Goal: Task Accomplishment & Management: Use online tool/utility

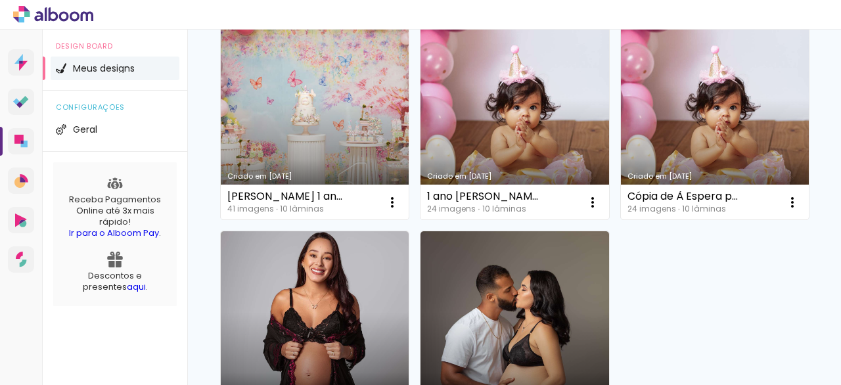
scroll to position [560, 0]
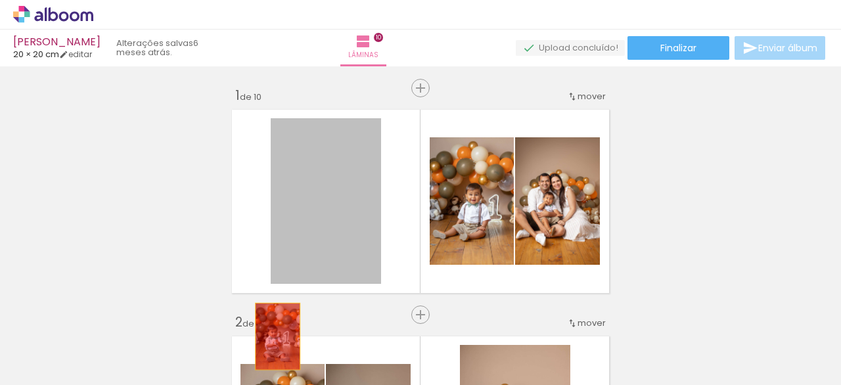
drag, startPoint x: 353, startPoint y: 182, endPoint x: 321, endPoint y: 240, distance: 66.2
click at [250, 373] on quentale-workspace at bounding box center [420, 192] width 841 height 385
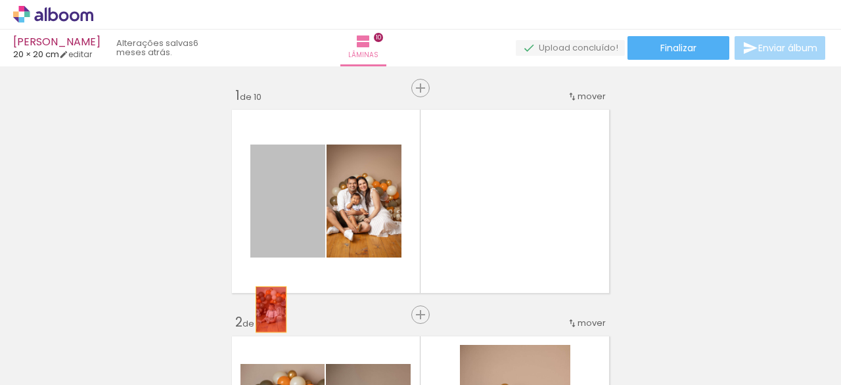
drag, startPoint x: 312, startPoint y: 190, endPoint x: 286, endPoint y: 266, distance: 79.8
click at [260, 329] on quentale-workspace at bounding box center [420, 192] width 841 height 385
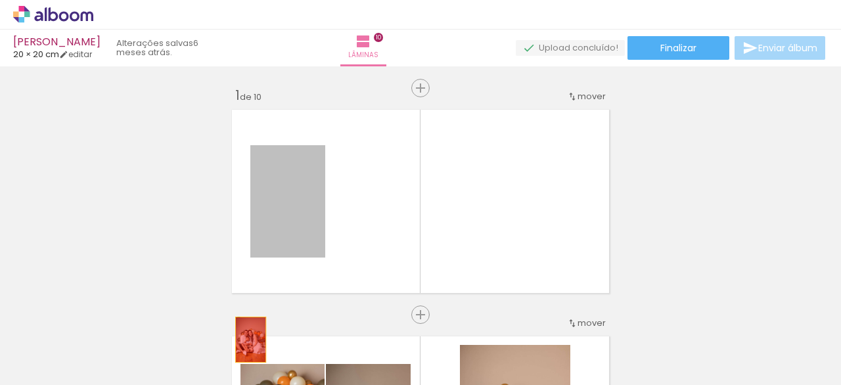
drag, startPoint x: 262, startPoint y: 285, endPoint x: 249, endPoint y: 336, distance: 52.3
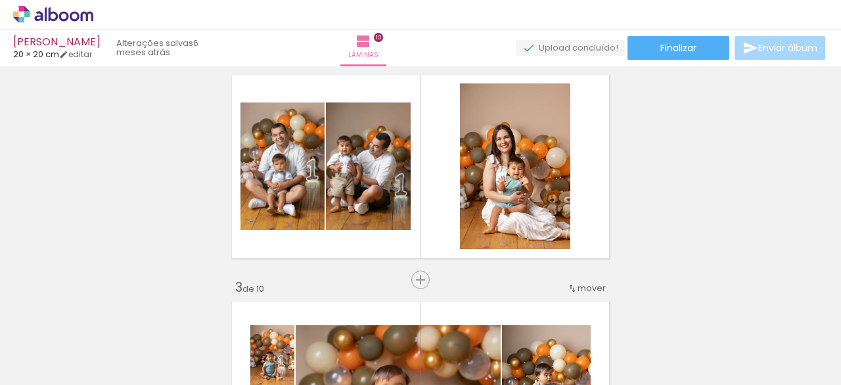
scroll to position [247, 0]
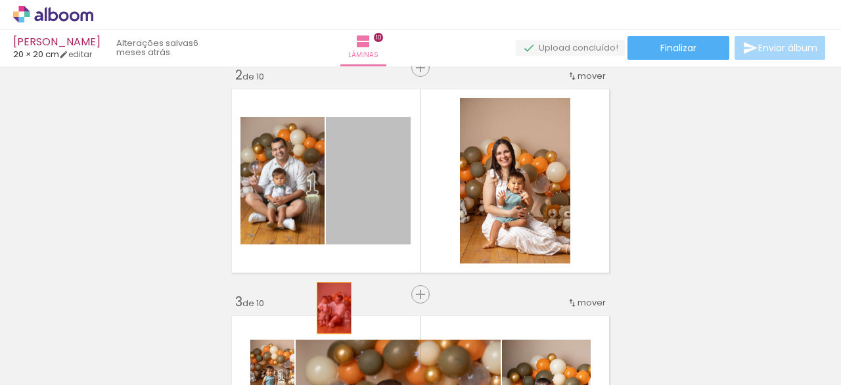
drag, startPoint x: 340, startPoint y: 268, endPoint x: 321, endPoint y: 216, distance: 55.3
click at [323, 321] on quentale-workspace at bounding box center [420, 192] width 841 height 385
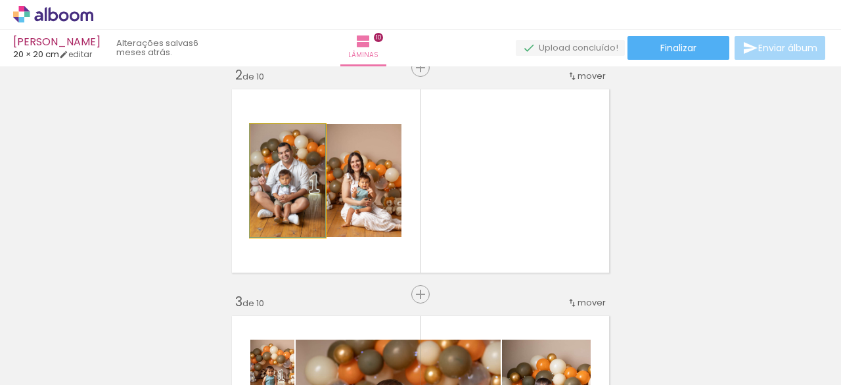
drag, startPoint x: 296, startPoint y: 192, endPoint x: 311, endPoint y: 216, distance: 28.3
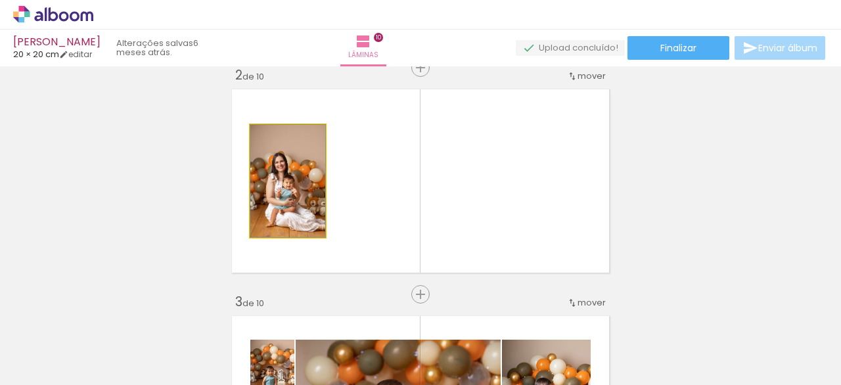
drag, startPoint x: 302, startPoint y: 193, endPoint x: 312, endPoint y: 258, distance: 65.8
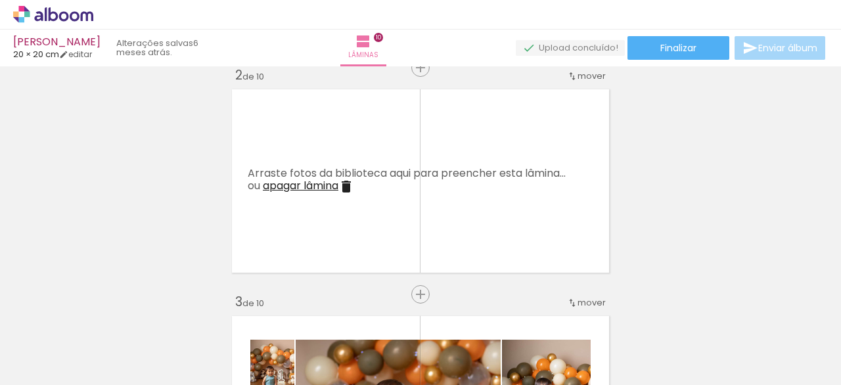
click at [345, 185] on iron-icon at bounding box center [346, 187] width 16 height 16
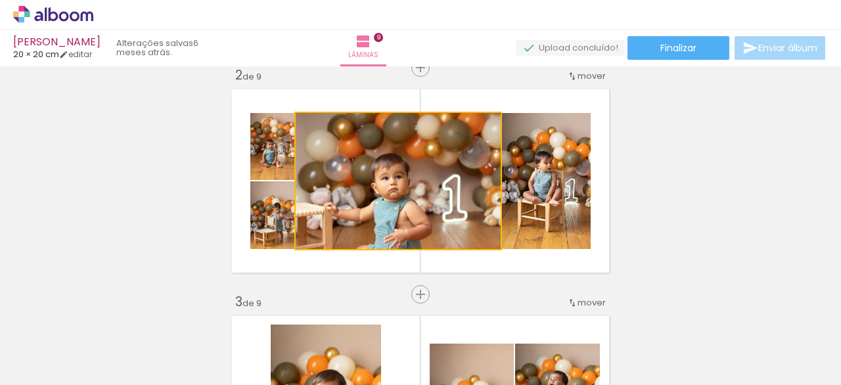
drag, startPoint x: 357, startPoint y: 190, endPoint x: 310, endPoint y: 252, distance: 77.8
click at [310, 335] on quentale-workspace at bounding box center [420, 192] width 841 height 385
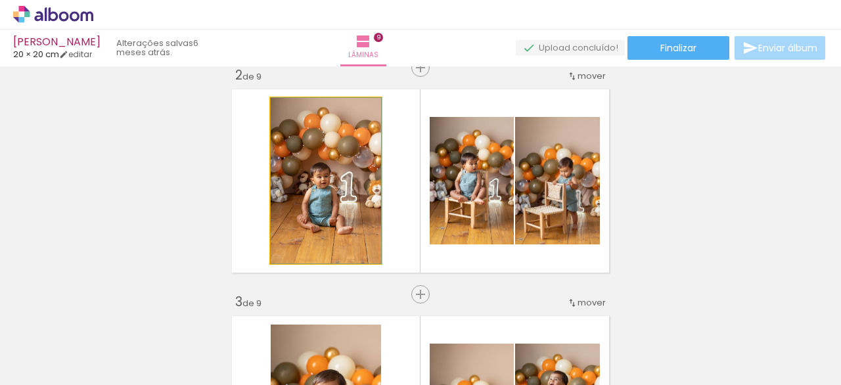
drag, startPoint x: 305, startPoint y: 219, endPoint x: 323, endPoint y: 240, distance: 27.9
click at [293, 332] on quentale-workspace at bounding box center [420, 192] width 841 height 385
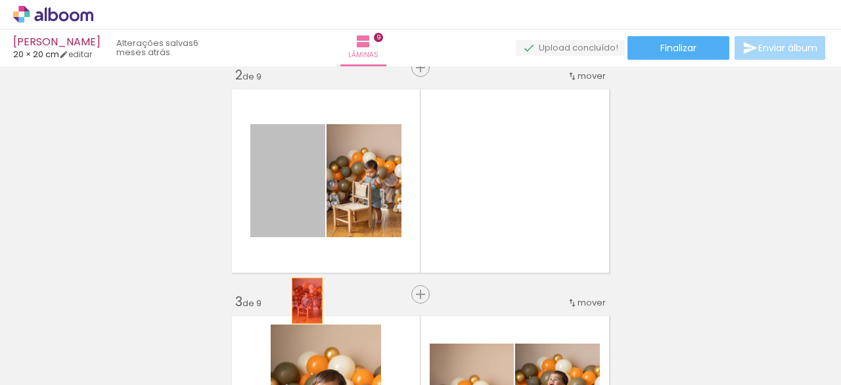
drag, startPoint x: 311, startPoint y: 206, endPoint x: 316, endPoint y: 246, distance: 41.1
click at [302, 308] on quentale-workspace at bounding box center [420, 192] width 841 height 385
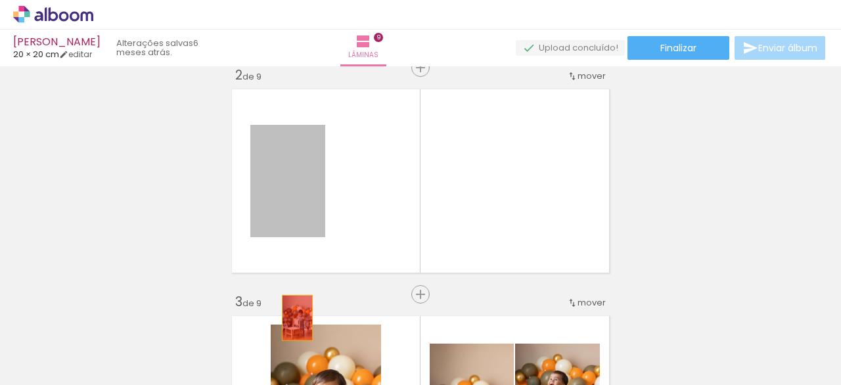
drag, startPoint x: 303, startPoint y: 198, endPoint x: 294, endPoint y: 308, distance: 110.1
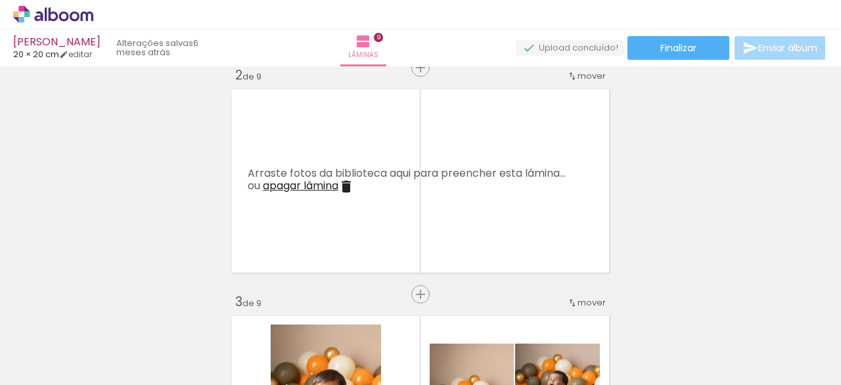
click at [346, 182] on iron-icon at bounding box center [346, 187] width 16 height 16
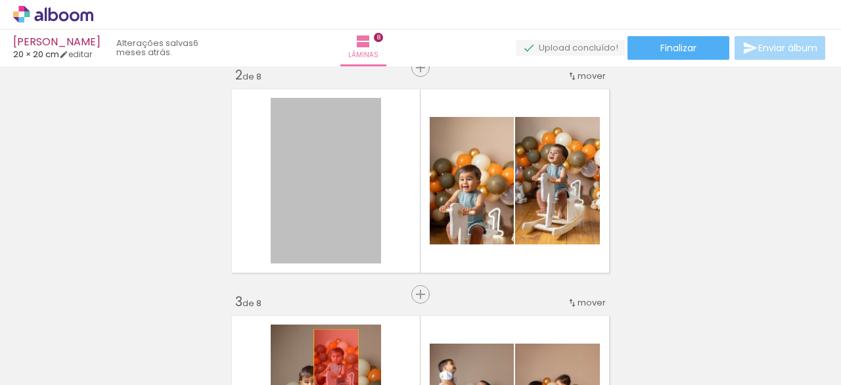
drag, startPoint x: 370, startPoint y: 200, endPoint x: 350, endPoint y: 264, distance: 66.1
click at [331, 355] on quentale-workspace at bounding box center [420, 192] width 841 height 385
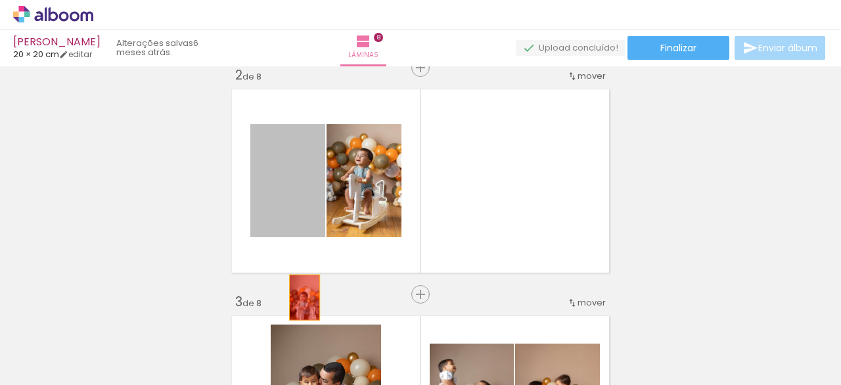
drag, startPoint x: 300, startPoint y: 297, endPoint x: 305, endPoint y: 252, distance: 45.0
click at [298, 305] on quentale-workspace at bounding box center [420, 192] width 841 height 385
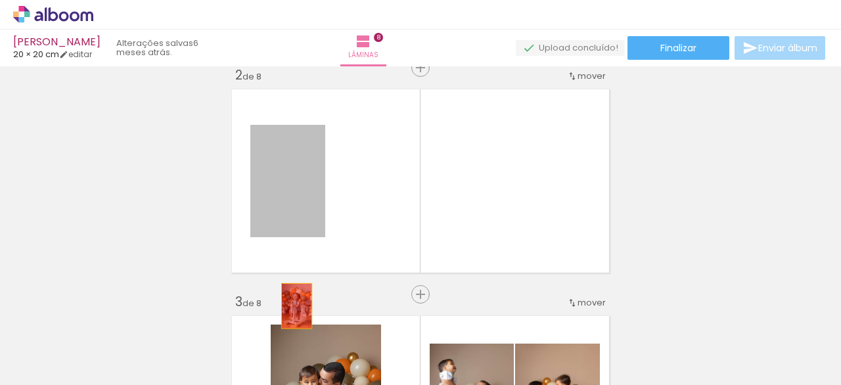
drag, startPoint x: 298, startPoint y: 203, endPoint x: 291, endPoint y: 308, distance: 105.5
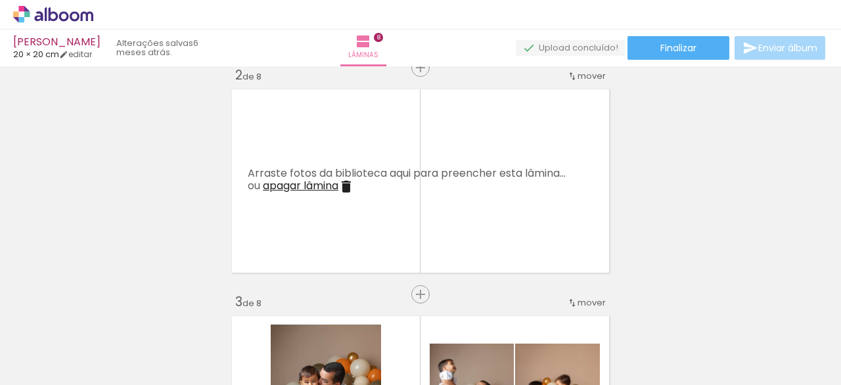
click at [344, 181] on iron-icon at bounding box center [346, 187] width 16 height 16
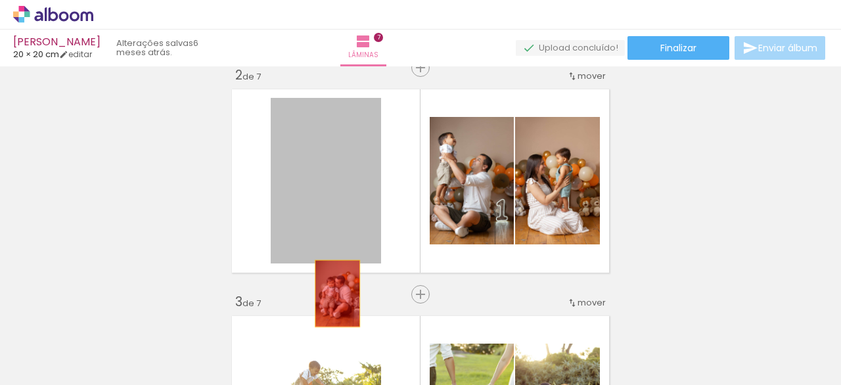
drag, startPoint x: 342, startPoint y: 192, endPoint x: 333, endPoint y: 222, distance: 31.6
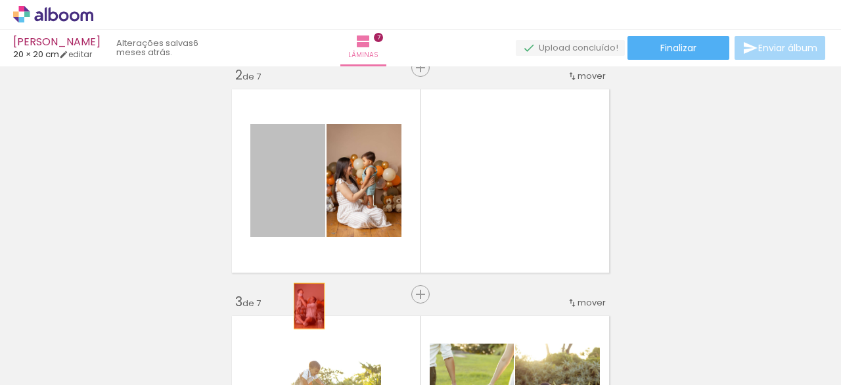
drag, startPoint x: 310, startPoint y: 194, endPoint x: 304, endPoint y: 235, distance: 41.8
click at [302, 304] on quentale-workspace at bounding box center [420, 192] width 841 height 385
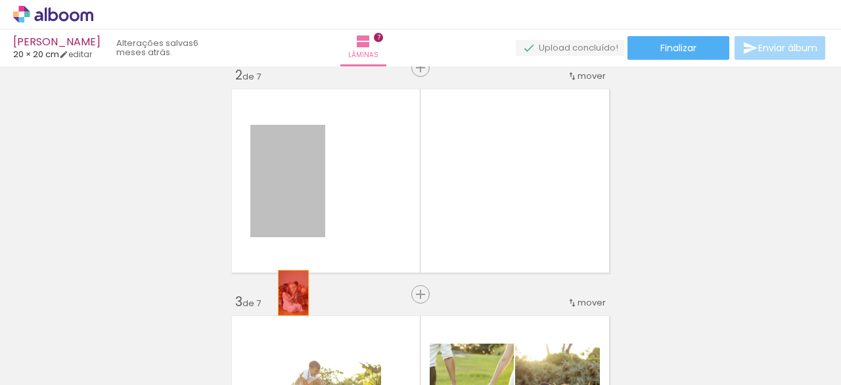
drag, startPoint x: 292, startPoint y: 249, endPoint x: 285, endPoint y: 315, distance: 66.1
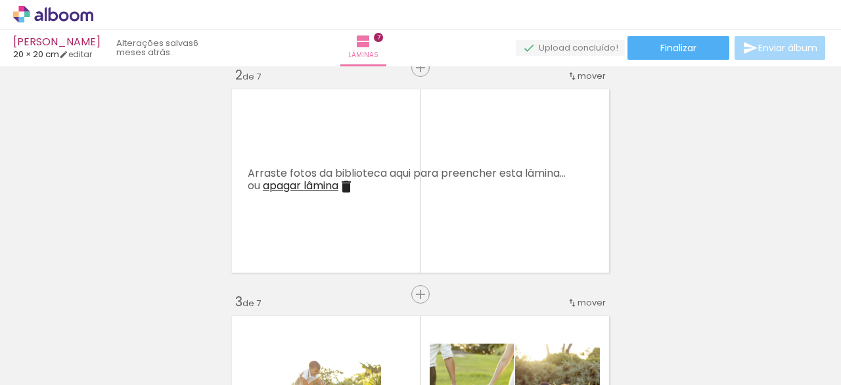
click at [344, 185] on iron-icon at bounding box center [346, 187] width 16 height 16
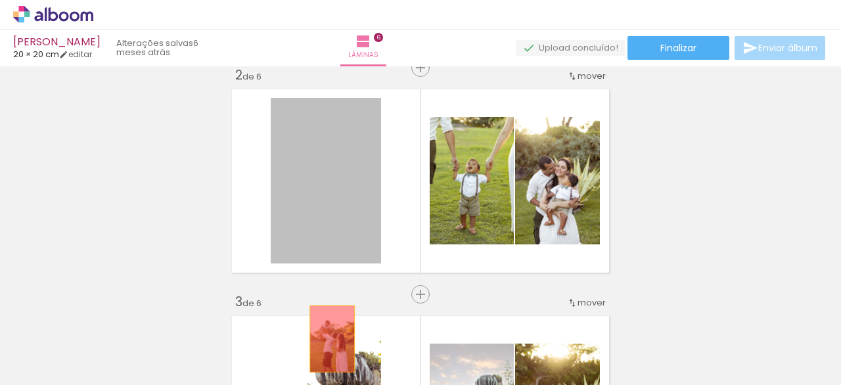
drag, startPoint x: 347, startPoint y: 204, endPoint x: 334, endPoint y: 250, distance: 47.9
click at [327, 333] on quentale-workspace at bounding box center [420, 192] width 841 height 385
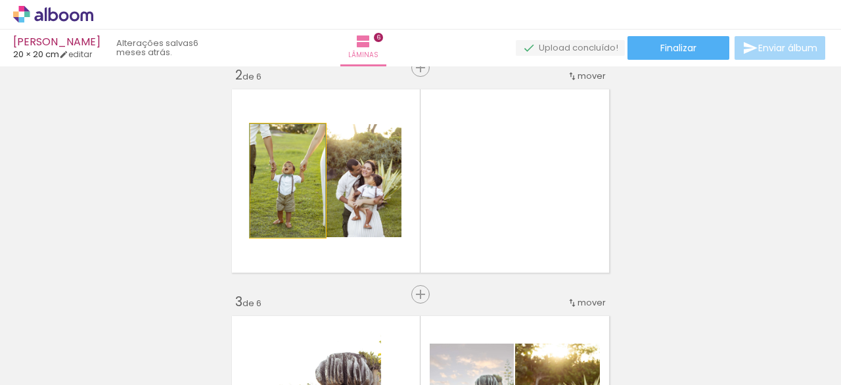
drag, startPoint x: 303, startPoint y: 213, endPoint x: 300, endPoint y: 288, distance: 75.0
click at [296, 324] on quentale-workspace at bounding box center [420, 192] width 841 height 385
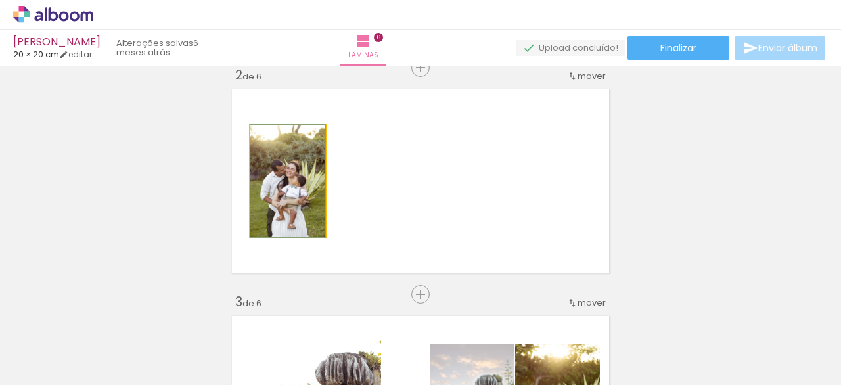
drag, startPoint x: 287, startPoint y: 212, endPoint x: 279, endPoint y: 319, distance: 106.8
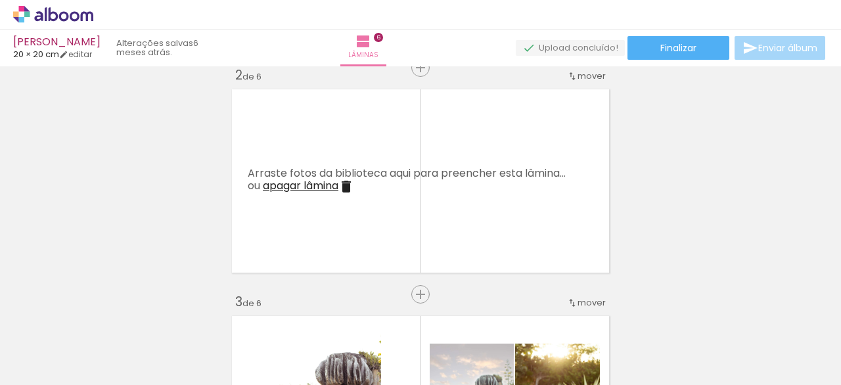
click at [340, 189] on iron-icon at bounding box center [346, 187] width 16 height 16
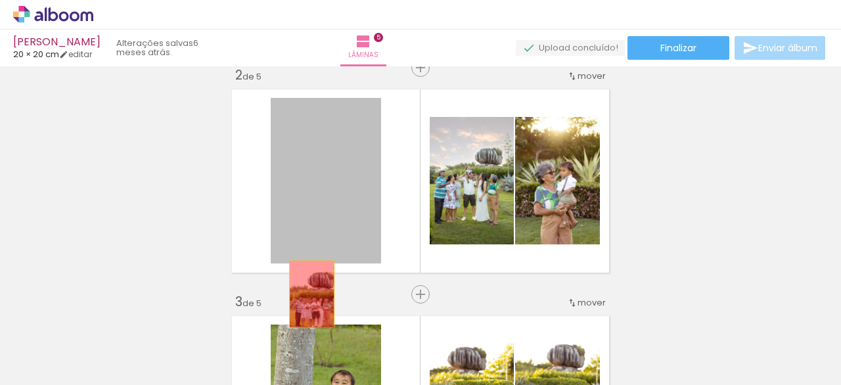
drag, startPoint x: 332, startPoint y: 197, endPoint x: 307, endPoint y: 294, distance: 99.8
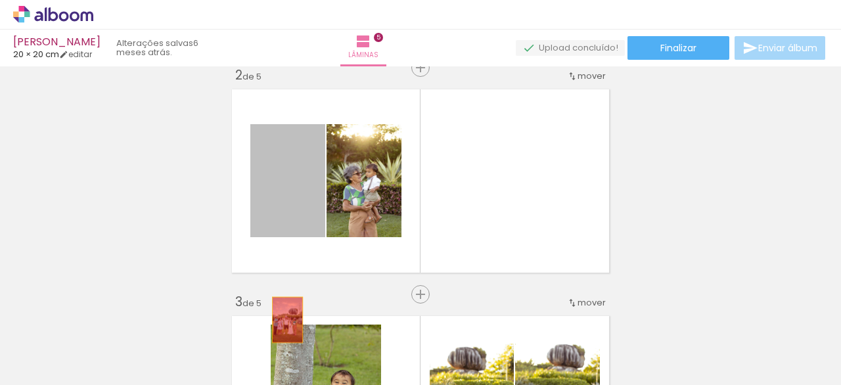
drag, startPoint x: 300, startPoint y: 203, endPoint x: 298, endPoint y: 219, distance: 15.9
click at [283, 316] on quentale-workspace at bounding box center [420, 192] width 841 height 385
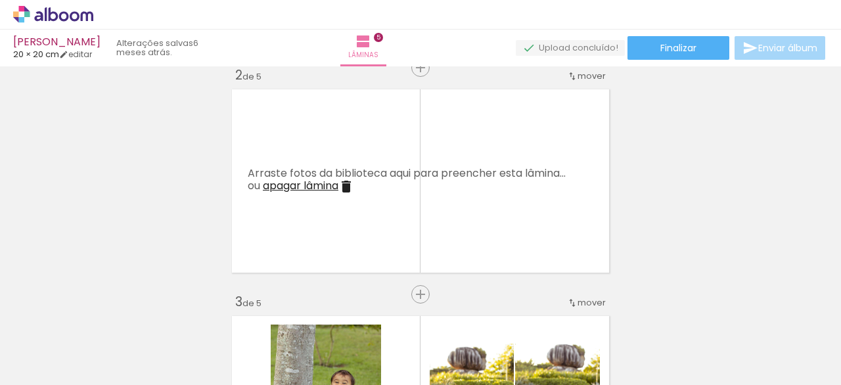
click at [340, 181] on iron-icon at bounding box center [346, 187] width 16 height 16
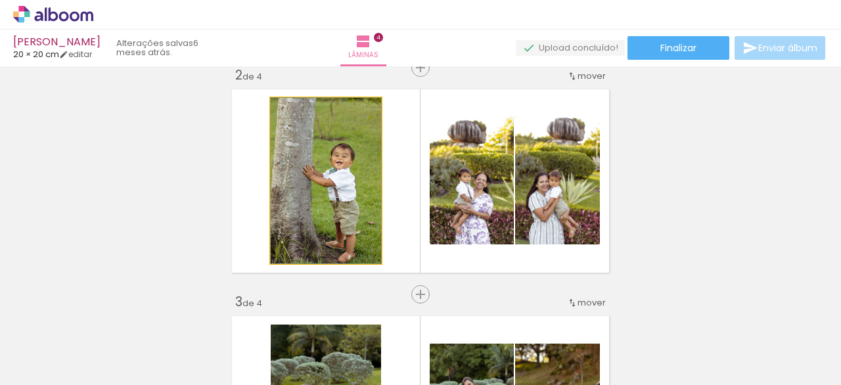
drag, startPoint x: 336, startPoint y: 173, endPoint x: 327, endPoint y: 283, distance: 110.1
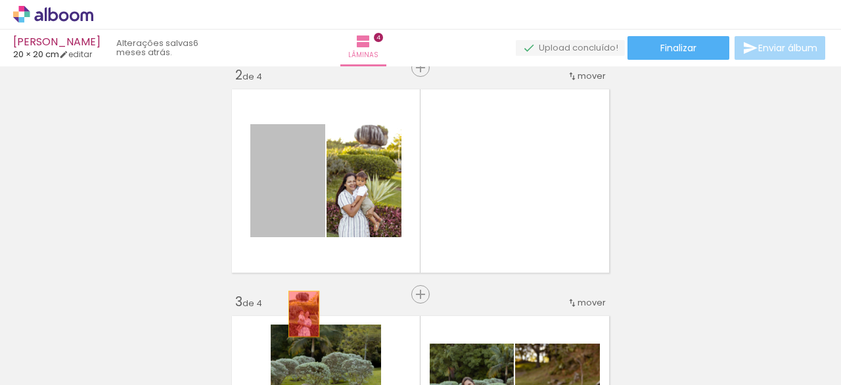
drag, startPoint x: 302, startPoint y: 195, endPoint x: 304, endPoint y: 235, distance: 40.1
click at [297, 331] on quentale-workspace at bounding box center [420, 192] width 841 height 385
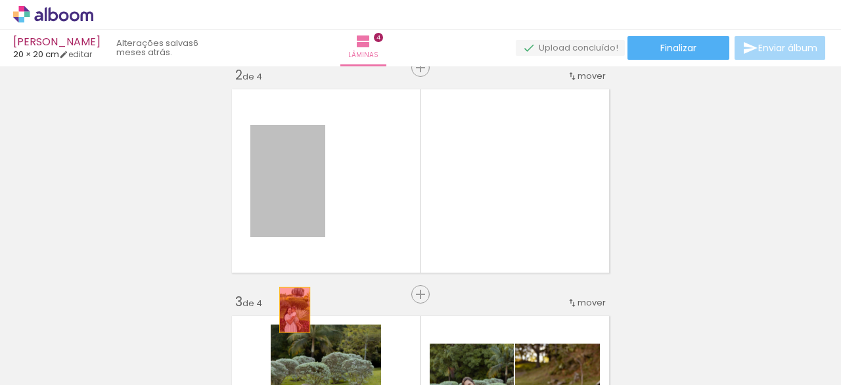
drag, startPoint x: 297, startPoint y: 197, endPoint x: 301, endPoint y: 286, distance: 89.5
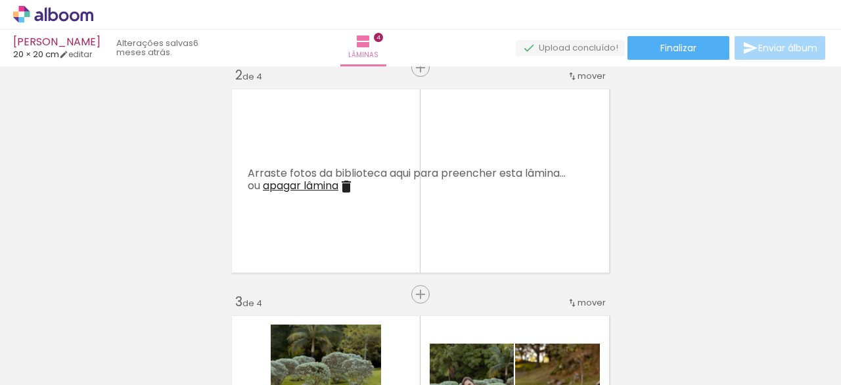
click at [338, 183] on iron-icon at bounding box center [346, 187] width 16 height 16
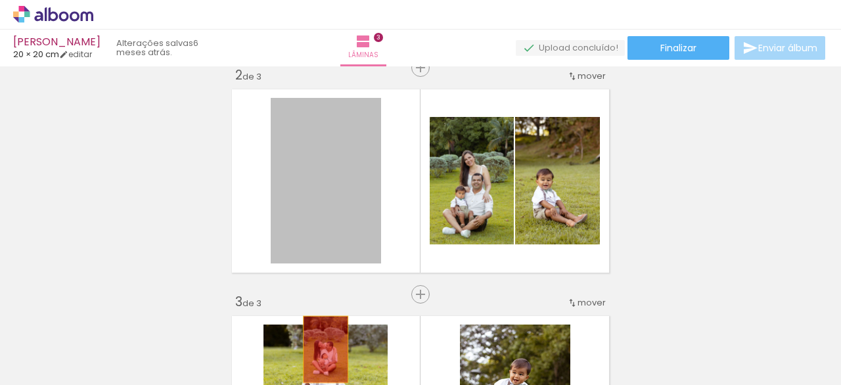
drag, startPoint x: 332, startPoint y: 180, endPoint x: 325, endPoint y: 281, distance: 101.5
click at [321, 342] on quentale-workspace at bounding box center [420, 192] width 841 height 385
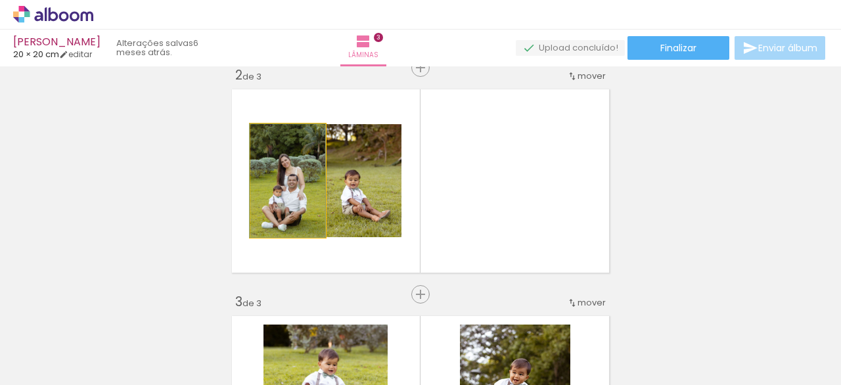
drag, startPoint x: 296, startPoint y: 200, endPoint x: 298, endPoint y: 248, distance: 48.0
click at [292, 289] on div "Inserir lâmina 1 de 3 Inserir lâmina 2 de 3 Inserir lâmina 3 de 3" at bounding box center [420, 278] width 841 height 908
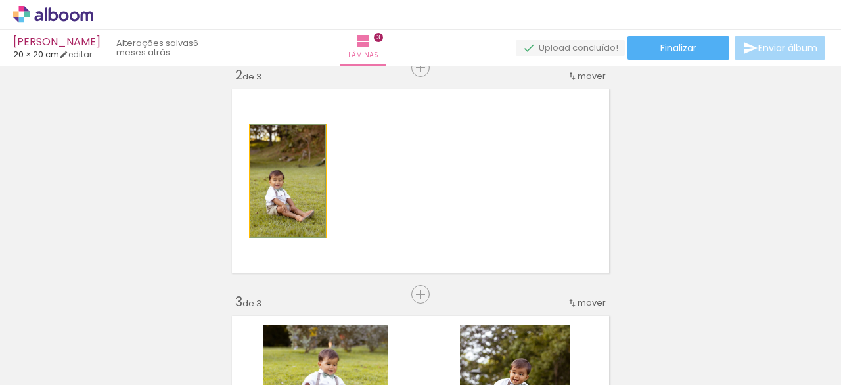
drag, startPoint x: 294, startPoint y: 189, endPoint x: 292, endPoint y: 279, distance: 89.4
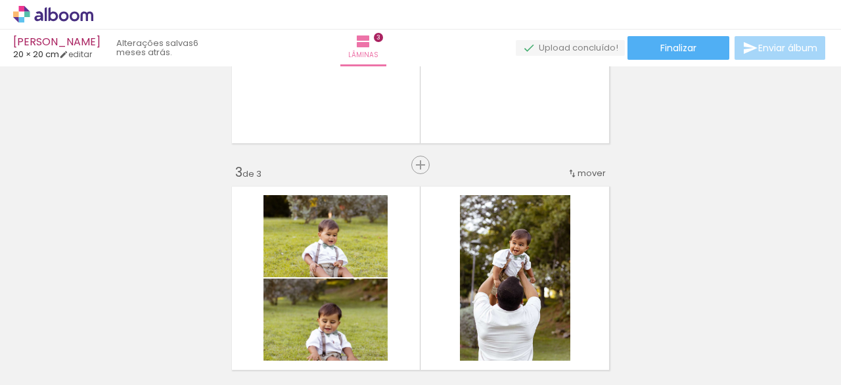
scroll to position [414, 0]
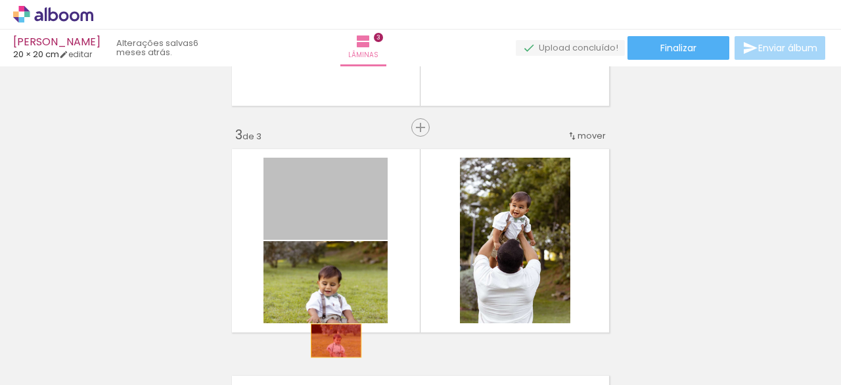
drag, startPoint x: 335, startPoint y: 221, endPoint x: 331, endPoint y: 292, distance: 71.7
click at [331, 335] on quentale-workspace at bounding box center [420, 192] width 841 height 385
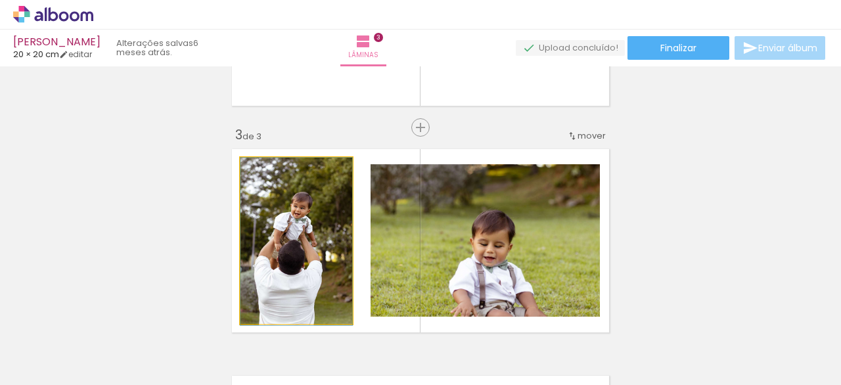
drag, startPoint x: 319, startPoint y: 235, endPoint x: 337, endPoint y: 314, distance: 81.6
click at [313, 365] on quentale-workspace at bounding box center [420, 192] width 841 height 385
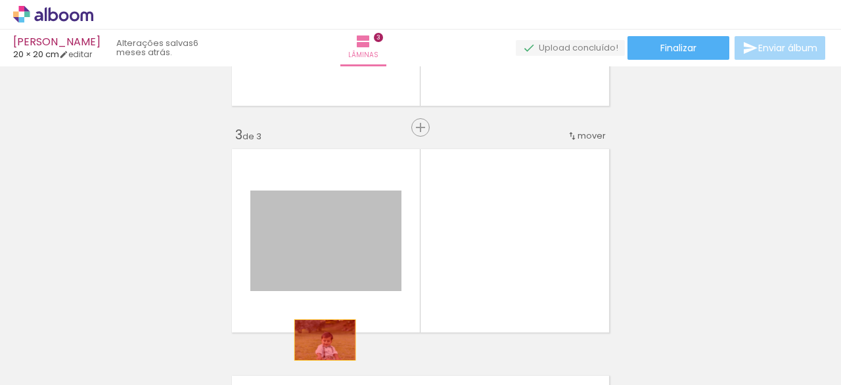
drag, startPoint x: 337, startPoint y: 258, endPoint x: 317, endPoint y: 360, distance: 104.3
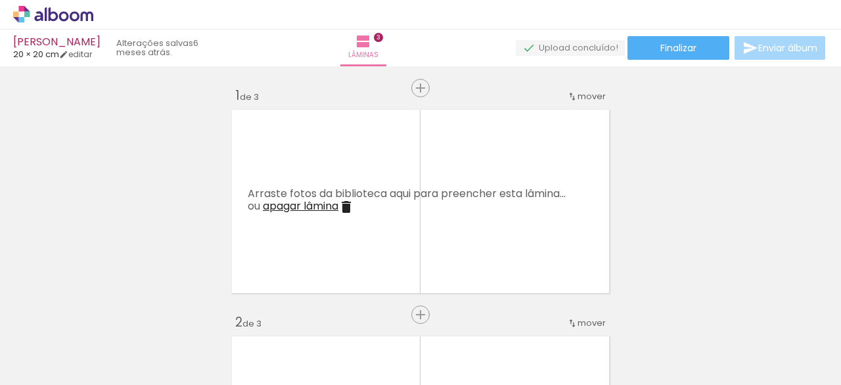
scroll to position [18, 0]
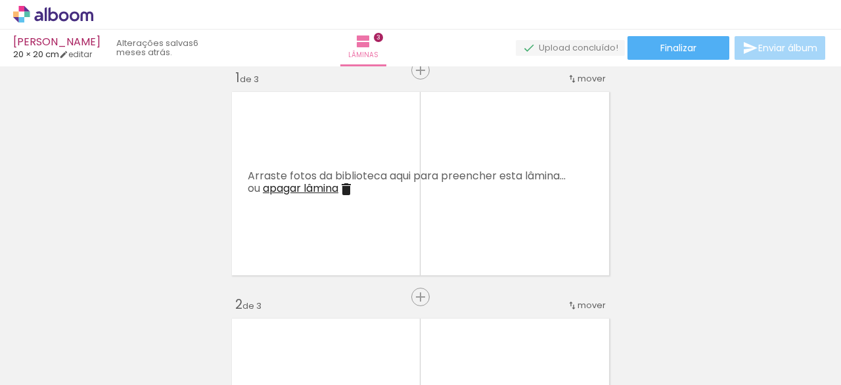
click at [108, 314] on iron-icon at bounding box center [103, 315] width 14 height 14
click at [108, 311] on iron-icon at bounding box center [103, 315] width 14 height 14
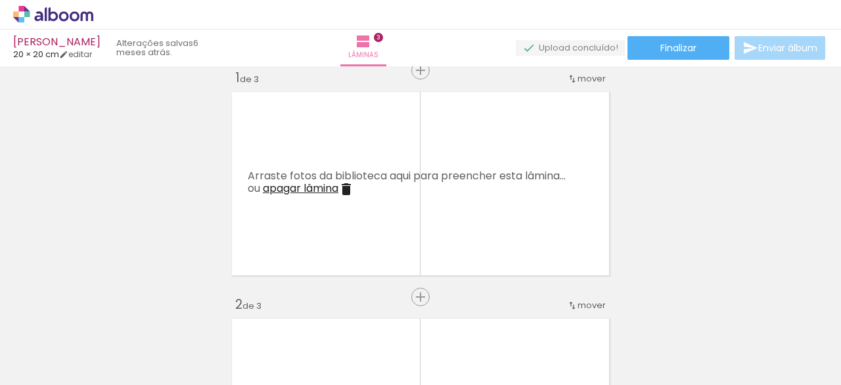
click at [108, 311] on iron-icon at bounding box center [103, 315] width 14 height 14
click at [109, 310] on iron-icon at bounding box center [103, 315] width 14 height 14
click at [110, 310] on iron-icon at bounding box center [103, 315] width 14 height 14
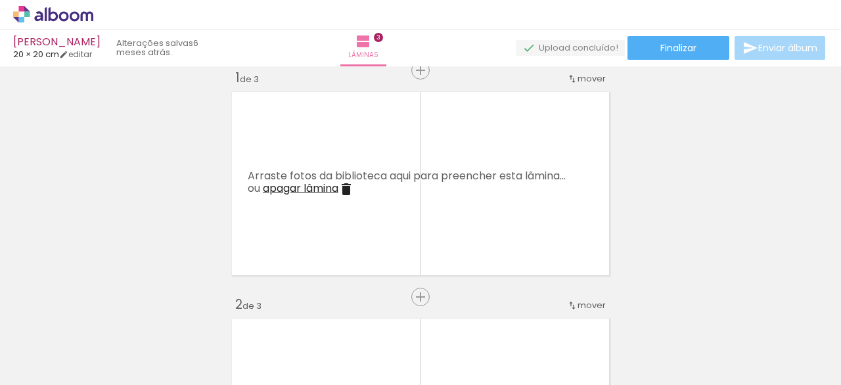
click at [110, 310] on iron-icon at bounding box center [103, 315] width 14 height 14
click at [110, 308] on iron-icon at bounding box center [103, 315] width 14 height 14
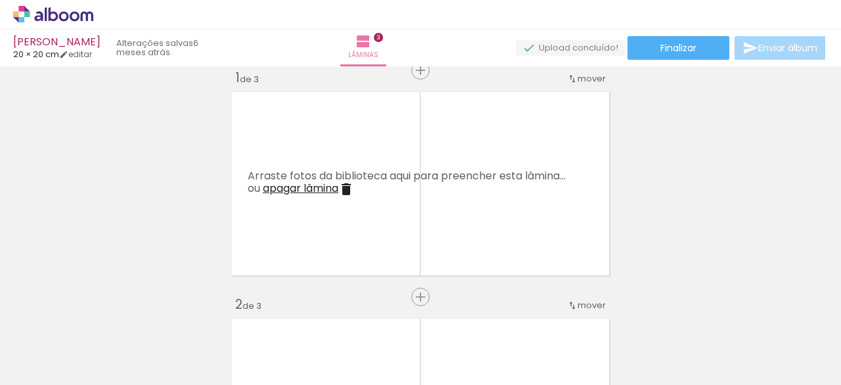
click at [110, 308] on iron-icon at bounding box center [103, 315] width 14 height 14
click at [104, 315] on iron-icon at bounding box center [103, 315] width 14 height 14
click at [104, 314] on iron-icon at bounding box center [103, 315] width 14 height 14
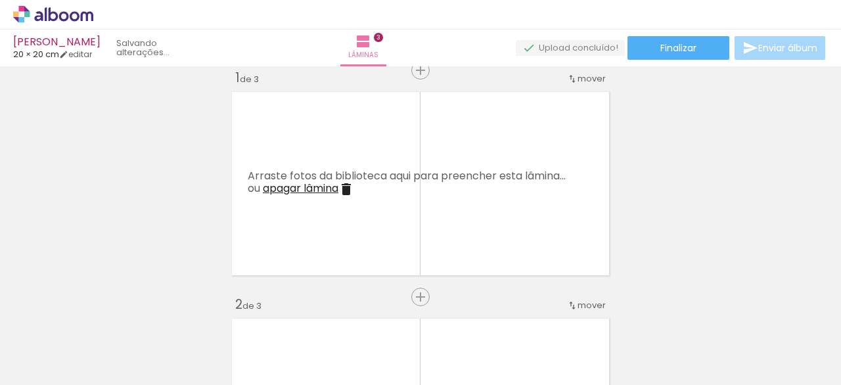
click at [104, 314] on iron-icon at bounding box center [103, 315] width 14 height 14
click at [105, 314] on iron-icon at bounding box center [103, 315] width 14 height 14
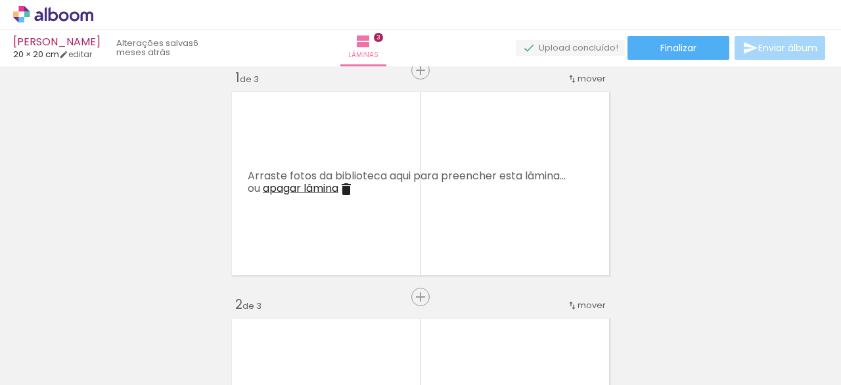
click at [105, 314] on iron-icon at bounding box center [103, 315] width 14 height 14
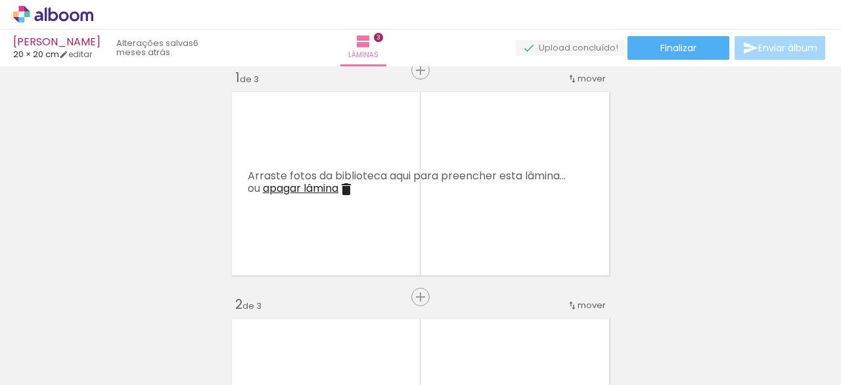
click at [105, 314] on iron-icon at bounding box center [103, 315] width 14 height 14
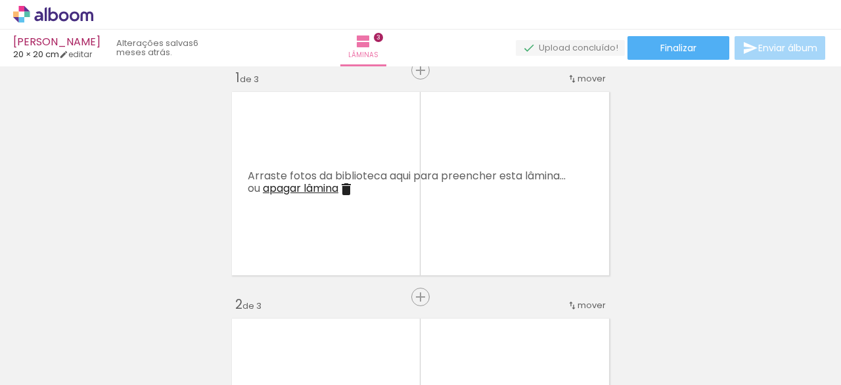
click at [105, 314] on iron-icon at bounding box center [103, 315] width 14 height 14
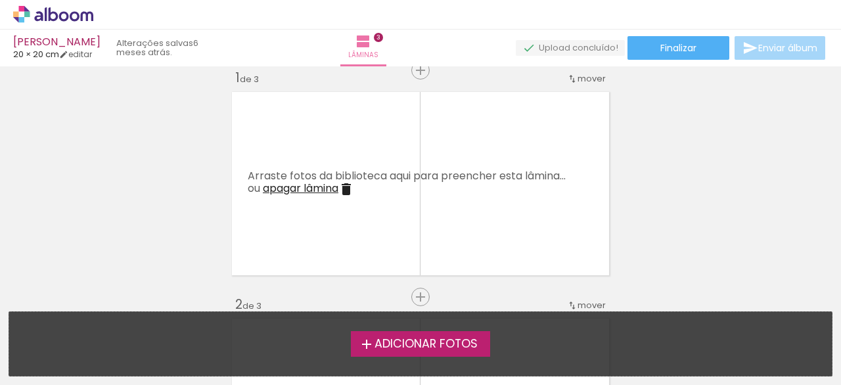
click at [375, 341] on span "Adicionar Fotos" at bounding box center [426, 344] width 103 height 12
click at [0, 0] on input "file" at bounding box center [0, 0] width 0 height 0
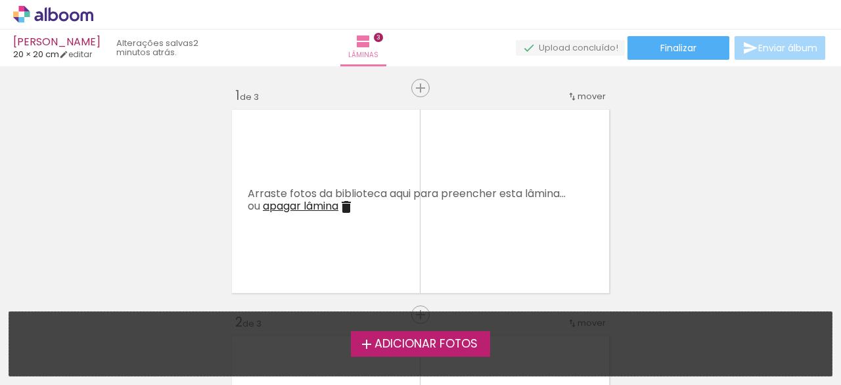
scroll to position [18, 0]
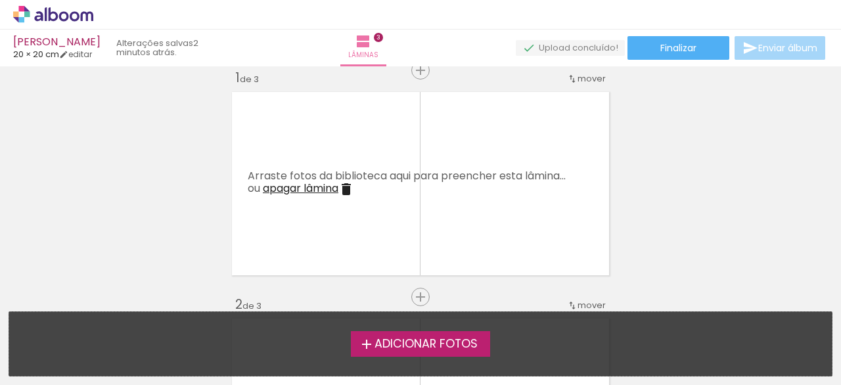
click at [367, 339] on iron-icon at bounding box center [367, 345] width 16 height 16
click at [0, 0] on input "file" at bounding box center [0, 0] width 0 height 0
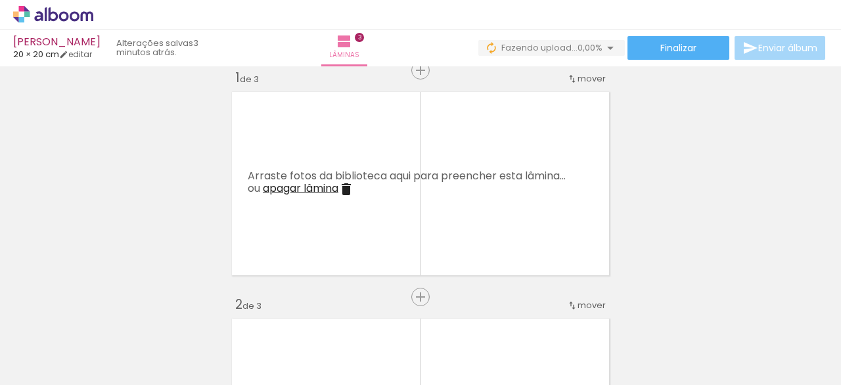
scroll to position [0, 820]
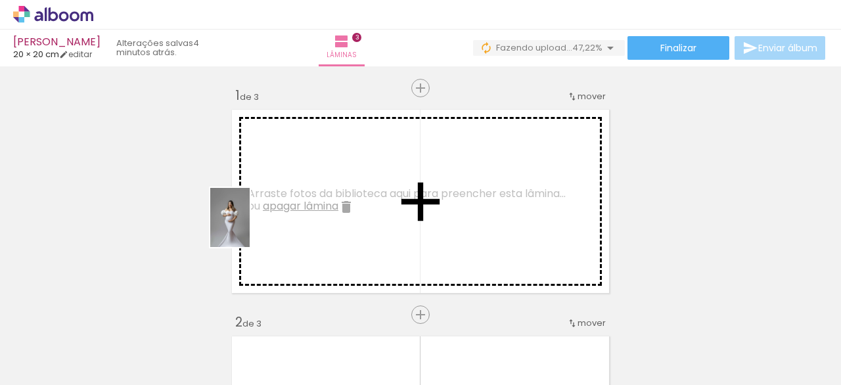
drag, startPoint x: 129, startPoint y: 351, endPoint x: 241, endPoint y: 233, distance: 162.3
click at [252, 227] on quentale-workspace at bounding box center [420, 192] width 841 height 385
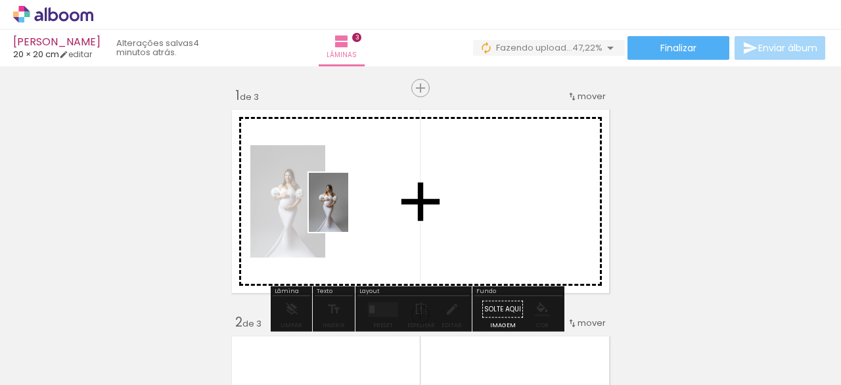
drag, startPoint x: 210, startPoint y: 342, endPoint x: 348, endPoint y: 211, distance: 191.1
click at [348, 211] on quentale-workspace at bounding box center [420, 192] width 841 height 385
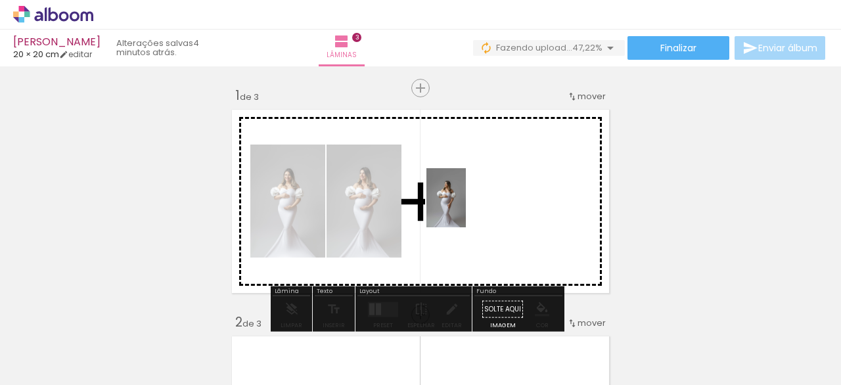
drag, startPoint x: 294, startPoint y: 333, endPoint x: 435, endPoint y: 234, distance: 171.8
click at [463, 204] on quentale-workspace at bounding box center [420, 192] width 841 height 385
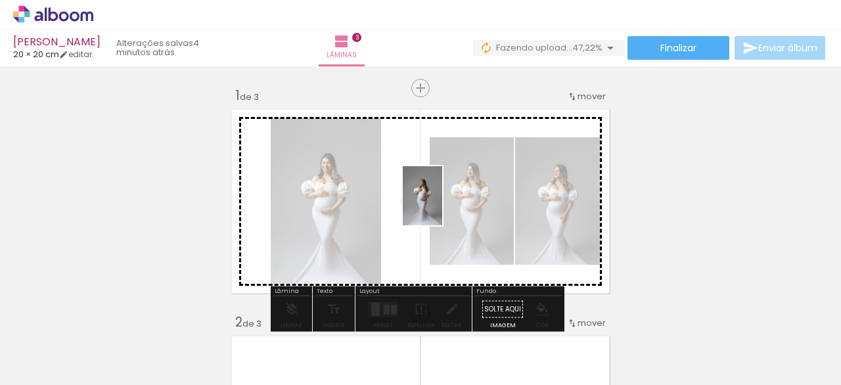
drag, startPoint x: 362, startPoint y: 340, endPoint x: 427, endPoint y: 200, distance: 153.5
click at [443, 198] on quentale-workspace at bounding box center [420, 192] width 841 height 385
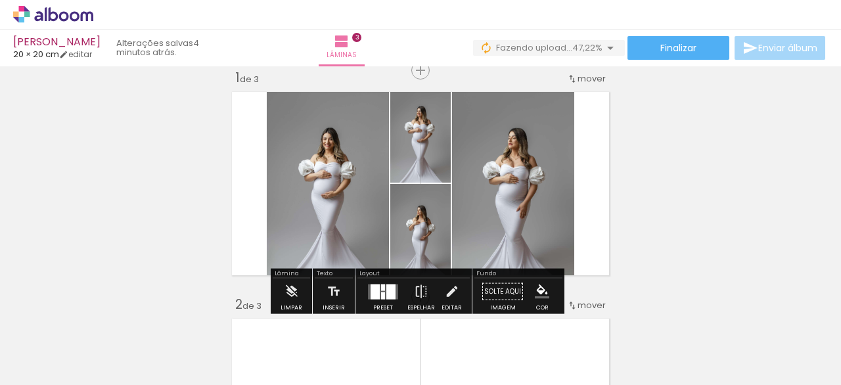
scroll to position [29, 0]
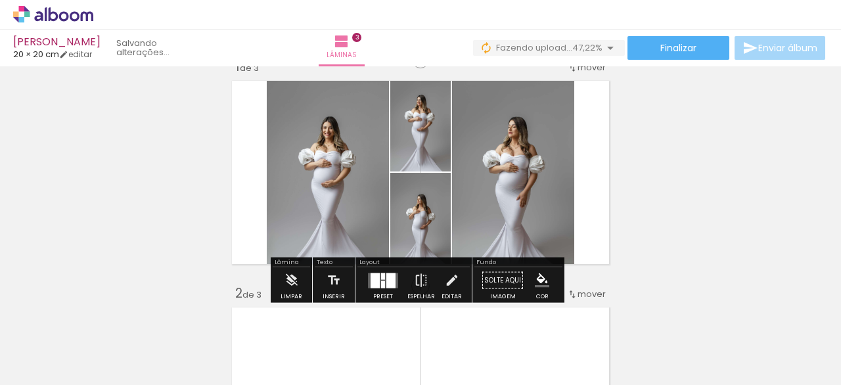
click at [388, 280] on div at bounding box center [390, 280] width 9 height 15
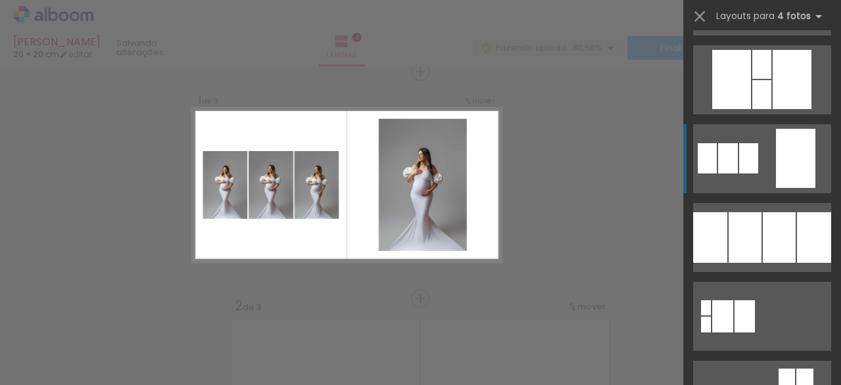
scroll to position [1259, 0]
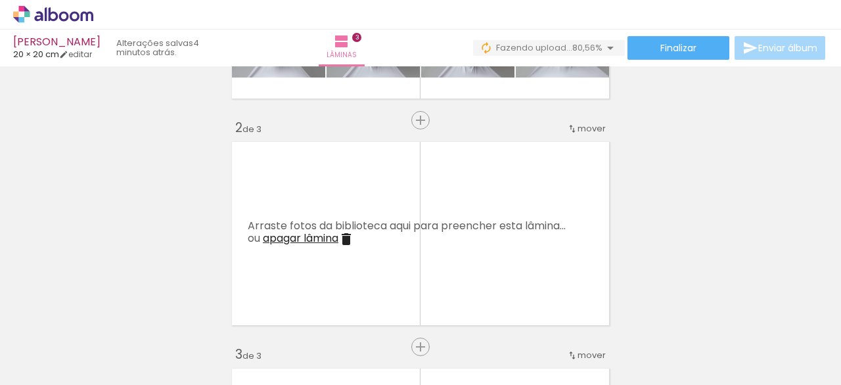
scroll to position [195, 0]
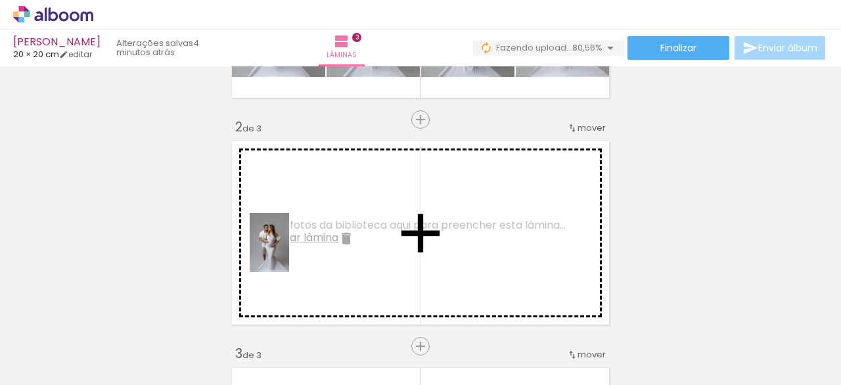
drag, startPoint x: 429, startPoint y: 357, endPoint x: 390, endPoint y: 295, distance: 72.9
click at [292, 252] on quentale-workspace at bounding box center [420, 192] width 841 height 385
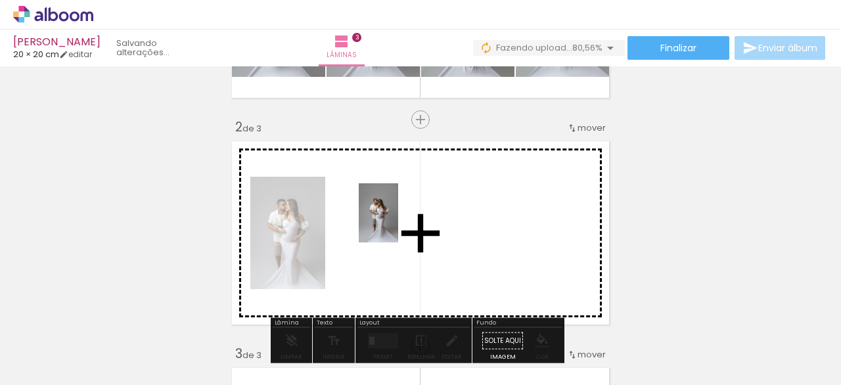
drag, startPoint x: 503, startPoint y: 361, endPoint x: 423, endPoint y: 247, distance: 138.8
click at [400, 224] on quentale-workspace at bounding box center [420, 192] width 841 height 385
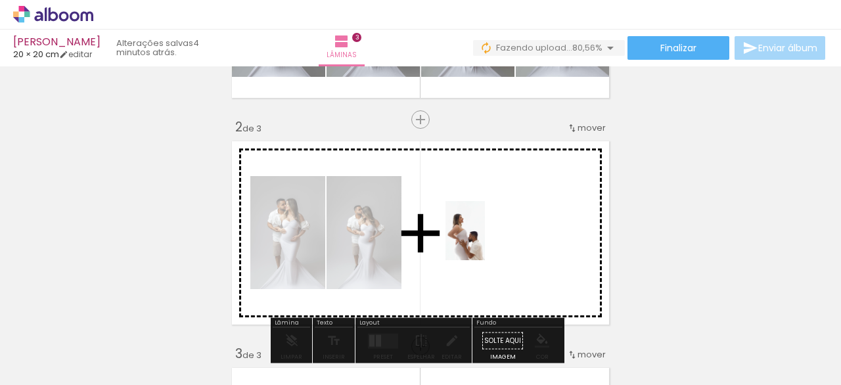
drag, startPoint x: 564, startPoint y: 337, endPoint x: 497, endPoint y: 253, distance: 107.6
click at [486, 239] on quentale-workspace at bounding box center [420, 192] width 841 height 385
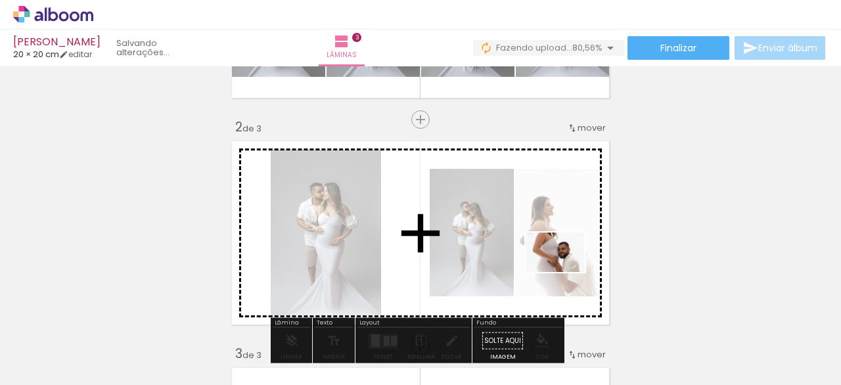
drag, startPoint x: 656, startPoint y: 350, endPoint x: 565, endPoint y: 272, distance: 119.8
click at [565, 272] on quentale-workspace at bounding box center [420, 192] width 841 height 385
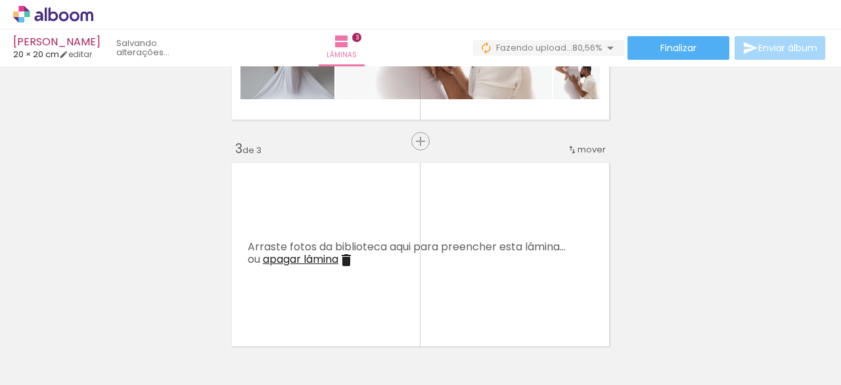
scroll to position [0, 398]
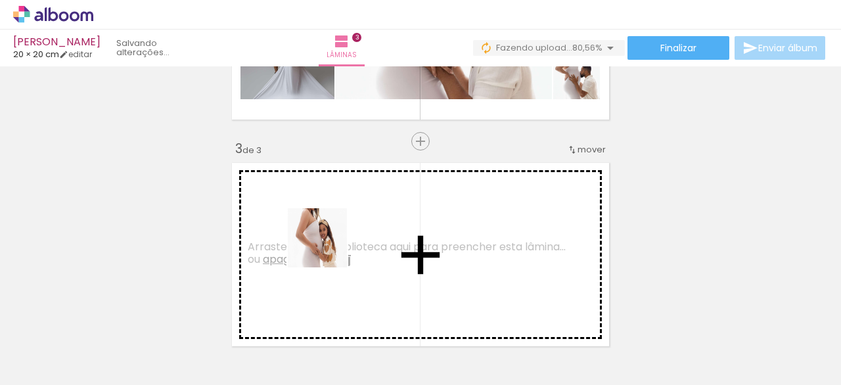
drag, startPoint x: 321, startPoint y: 340, endPoint x: 402, endPoint y: 358, distance: 82.0
click at [331, 239] on quentale-workspace at bounding box center [420, 192] width 841 height 385
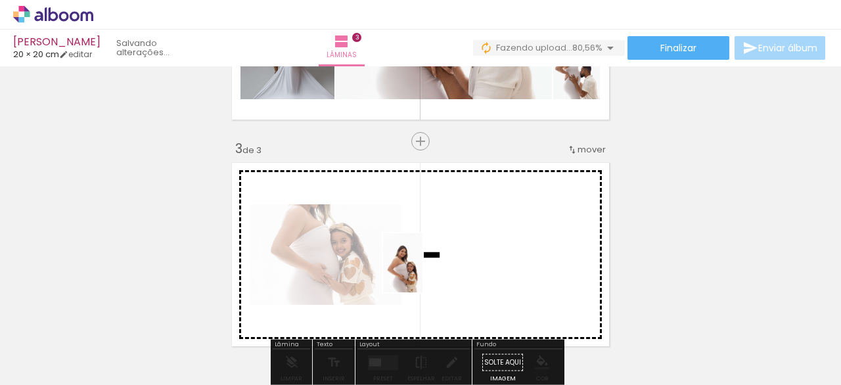
drag, startPoint x: 409, startPoint y: 351, endPoint x: 452, endPoint y: 308, distance: 60.4
click at [425, 268] on quentale-workspace at bounding box center [420, 192] width 841 height 385
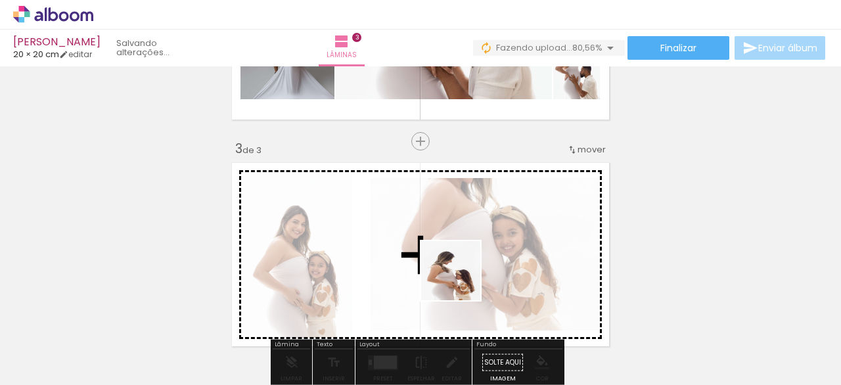
drag, startPoint x: 472, startPoint y: 355, endPoint x: 515, endPoint y: 346, distance: 43.6
click at [452, 263] on quentale-workspace at bounding box center [420, 192] width 841 height 385
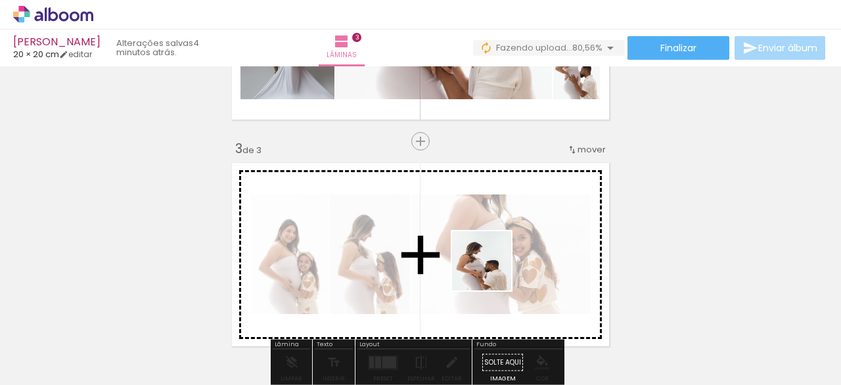
drag, startPoint x: 534, startPoint y: 350, endPoint x: 486, endPoint y: 256, distance: 106.1
click at [490, 258] on quentale-workspace at bounding box center [420, 192] width 841 height 385
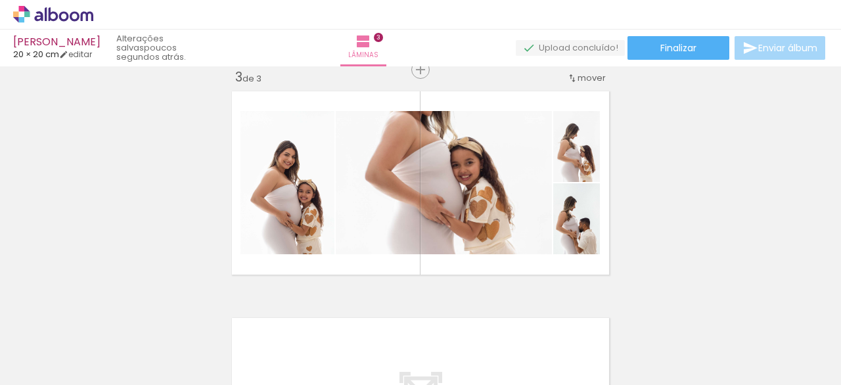
scroll to position [466, 0]
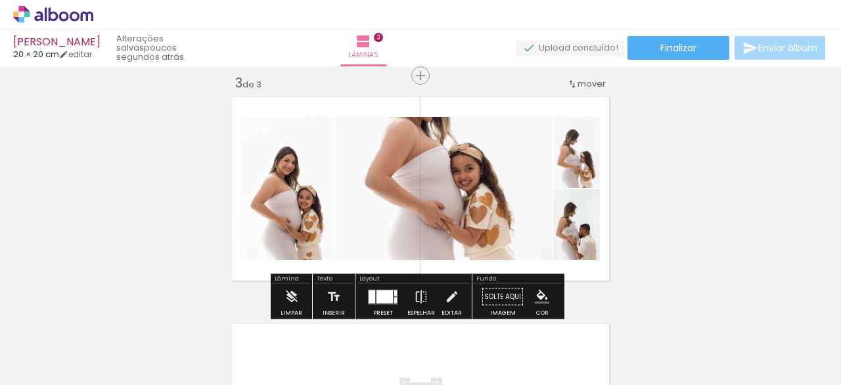
click at [389, 291] on div at bounding box center [385, 296] width 16 height 13
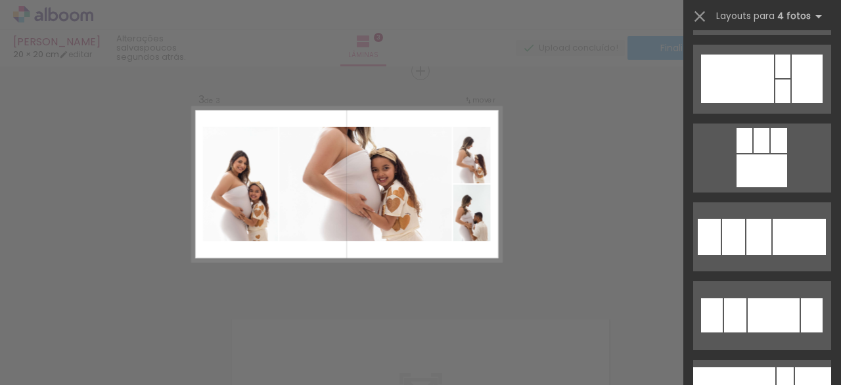
scroll to position [1796, 0]
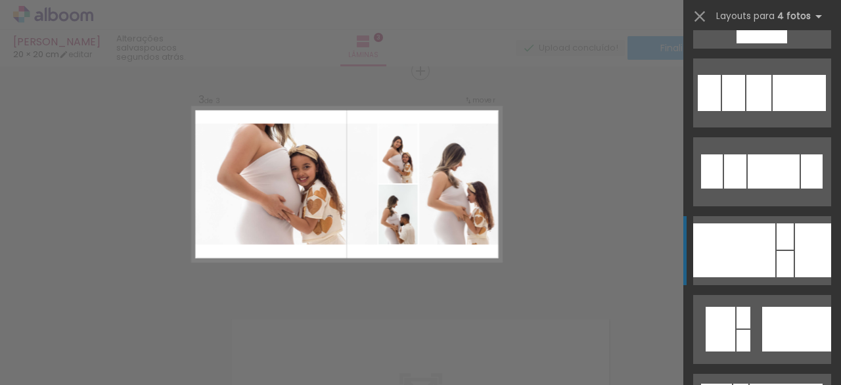
click at [770, 248] on div at bounding box center [734, 250] width 82 height 54
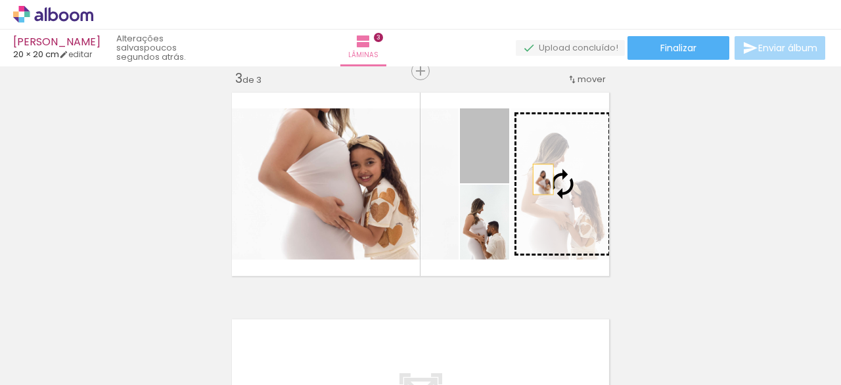
drag, startPoint x: 498, startPoint y: 166, endPoint x: 541, endPoint y: 179, distance: 44.9
click at [0, 0] on slot at bounding box center [0, 0] width 0 height 0
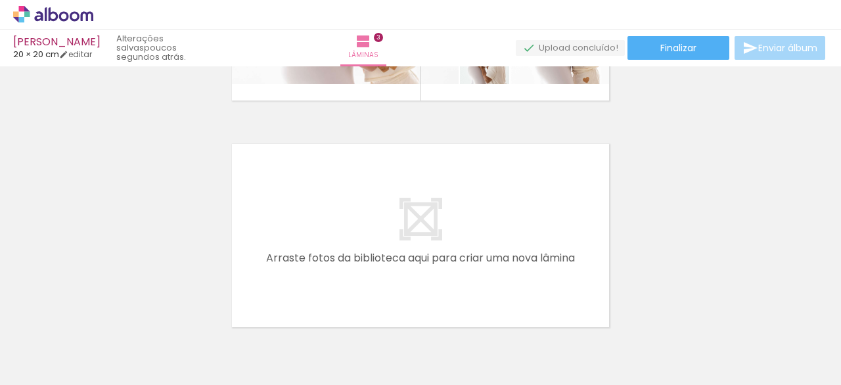
scroll to position [0, 665]
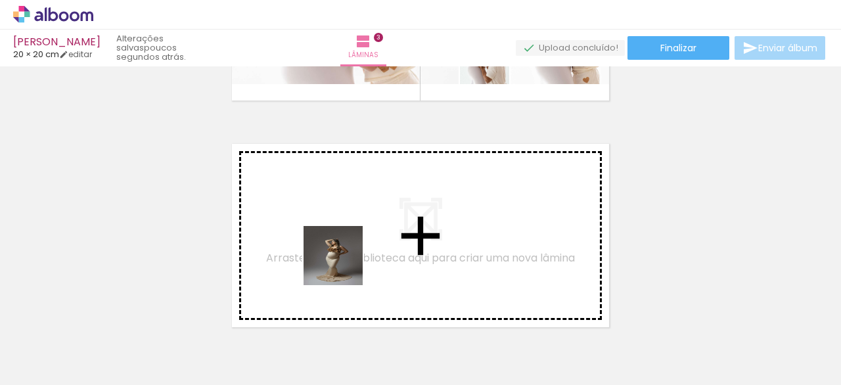
drag, startPoint x: 367, startPoint y: 346, endPoint x: 323, endPoint y: 245, distance: 109.8
click at [323, 245] on quentale-workspace at bounding box center [420, 192] width 841 height 385
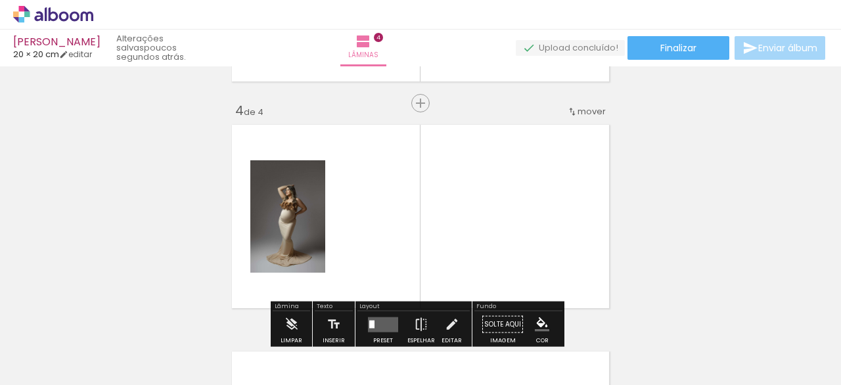
scroll to position [697, 0]
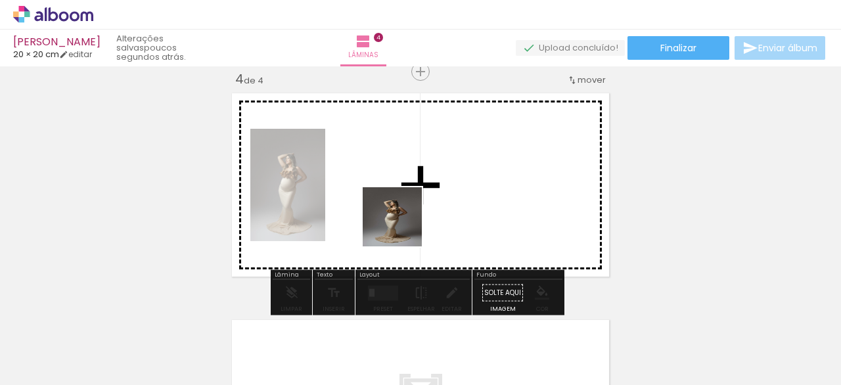
drag, startPoint x: 423, startPoint y: 341, endPoint x: 394, endPoint y: 195, distance: 148.8
click at [394, 195] on quentale-workspace at bounding box center [420, 192] width 841 height 385
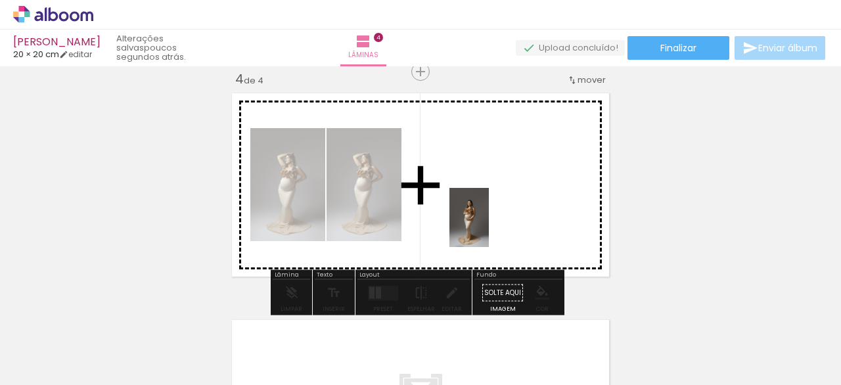
drag, startPoint x: 501, startPoint y: 350, endPoint x: 507, endPoint y: 251, distance: 99.4
click at [486, 205] on quentale-workspace at bounding box center [420, 192] width 841 height 385
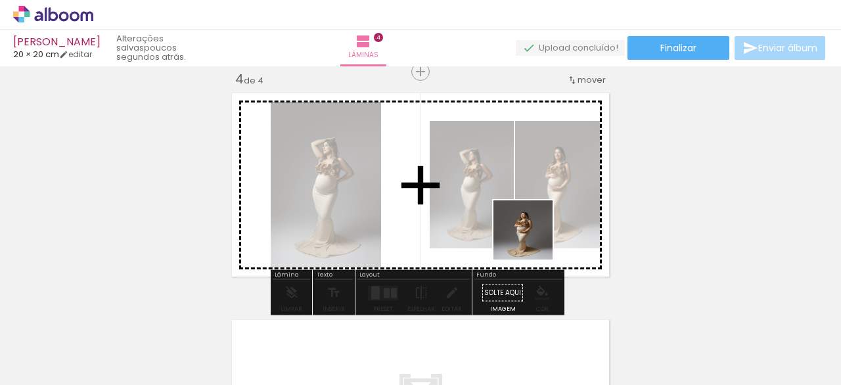
drag, startPoint x: 562, startPoint y: 342, endPoint x: 528, endPoint y: 202, distance: 144.6
click at [526, 204] on quentale-workspace at bounding box center [420, 192] width 841 height 385
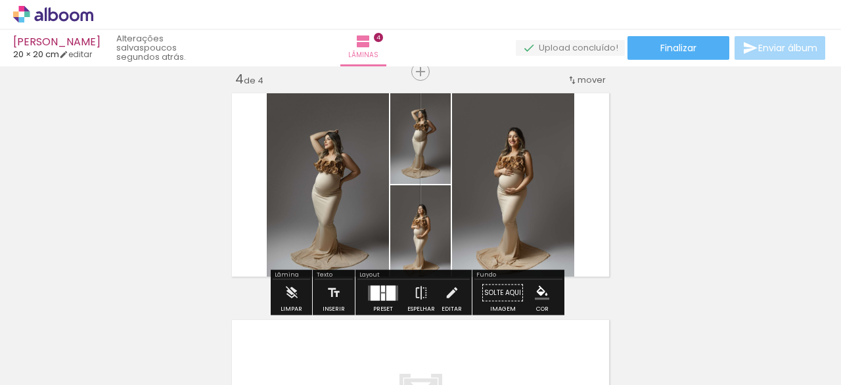
click at [388, 288] on div at bounding box center [390, 292] width 9 height 15
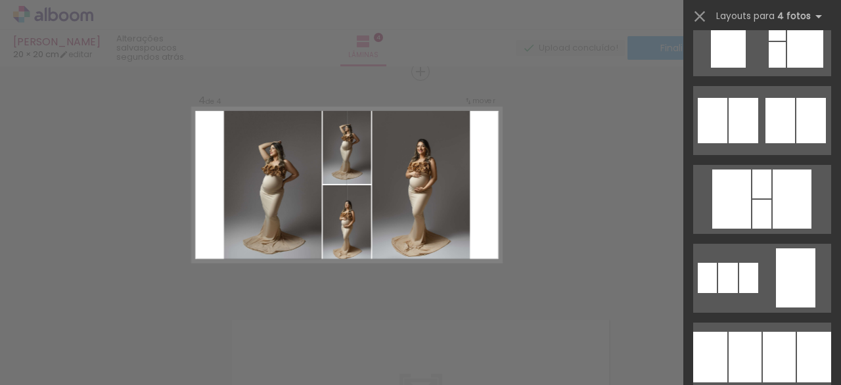
scroll to position [1328, 0]
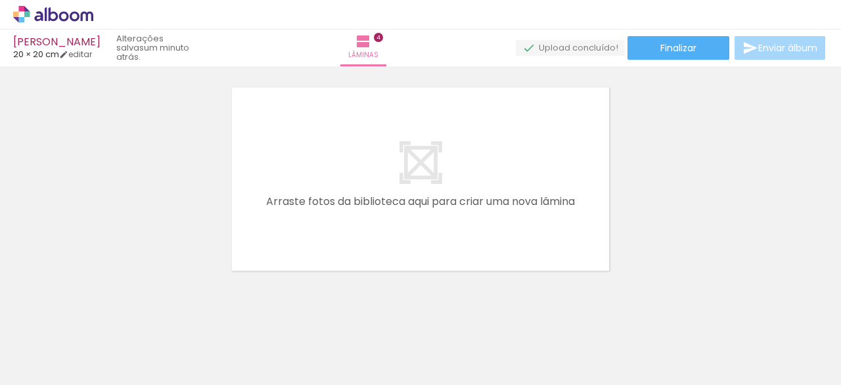
scroll to position [0, 999]
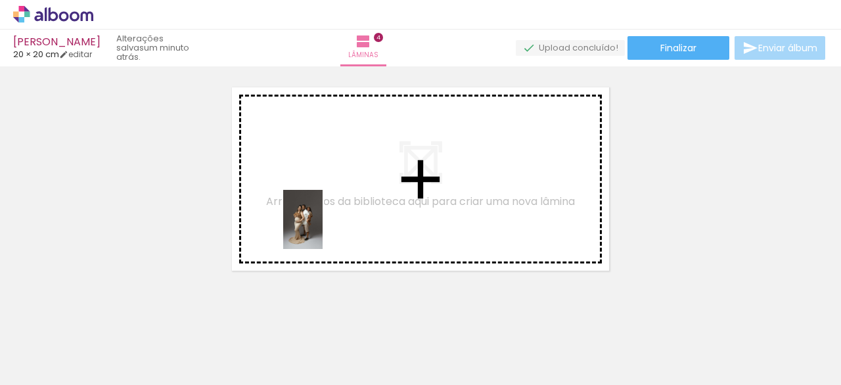
drag, startPoint x: 321, startPoint y: 345, endPoint x: 368, endPoint y: 324, distance: 51.8
click at [323, 227] on quentale-workspace at bounding box center [420, 192] width 841 height 385
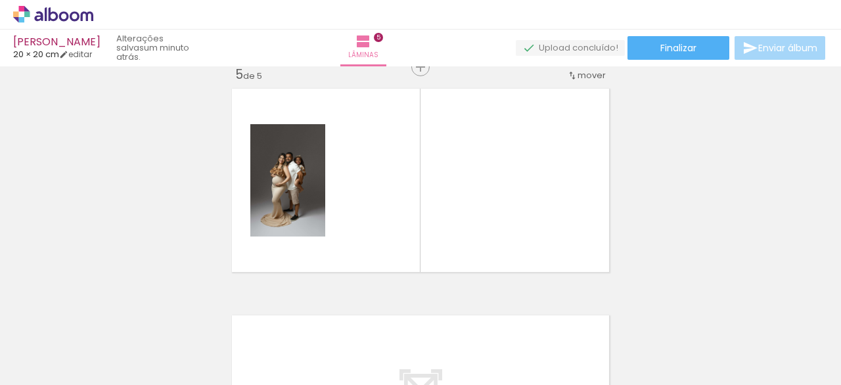
scroll to position [923, 0]
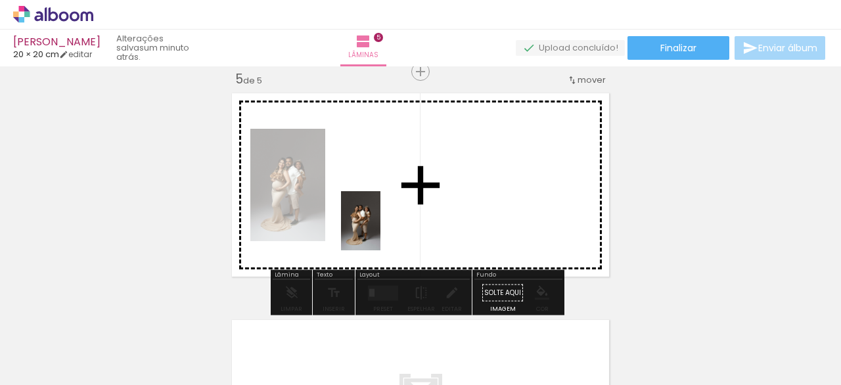
drag, startPoint x: 384, startPoint y: 361, endPoint x: 434, endPoint y: 306, distance: 74.4
click at [382, 227] on quentale-workspace at bounding box center [420, 192] width 841 height 385
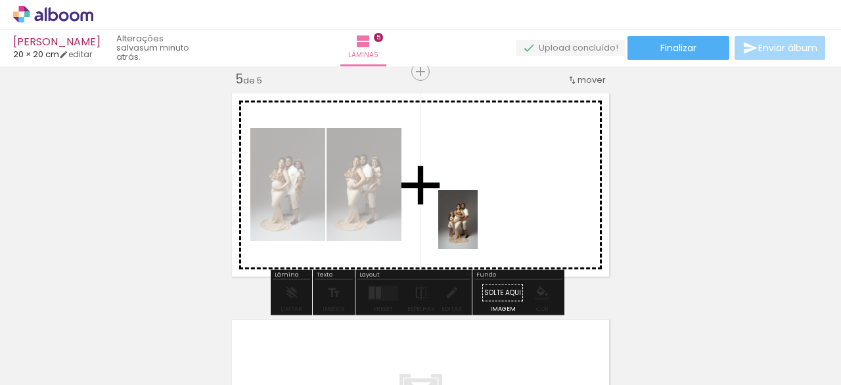
drag, startPoint x: 463, startPoint y: 342, endPoint x: 479, endPoint y: 222, distance: 122.0
click at [479, 222] on quentale-workspace at bounding box center [420, 192] width 841 height 385
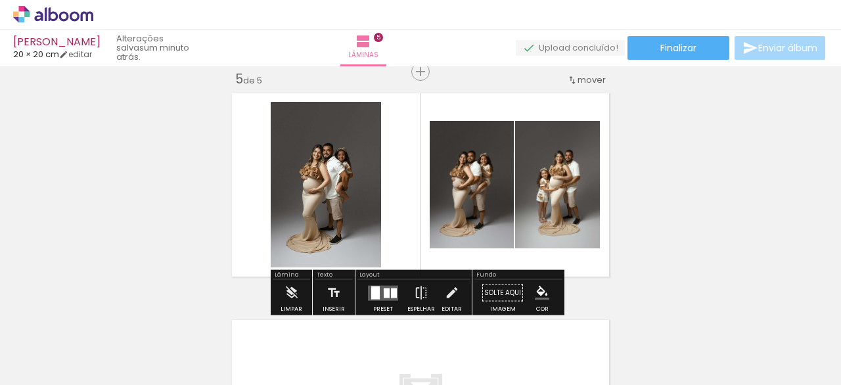
click at [384, 289] on div at bounding box center [387, 293] width 6 height 10
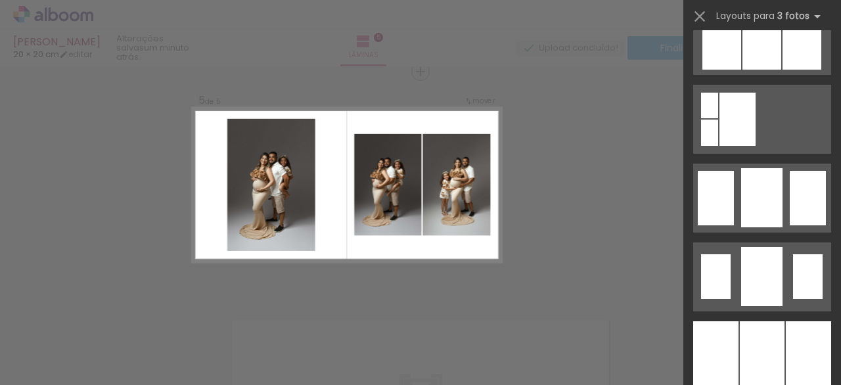
scroll to position [985, 0]
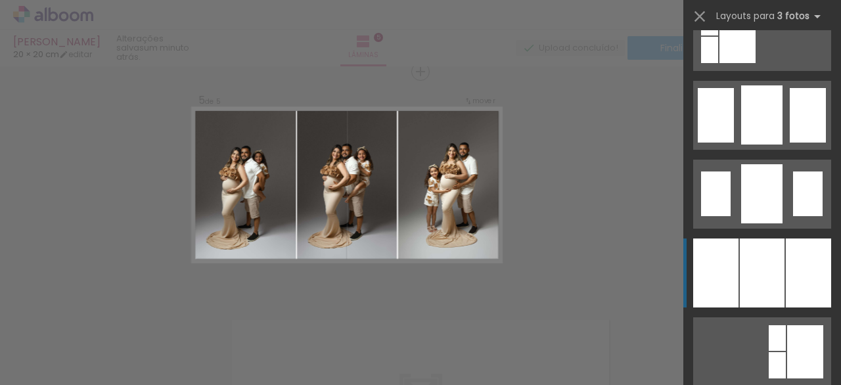
click at [762, 282] on div at bounding box center [762, 273] width 45 height 69
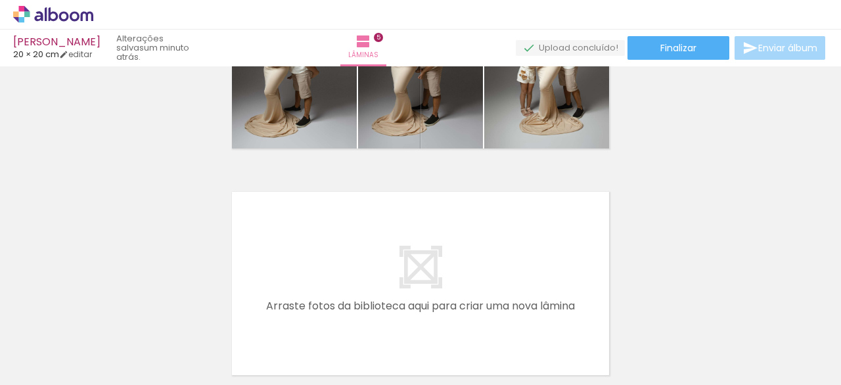
scroll to position [0, 1116]
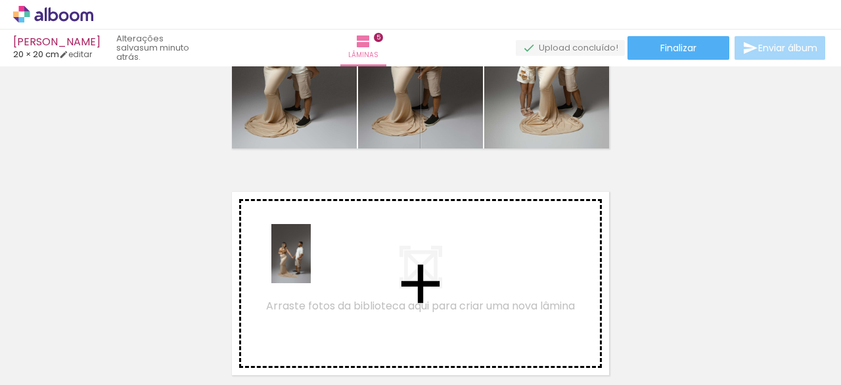
drag, startPoint x: 413, startPoint y: 333, endPoint x: 311, endPoint y: 264, distance: 123.1
click at [311, 264] on quentale-workspace at bounding box center [420, 192] width 841 height 385
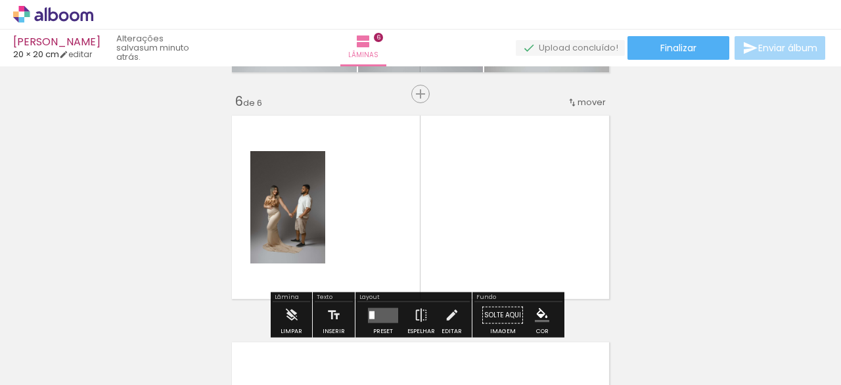
scroll to position [1150, 0]
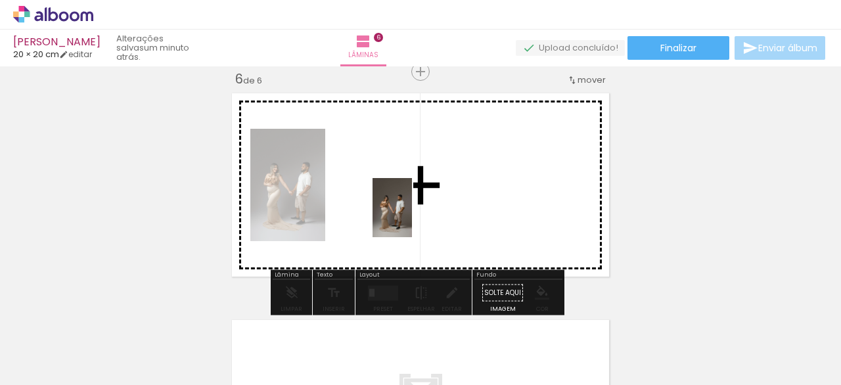
drag, startPoint x: 482, startPoint y: 341, endPoint x: 489, endPoint y: 277, distance: 64.8
click at [408, 207] on quentale-workspace at bounding box center [420, 192] width 841 height 385
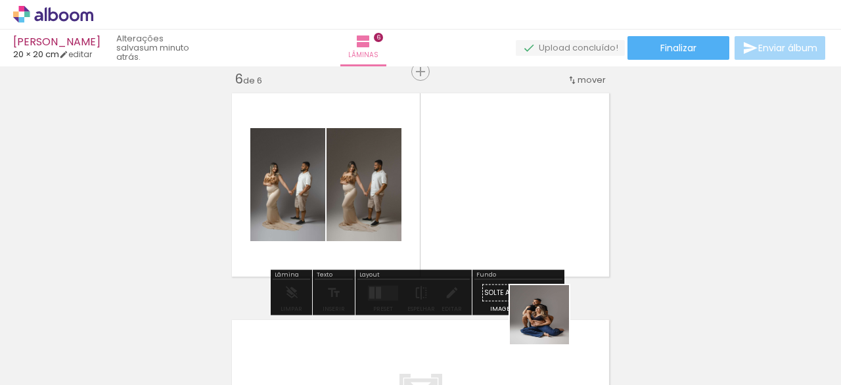
drag, startPoint x: 557, startPoint y: 344, endPoint x: 486, endPoint y: 200, distance: 160.5
click at [486, 200] on quentale-workspace at bounding box center [420, 192] width 841 height 385
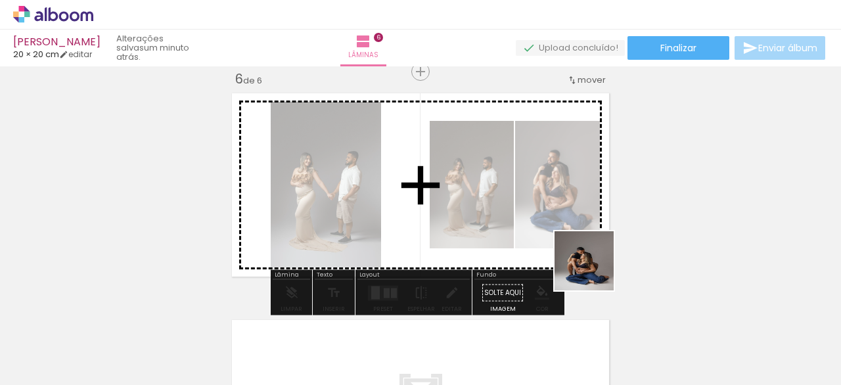
drag, startPoint x: 636, startPoint y: 340, endPoint x: 559, endPoint y: 202, distance: 157.4
click at [562, 202] on quentale-workspace at bounding box center [420, 192] width 841 height 385
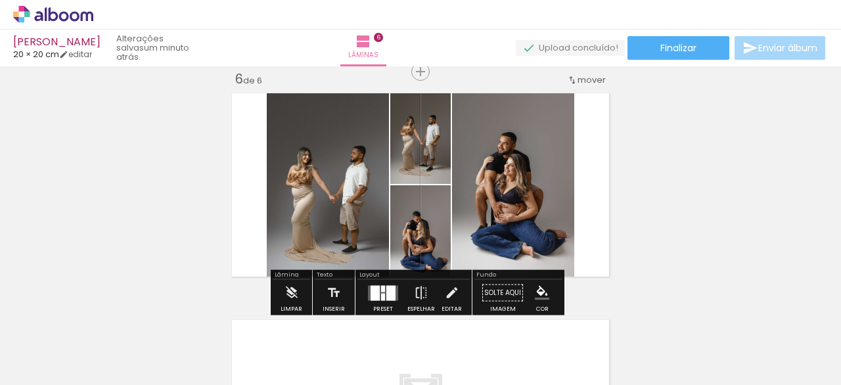
click at [392, 285] on quentale-layouter at bounding box center [383, 292] width 30 height 15
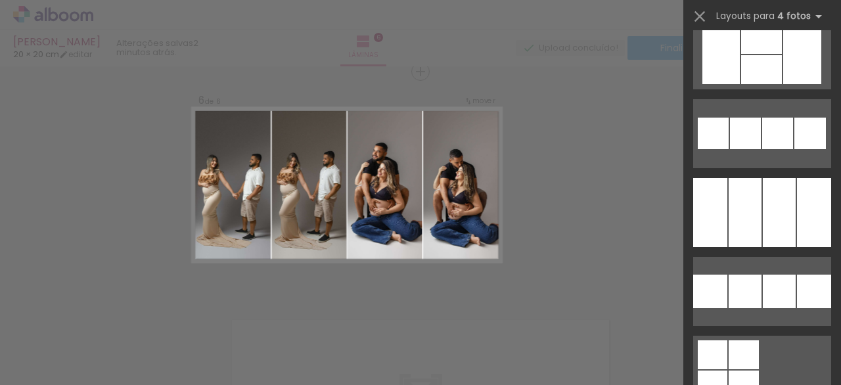
scroll to position [9486, 0]
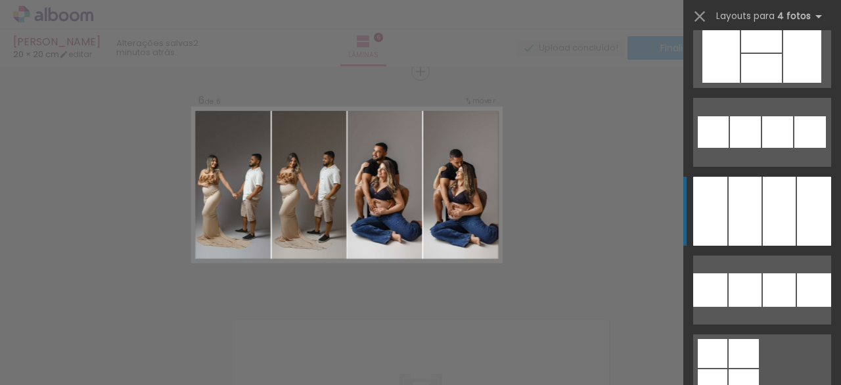
click at [763, 206] on div at bounding box center [779, 211] width 33 height 69
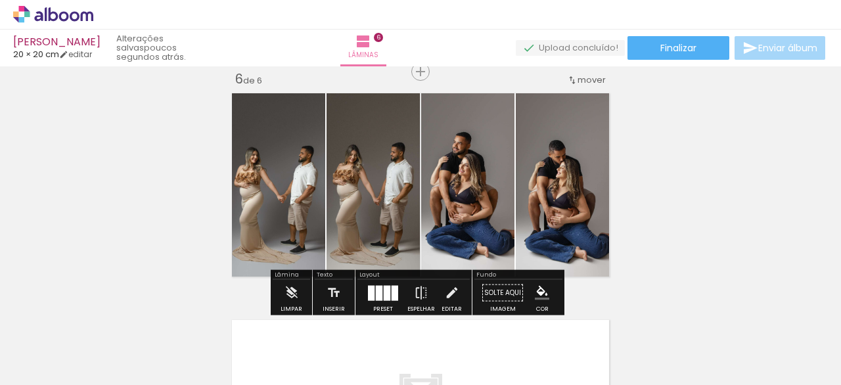
click at [392, 296] on div at bounding box center [395, 292] width 7 height 15
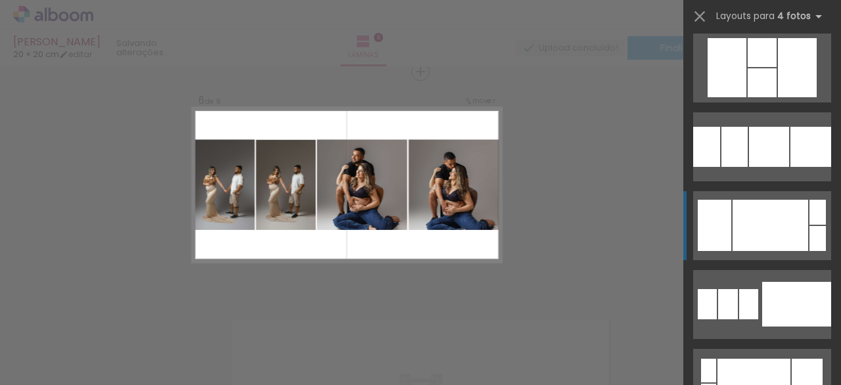
scroll to position [3871, 0]
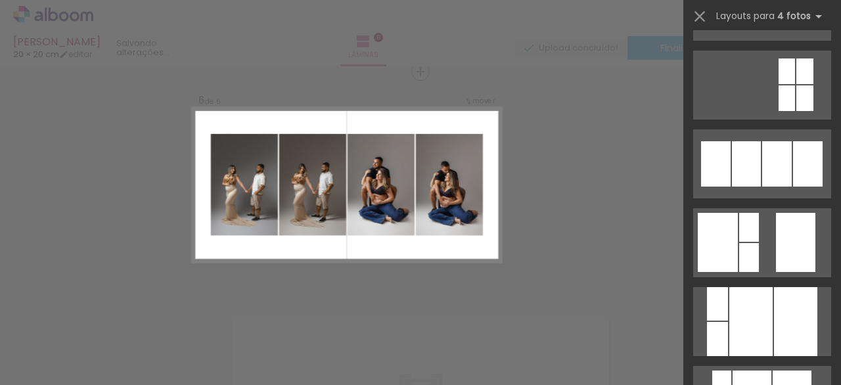
scroll to position [1559, 0]
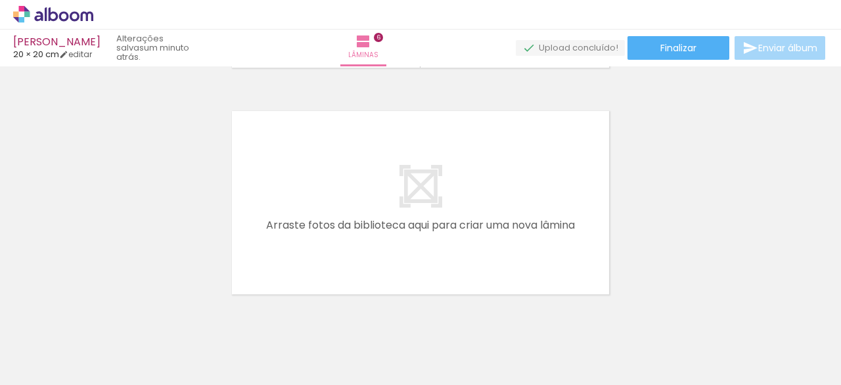
scroll to position [0, 1617]
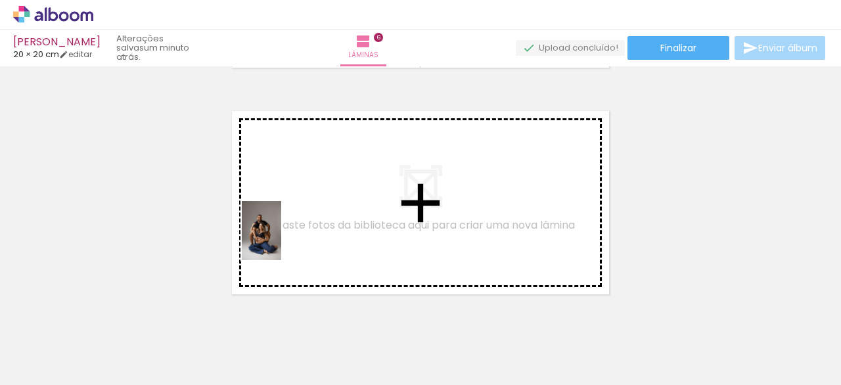
drag, startPoint x: 222, startPoint y: 348, endPoint x: 325, endPoint y: 300, distance: 113.2
click at [285, 232] on quentale-workspace at bounding box center [420, 192] width 841 height 385
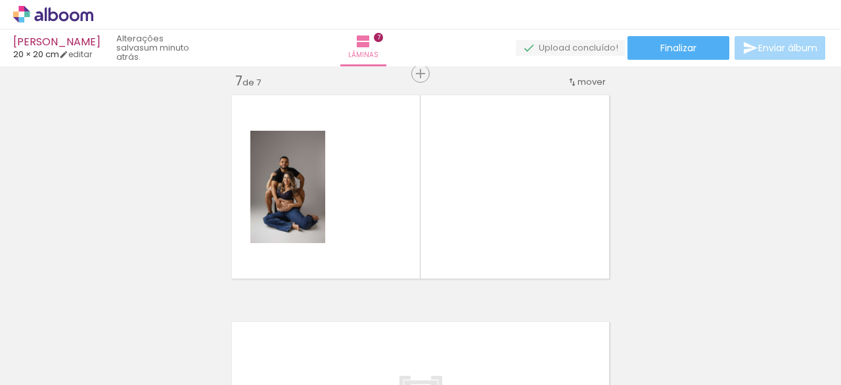
scroll to position [1378, 0]
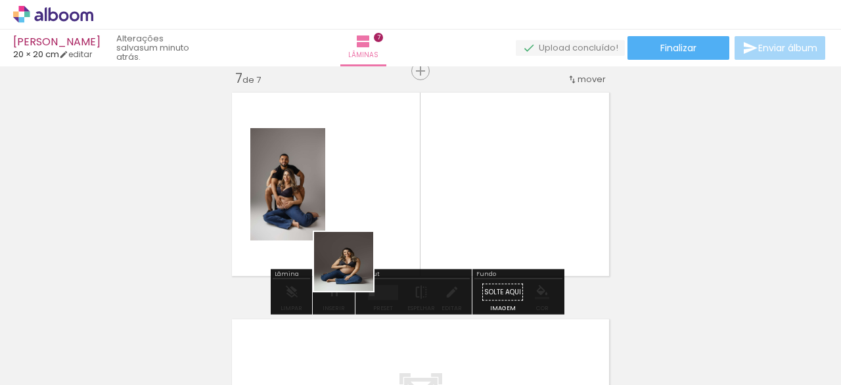
drag, startPoint x: 317, startPoint y: 335, endPoint x: 379, endPoint y: 296, distance: 72.4
click at [380, 229] on quentale-workspace at bounding box center [420, 192] width 841 height 385
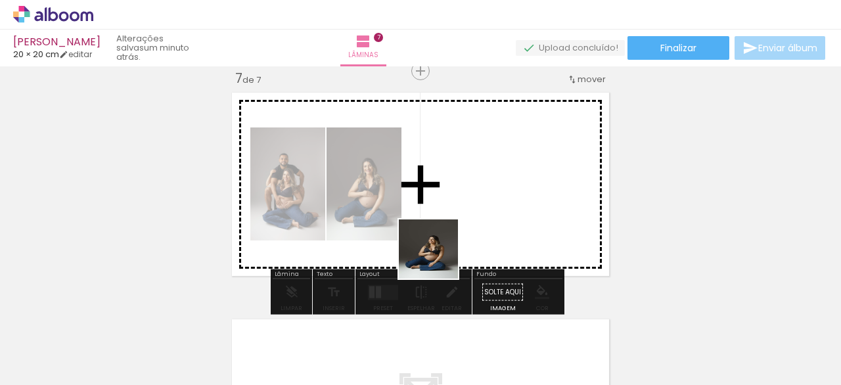
drag, startPoint x: 371, startPoint y: 348, endPoint x: 437, endPoint y: 294, distance: 85.1
click at [467, 215] on quentale-workspace at bounding box center [420, 192] width 841 height 385
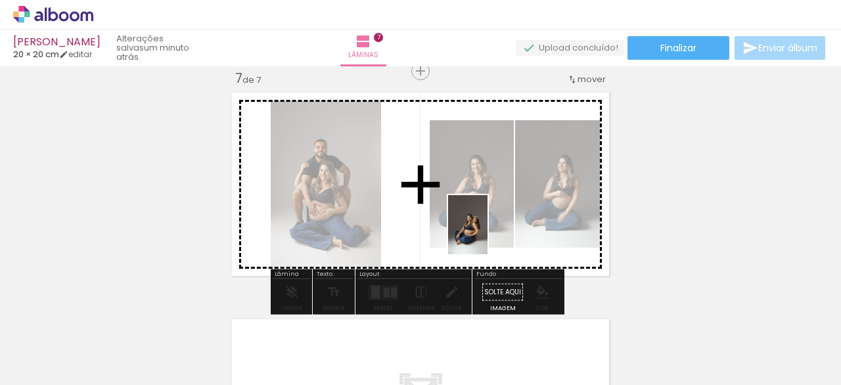
drag, startPoint x: 427, startPoint y: 344, endPoint x: 488, endPoint y: 235, distance: 125.3
click at [488, 235] on quentale-workspace at bounding box center [420, 192] width 841 height 385
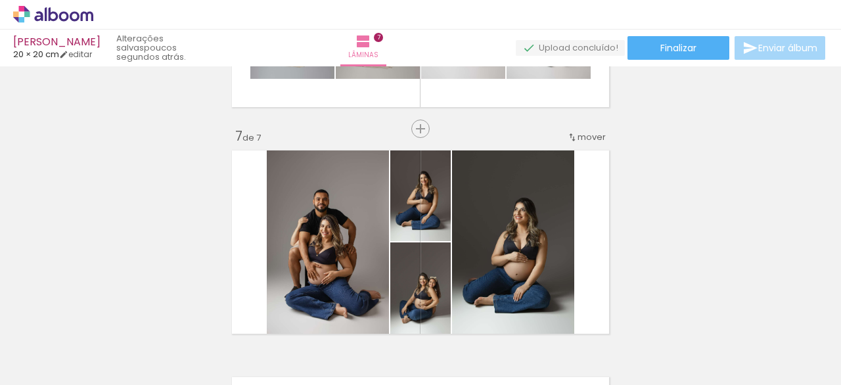
scroll to position [1376, 0]
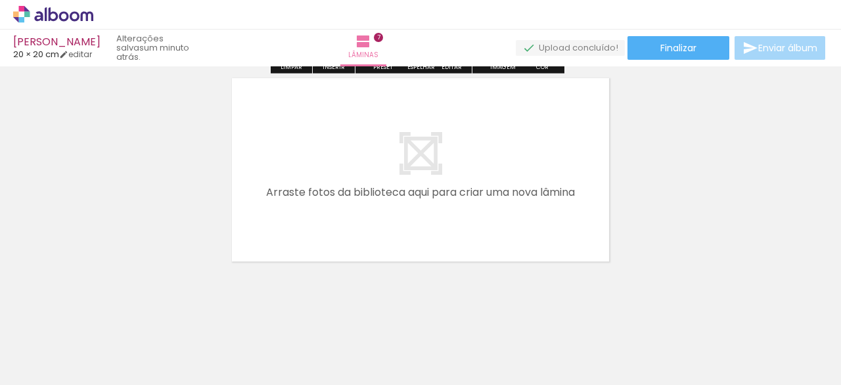
scroll to position [1629, 0]
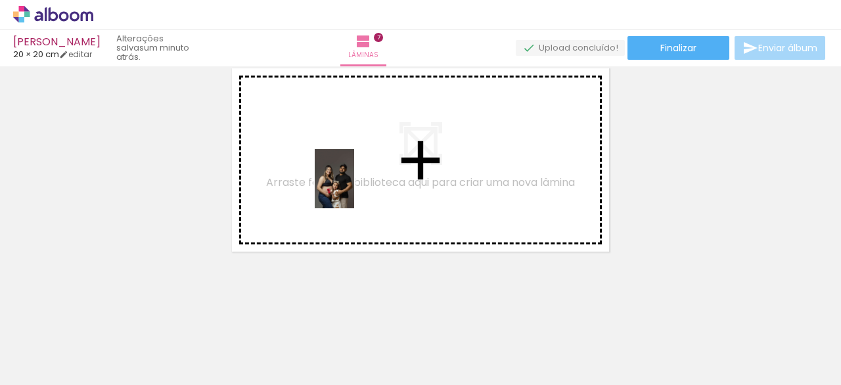
drag, startPoint x: 406, startPoint y: 354, endPoint x: 416, endPoint y: 292, distance: 62.6
click at [350, 182] on quentale-workspace at bounding box center [420, 192] width 841 height 385
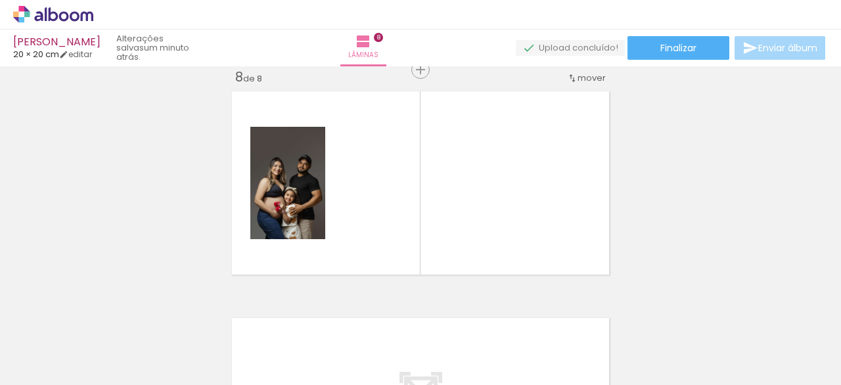
scroll to position [1604, 0]
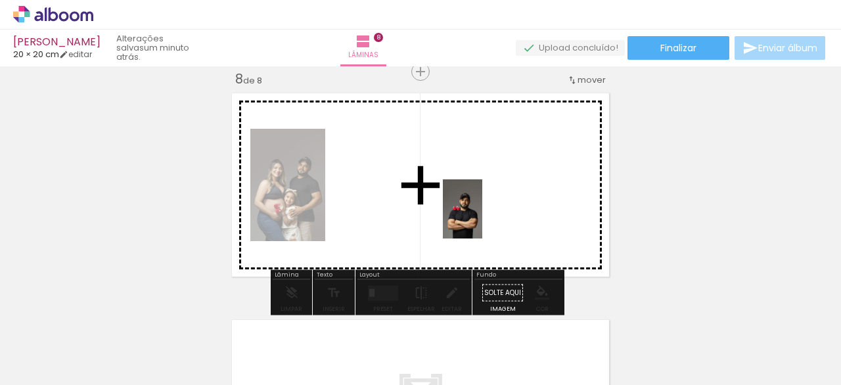
drag, startPoint x: 478, startPoint y: 356, endPoint x: 500, endPoint y: 279, distance: 79.7
click at [486, 217] on quentale-workspace at bounding box center [420, 192] width 841 height 385
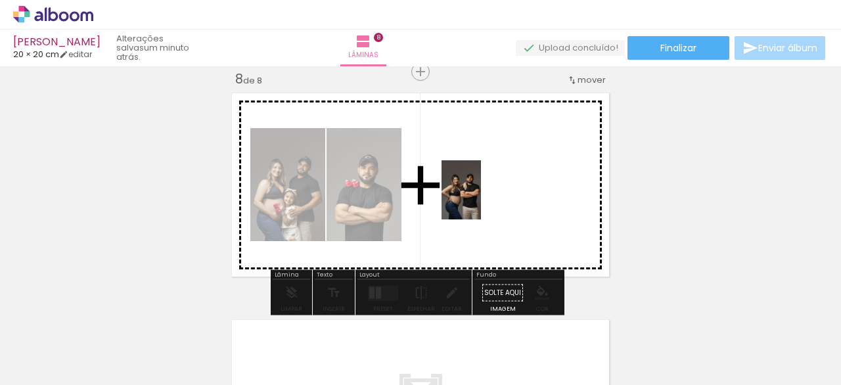
drag, startPoint x: 536, startPoint y: 337, endPoint x: 505, endPoint y: 261, distance: 82.5
click at [481, 192] on quentale-workspace at bounding box center [420, 192] width 841 height 385
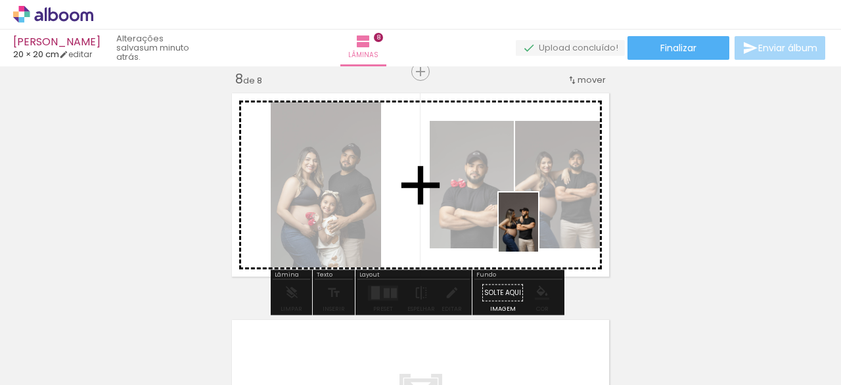
drag, startPoint x: 615, startPoint y: 350, endPoint x: 467, endPoint y: 198, distance: 212.4
click at [478, 200] on quentale-workspace at bounding box center [420, 192] width 841 height 385
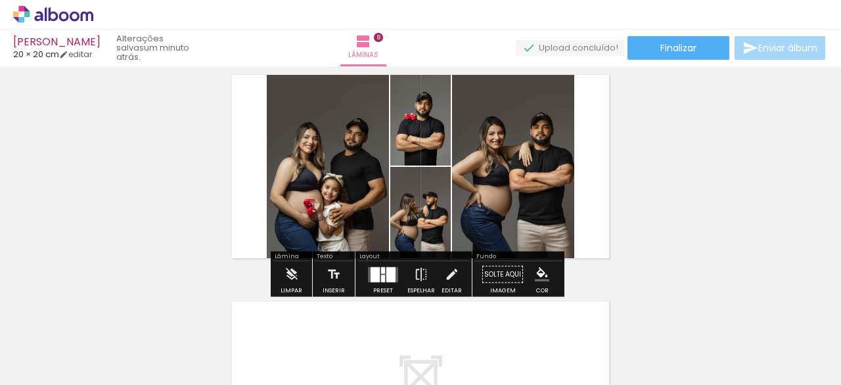
scroll to position [1624, 0]
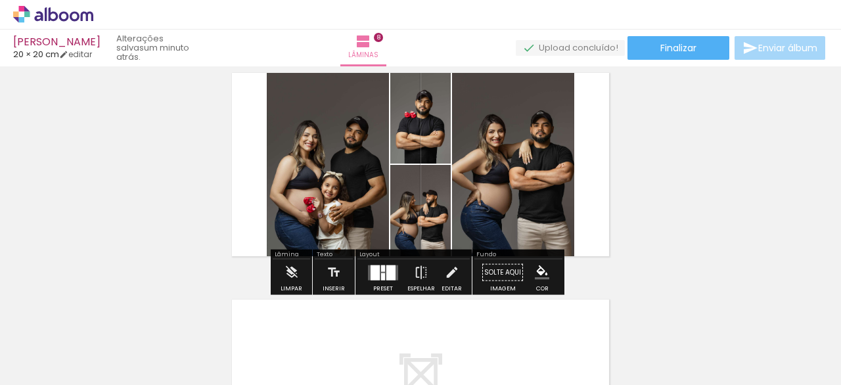
click at [391, 271] on div at bounding box center [390, 272] width 9 height 15
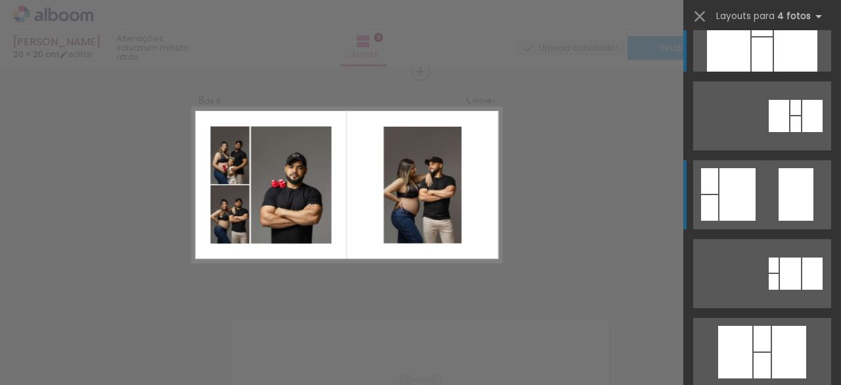
scroll to position [37, 0]
click at [791, 133] on div at bounding box center [796, 125] width 11 height 16
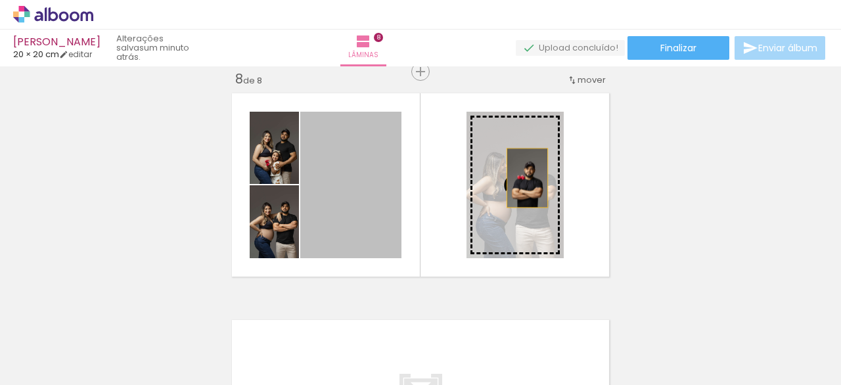
drag, startPoint x: 372, startPoint y: 174, endPoint x: 529, endPoint y: 177, distance: 157.1
click at [0, 0] on slot at bounding box center [0, 0] width 0 height 0
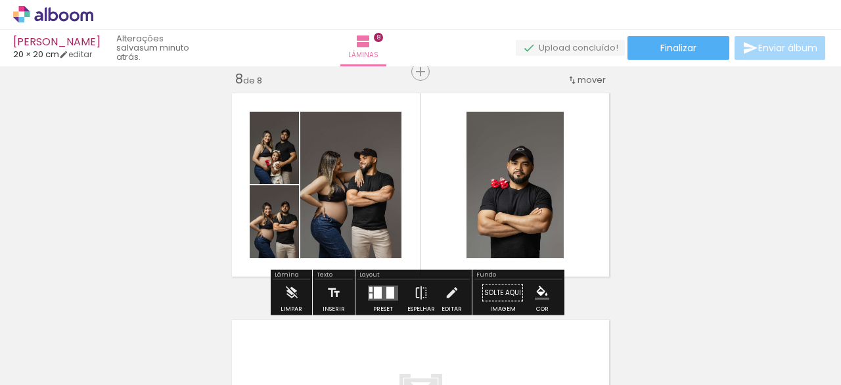
scroll to position [1604, 0]
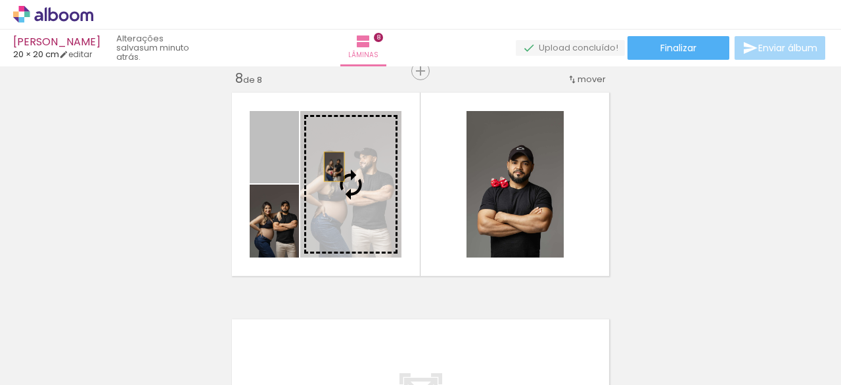
drag, startPoint x: 283, startPoint y: 175, endPoint x: 329, endPoint y: 166, distance: 47.4
click at [0, 0] on slot at bounding box center [0, 0] width 0 height 0
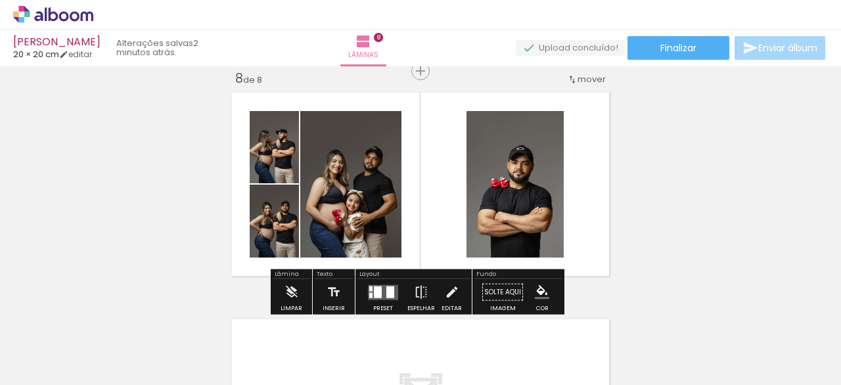
click at [382, 292] on quentale-layouter at bounding box center [383, 292] width 30 height 15
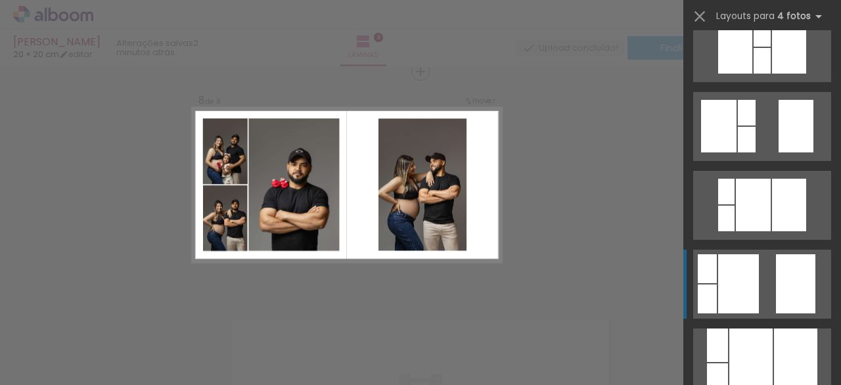
scroll to position [344, 0]
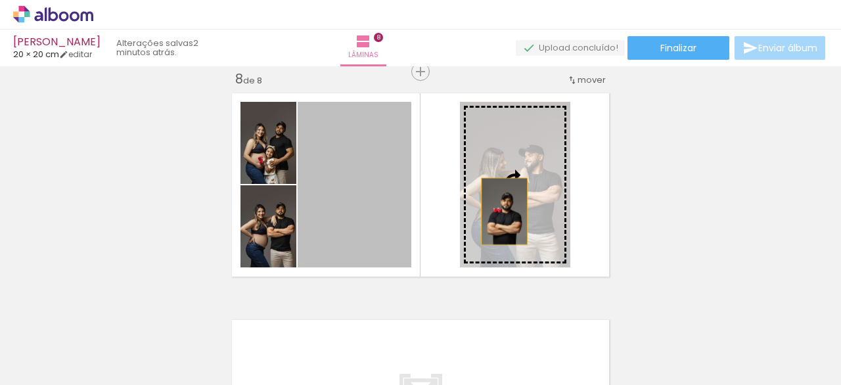
drag, startPoint x: 348, startPoint y: 210, endPoint x: 500, endPoint y: 211, distance: 151.2
click at [0, 0] on slot at bounding box center [0, 0] width 0 height 0
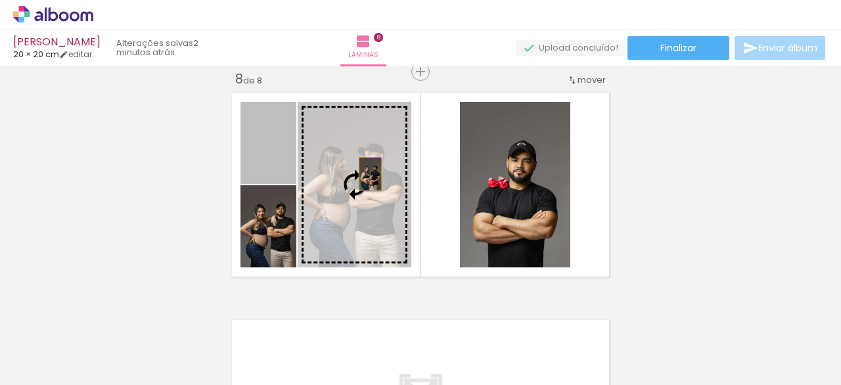
drag, startPoint x: 262, startPoint y: 164, endPoint x: 365, endPoint y: 174, distance: 103.6
click at [0, 0] on slot at bounding box center [0, 0] width 0 height 0
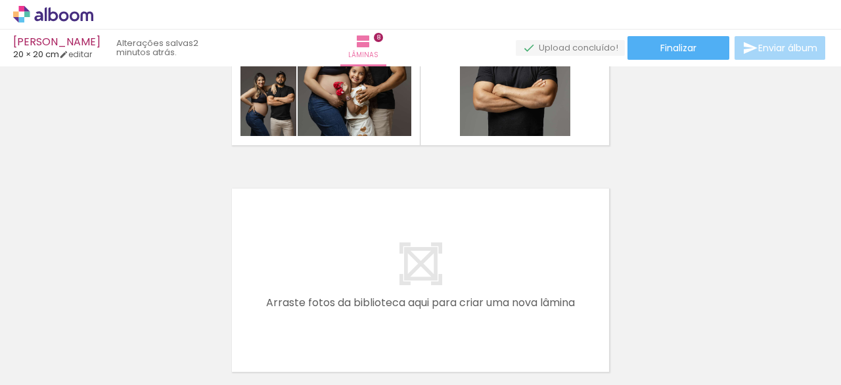
scroll to position [0, 1920]
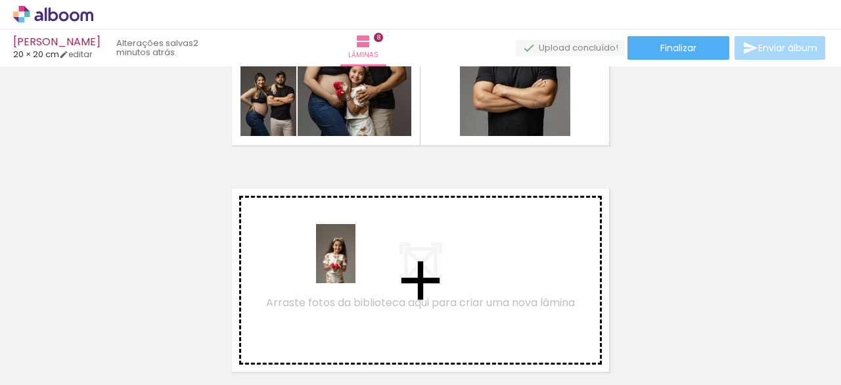
drag, startPoint x: 510, startPoint y: 353, endPoint x: 350, endPoint y: 266, distance: 182.1
click at [350, 266] on quentale-workspace at bounding box center [420, 192] width 841 height 385
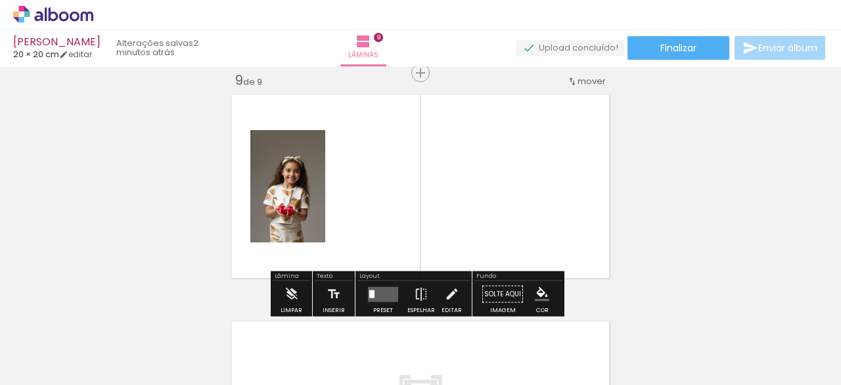
scroll to position [1831, 0]
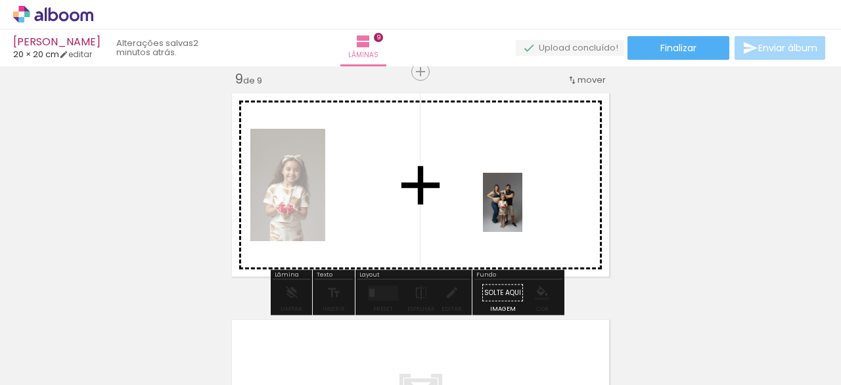
drag, startPoint x: 577, startPoint y: 354, endPoint x: 525, endPoint y: 193, distance: 169.2
click at [515, 198] on quentale-workspace at bounding box center [420, 192] width 841 height 385
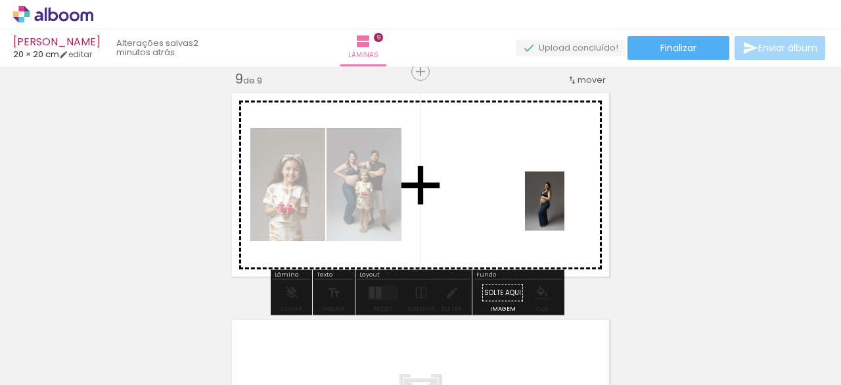
drag, startPoint x: 639, startPoint y: 353, endPoint x: 521, endPoint y: 168, distance: 219.9
click at [521, 168] on quentale-workspace at bounding box center [420, 192] width 841 height 385
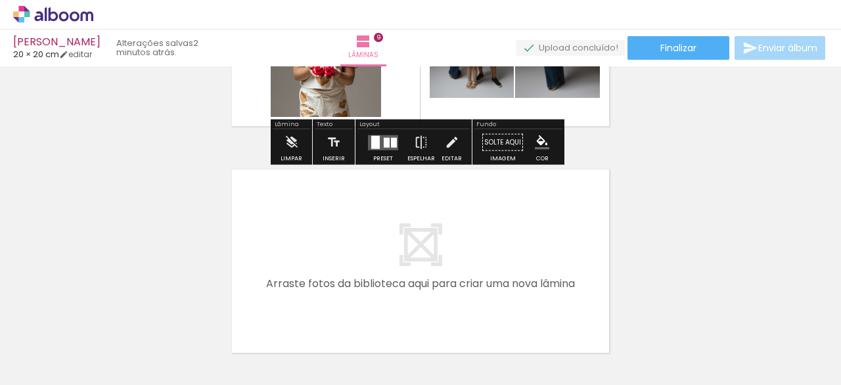
scroll to position [1994, 0]
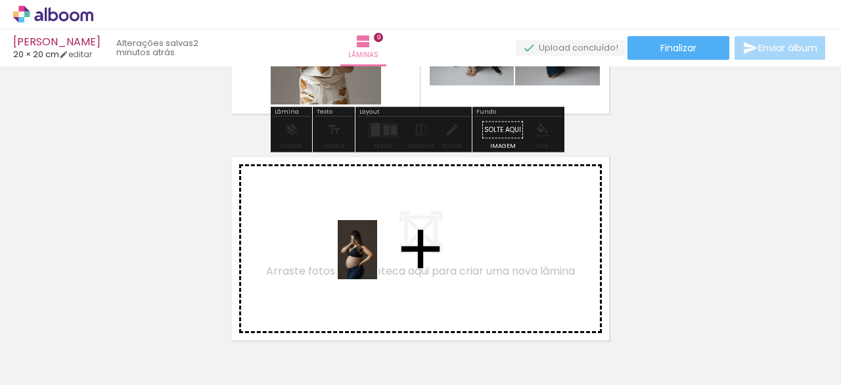
drag, startPoint x: 722, startPoint y: 341, endPoint x: 368, endPoint y: 256, distance: 364.4
click at [368, 256] on quentale-workspace at bounding box center [420, 192] width 841 height 385
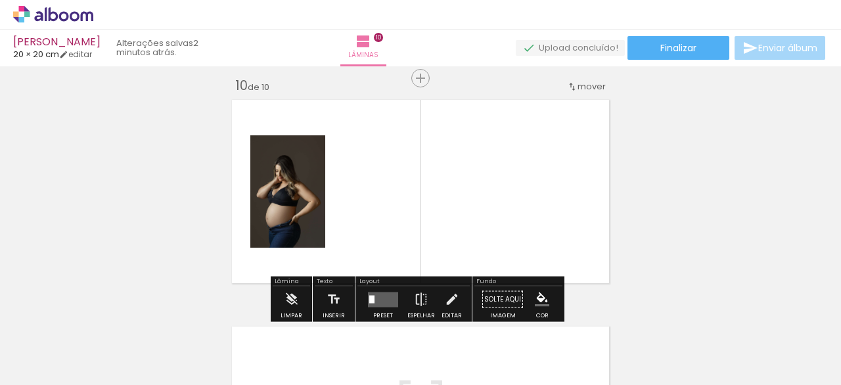
scroll to position [2057, 0]
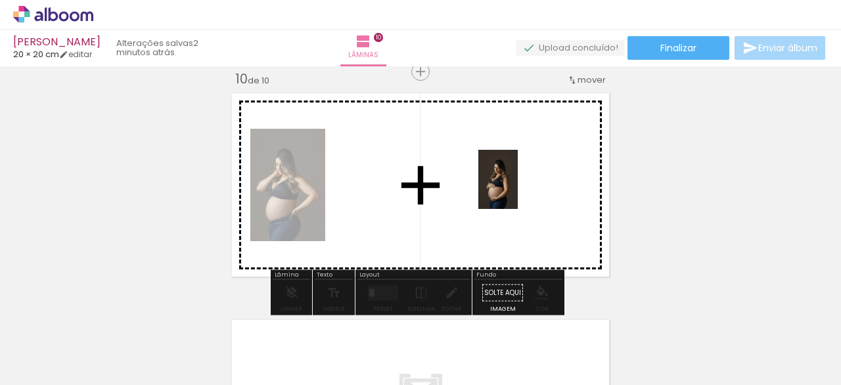
drag, startPoint x: 802, startPoint y: 345, endPoint x: 513, endPoint y: 186, distance: 330.1
click at [515, 186] on quentale-workspace at bounding box center [420, 192] width 841 height 385
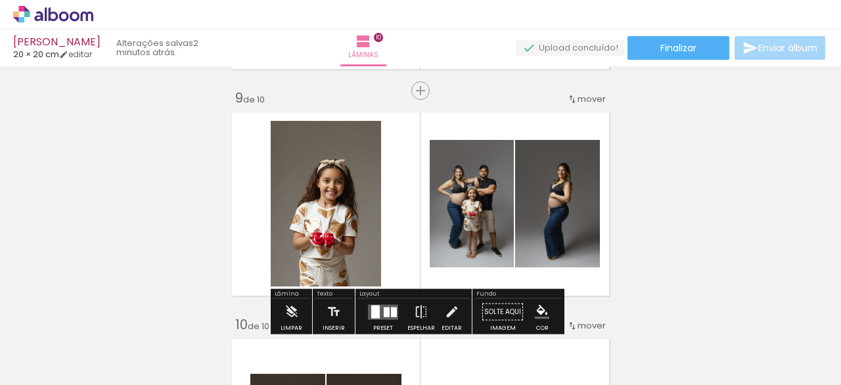
scroll to position [1811, 0]
drag, startPoint x: 707, startPoint y: 239, endPoint x: 699, endPoint y: 239, distance: 7.9
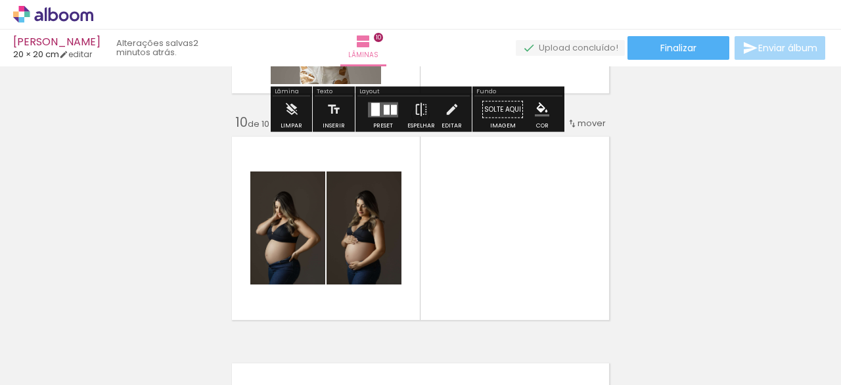
scroll to position [2052, 0]
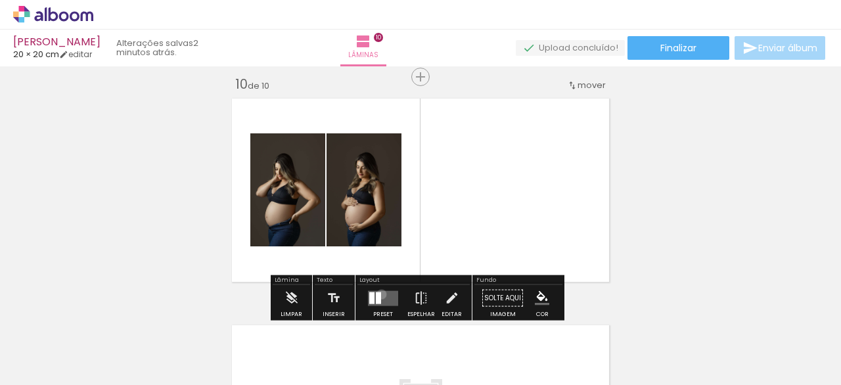
click at [378, 294] on quentale-layouter at bounding box center [383, 298] width 30 height 15
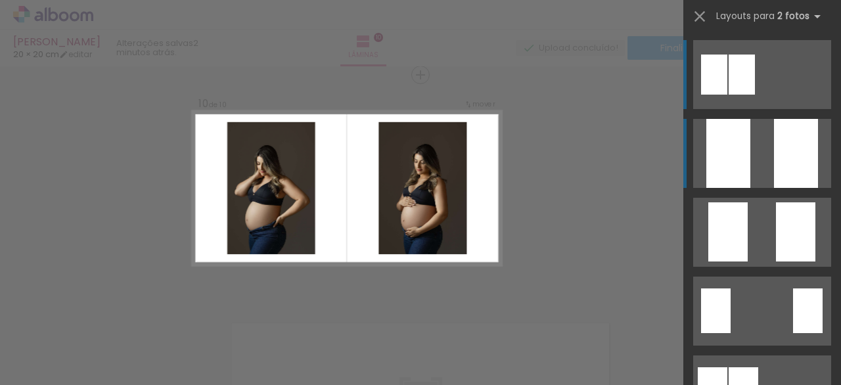
scroll to position [2057, 0]
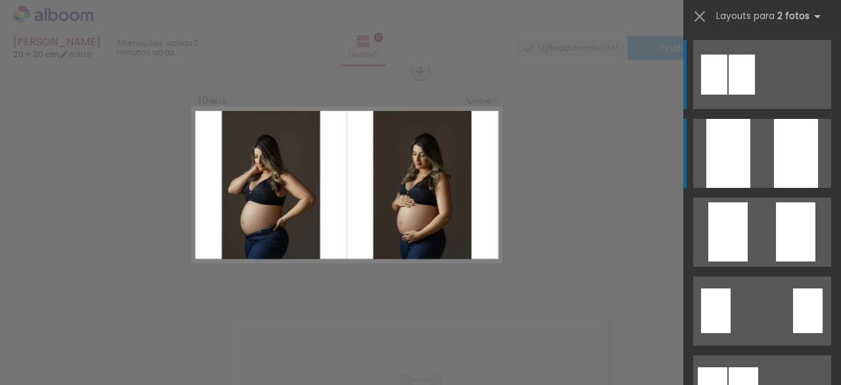
click at [776, 149] on div at bounding box center [796, 153] width 44 height 69
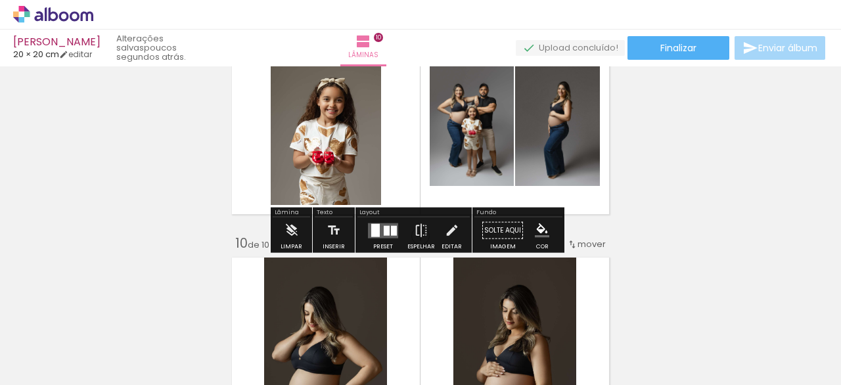
scroll to position [1897, 0]
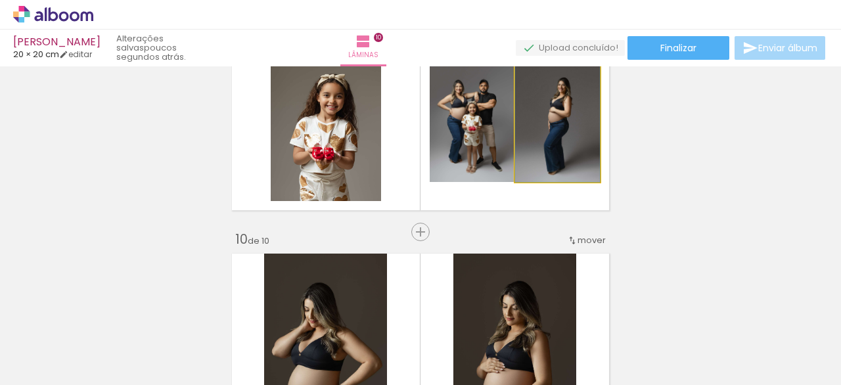
drag, startPoint x: 552, startPoint y: 131, endPoint x: 523, endPoint y: 168, distance: 46.7
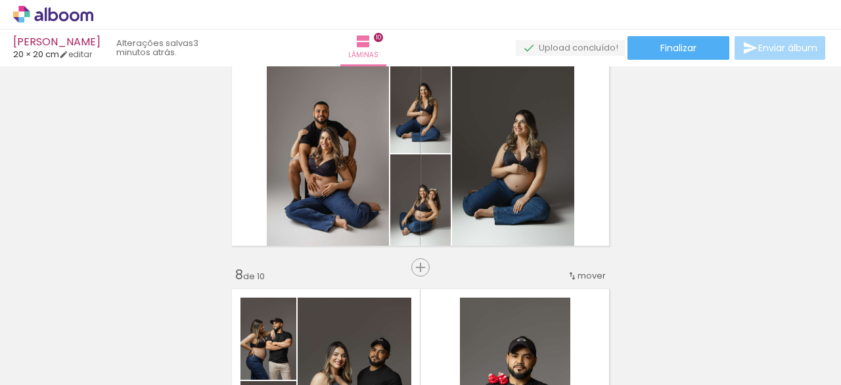
scroll to position [1393, 0]
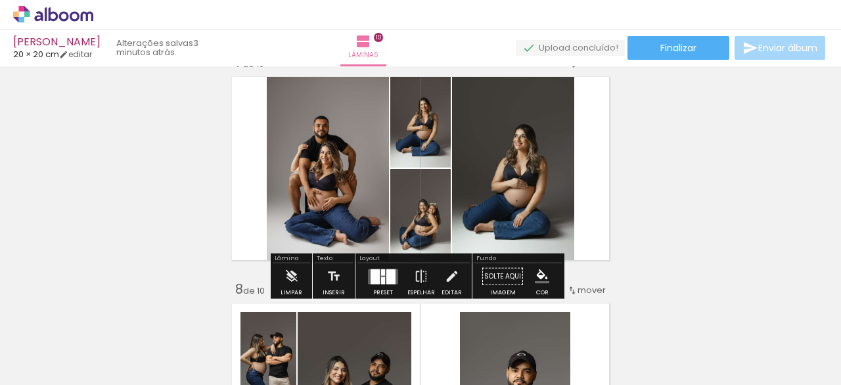
click at [386, 272] on div at bounding box center [390, 276] width 9 height 15
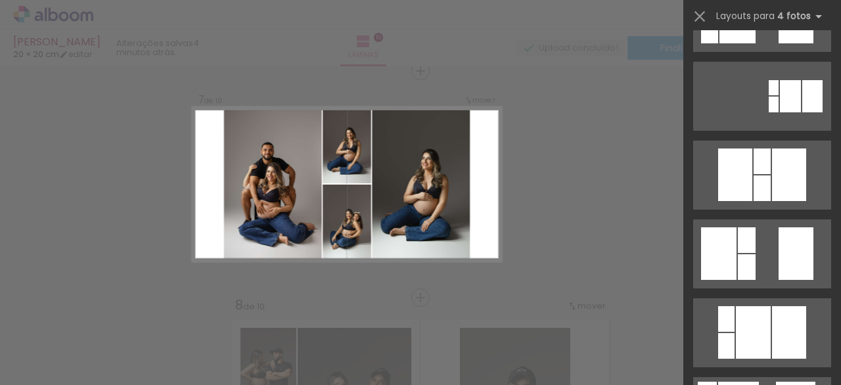
scroll to position [359, 0]
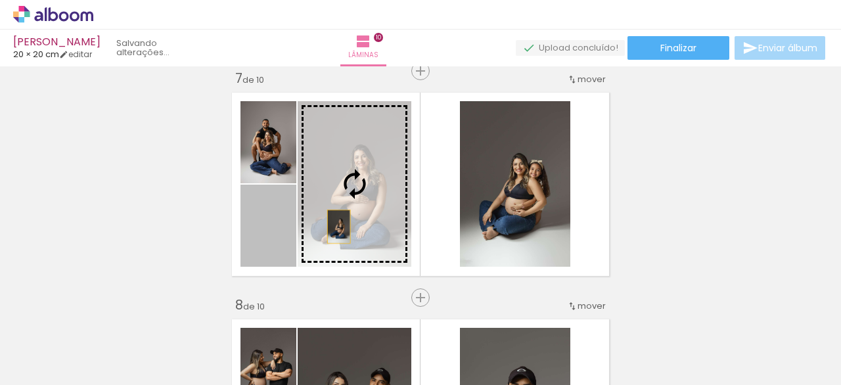
drag, startPoint x: 276, startPoint y: 248, endPoint x: 334, endPoint y: 227, distance: 61.5
click at [0, 0] on slot at bounding box center [0, 0] width 0 height 0
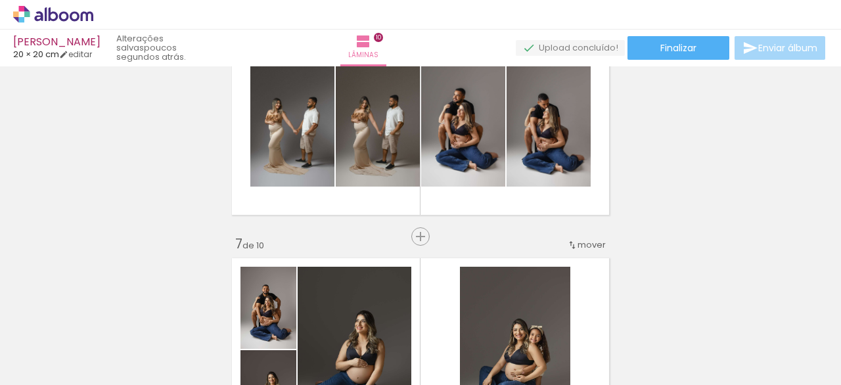
scroll to position [1165, 0]
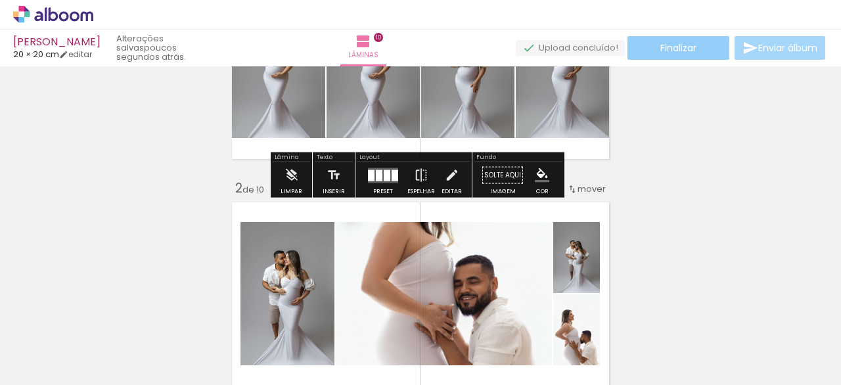
scroll to position [139, 0]
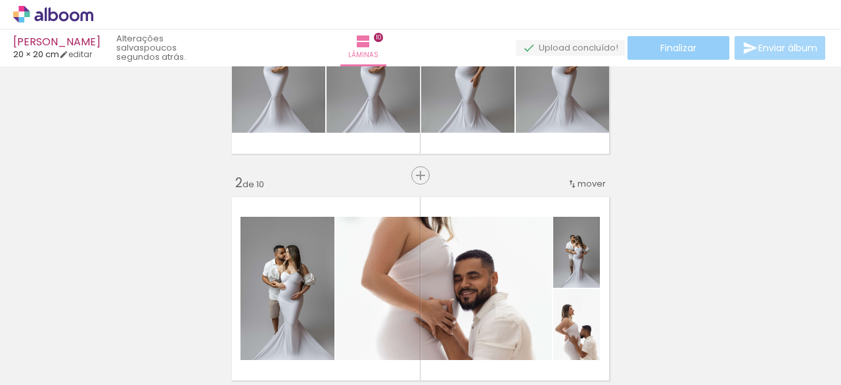
click at [693, 48] on paper-button "Finalizar" at bounding box center [679, 48] width 102 height 24
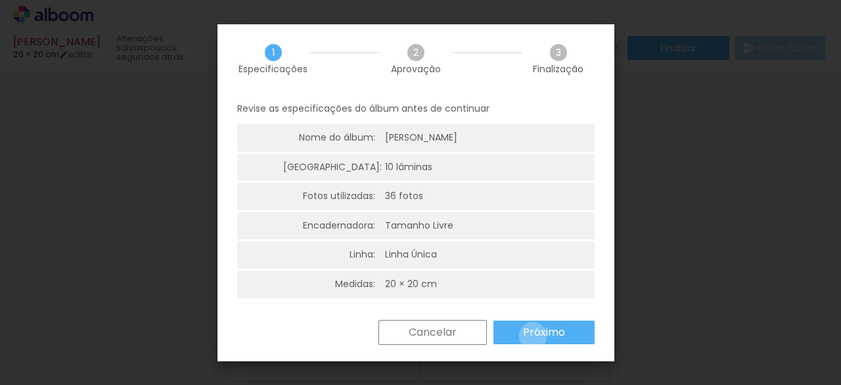
click at [0, 0] on slot "Próximo" at bounding box center [0, 0] width 0 height 0
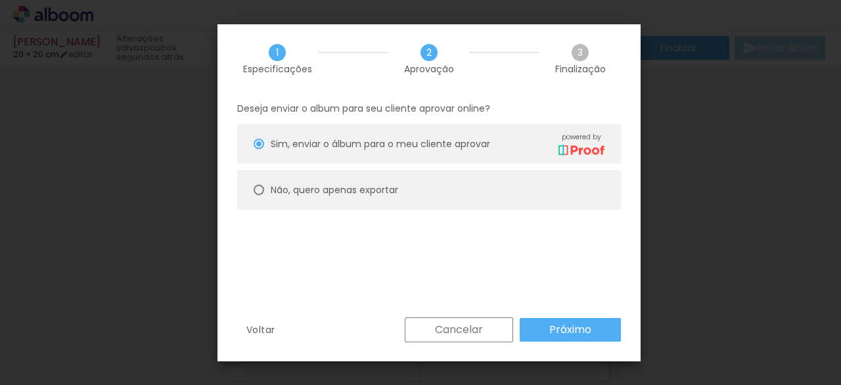
click at [256, 149] on div at bounding box center [259, 144] width 11 height 11
type paper-radio-button "on"
click at [0, 0] on slot "Próximo" at bounding box center [0, 0] width 0 height 0
type input "Alta, 300 DPI"
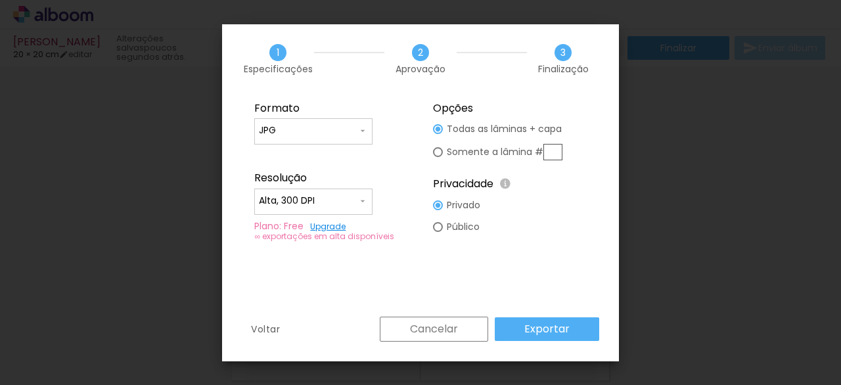
click at [0, 0] on slot "Exportar" at bounding box center [0, 0] width 0 height 0
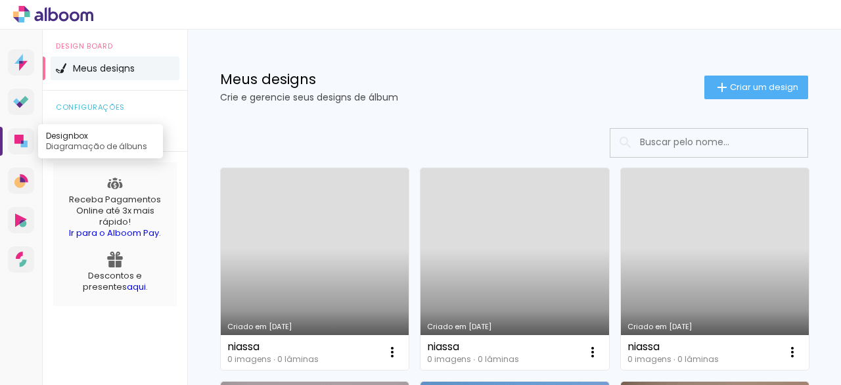
click at [24, 151] on link "Designbox Diagramação de álbuns" at bounding box center [21, 141] width 26 height 26
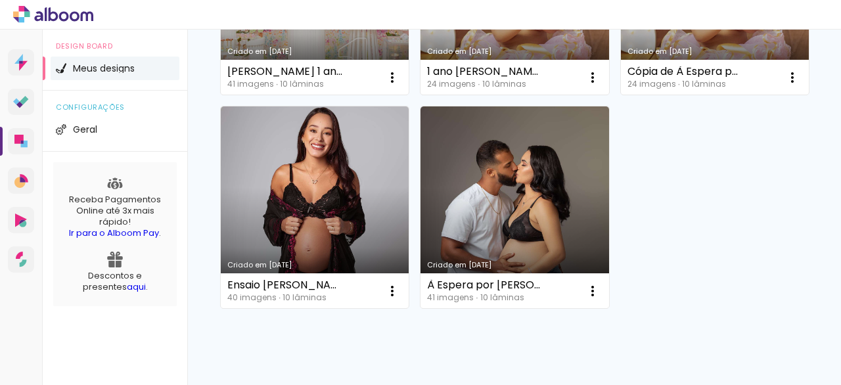
scroll to position [697, 0]
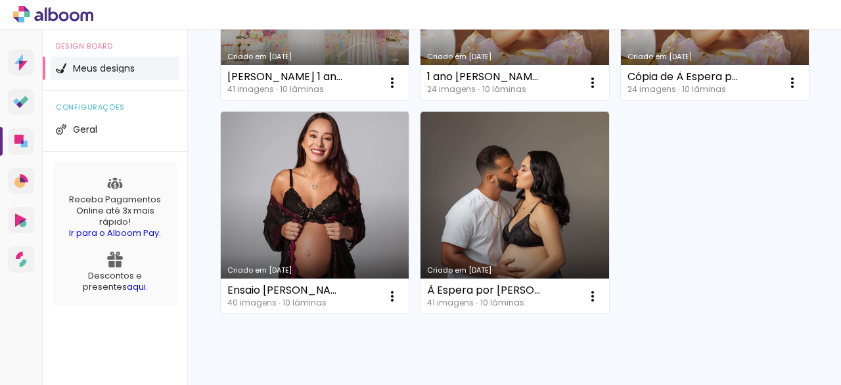
click at [501, 101] on link "Criado em [DATE]" at bounding box center [515, 0] width 188 height 202
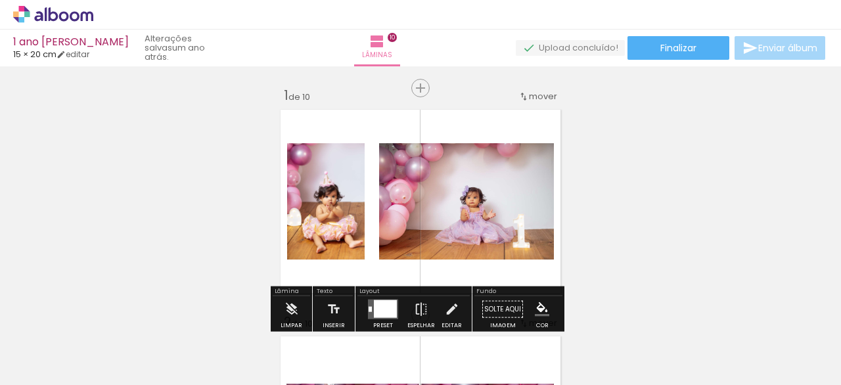
scroll to position [8, 0]
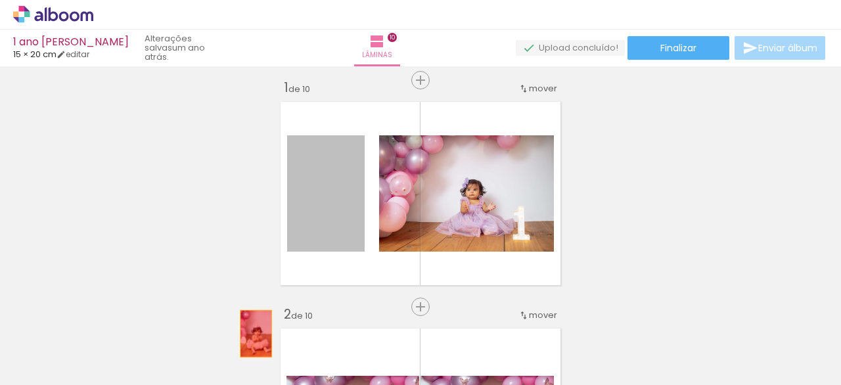
drag, startPoint x: 319, startPoint y: 187, endPoint x: 361, endPoint y: 201, distance: 44.3
click at [245, 346] on quentale-workspace at bounding box center [420, 192] width 841 height 385
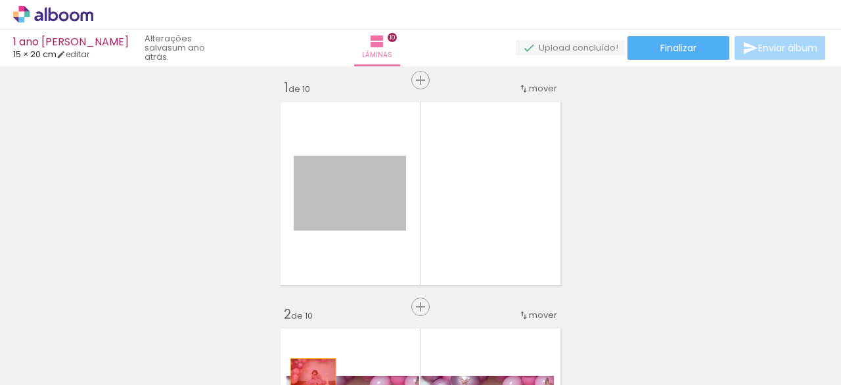
drag, startPoint x: 355, startPoint y: 197, endPoint x: 296, endPoint y: 369, distance: 181.9
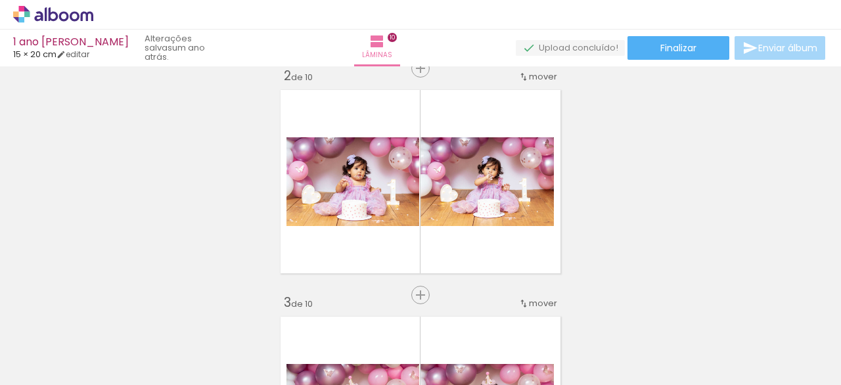
scroll to position [265, 0]
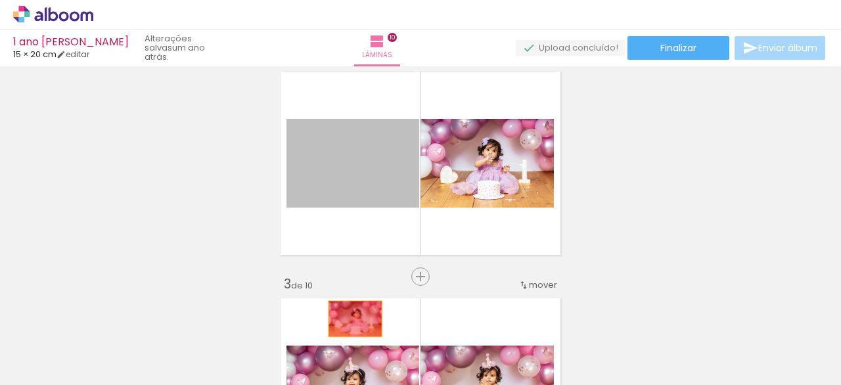
drag, startPoint x: 384, startPoint y: 181, endPoint x: 373, endPoint y: 267, distance: 86.1
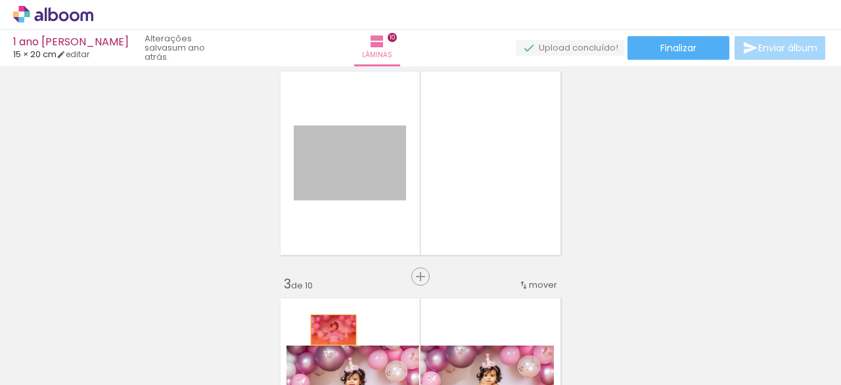
drag, startPoint x: 364, startPoint y: 184, endPoint x: 337, endPoint y: 314, distance: 132.3
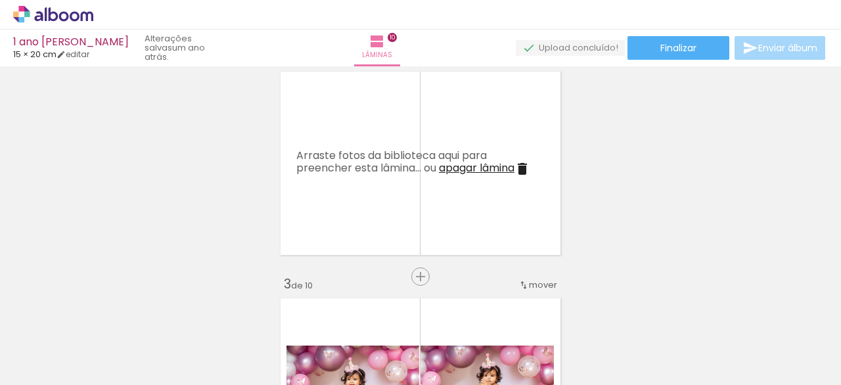
click at [521, 164] on iron-icon at bounding box center [523, 169] width 16 height 16
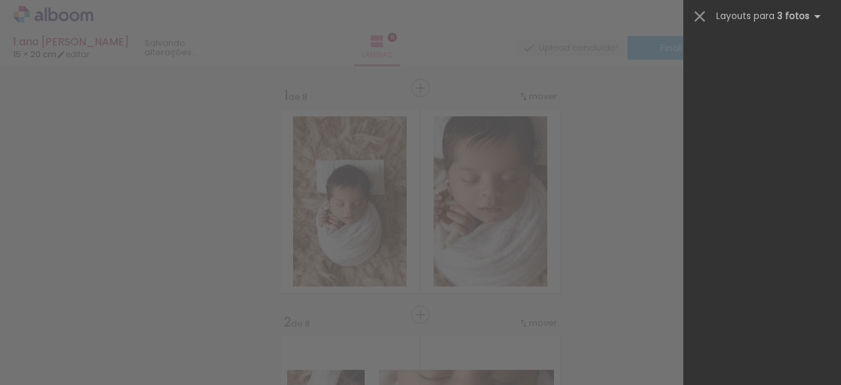
scroll to position [747, 0]
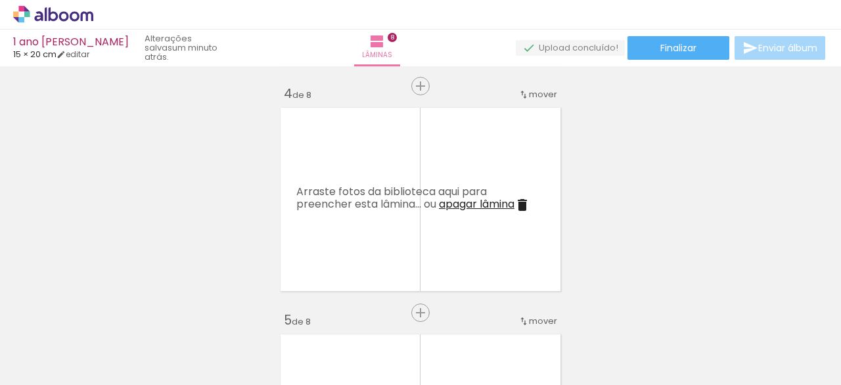
scroll to position [0, 354]
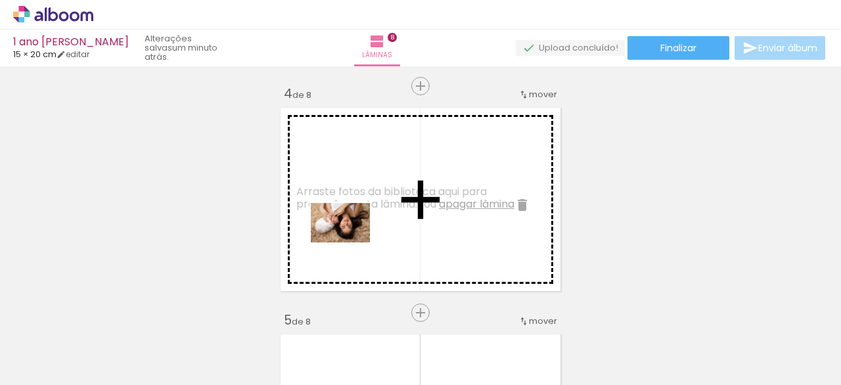
drag, startPoint x: 310, startPoint y: 348, endPoint x: 347, endPoint y: 241, distance: 113.9
click at [350, 240] on quentale-workspace at bounding box center [420, 192] width 841 height 385
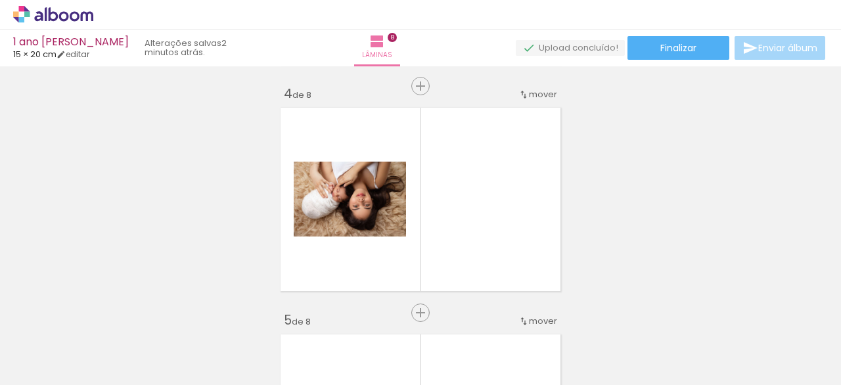
scroll to position [0, 408]
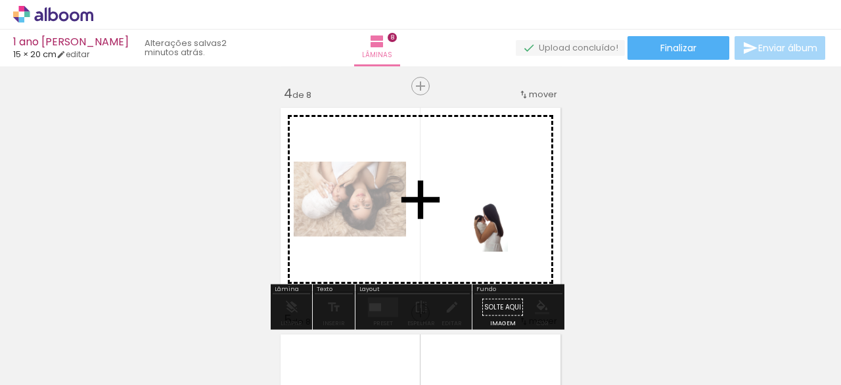
drag, startPoint x: 613, startPoint y: 358, endPoint x: 502, endPoint y: 229, distance: 170.1
click at [507, 229] on quentale-workspace at bounding box center [420, 192] width 841 height 385
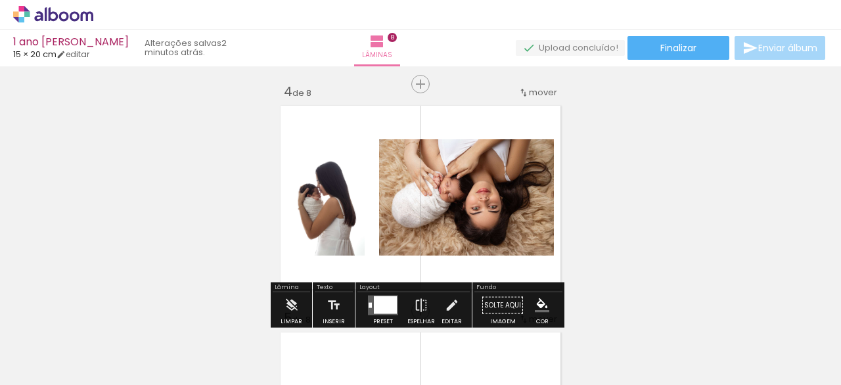
scroll to position [702, 0]
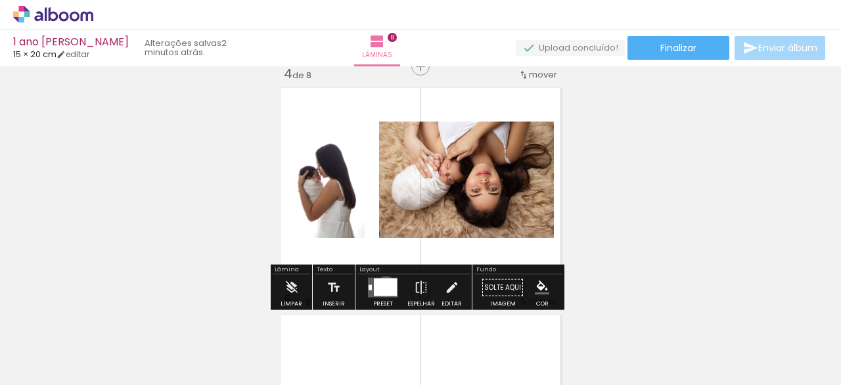
click at [383, 286] on div at bounding box center [385, 288] width 23 height 18
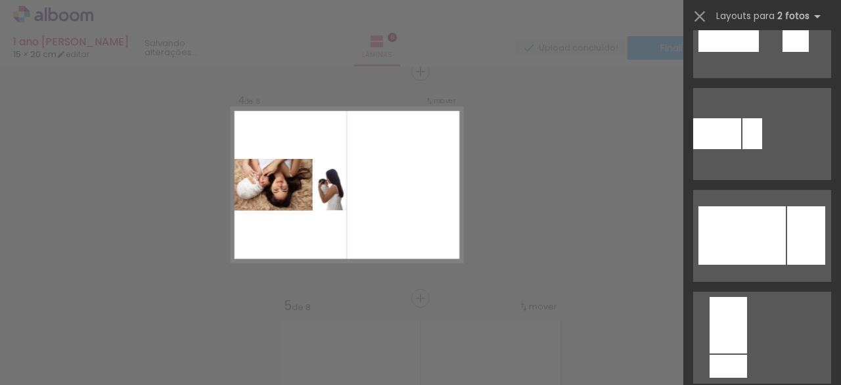
scroll to position [666, 0]
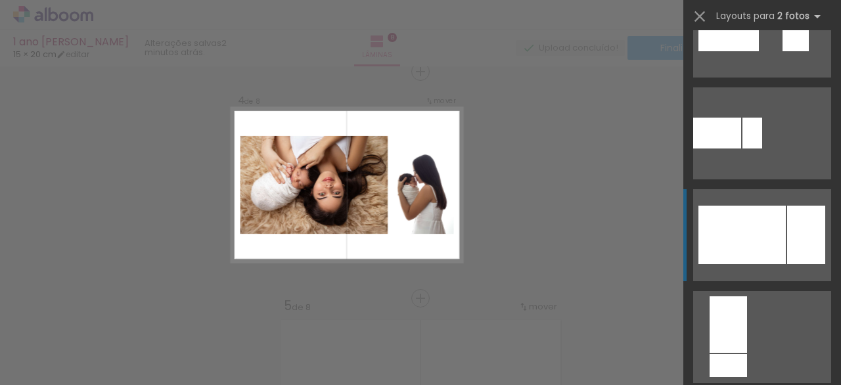
click at [747, 296] on div at bounding box center [728, 324] width 37 height 57
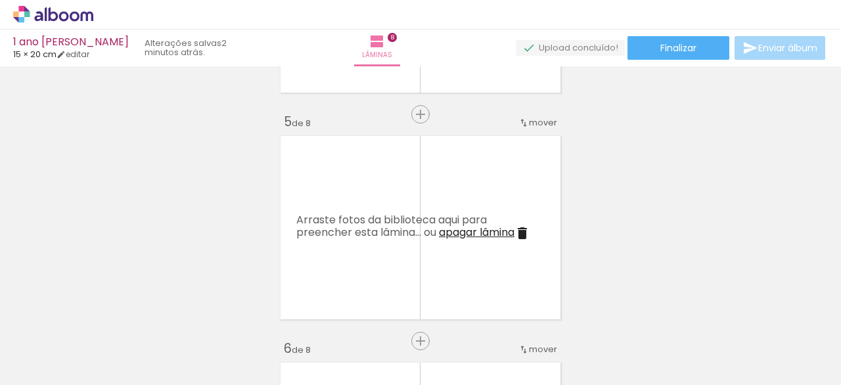
scroll to position [880, 0]
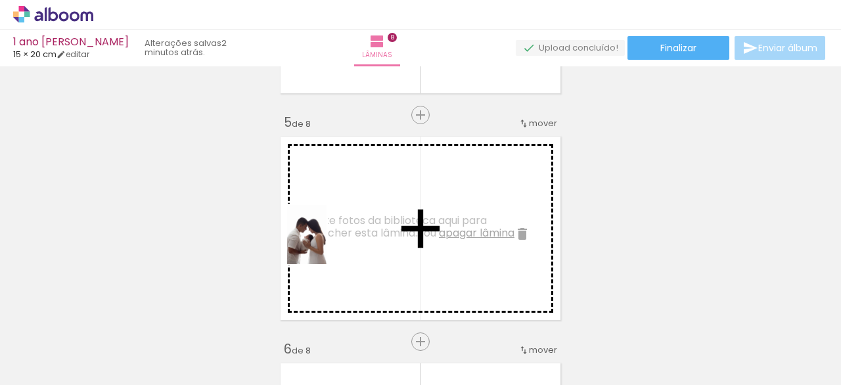
drag, startPoint x: 318, startPoint y: 352, endPoint x: 327, endPoint y: 245, distance: 108.1
click at [327, 245] on quentale-workspace at bounding box center [420, 192] width 841 height 385
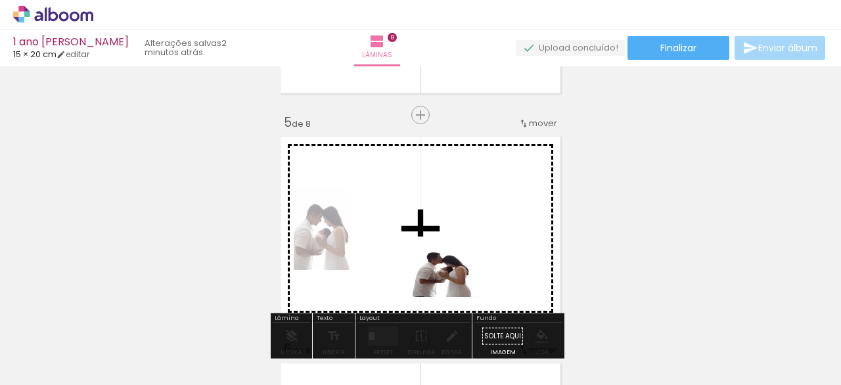
drag, startPoint x: 398, startPoint y: 345, endPoint x: 505, endPoint y: 220, distance: 164.5
click at [515, 219] on quentale-workspace at bounding box center [420, 192] width 841 height 385
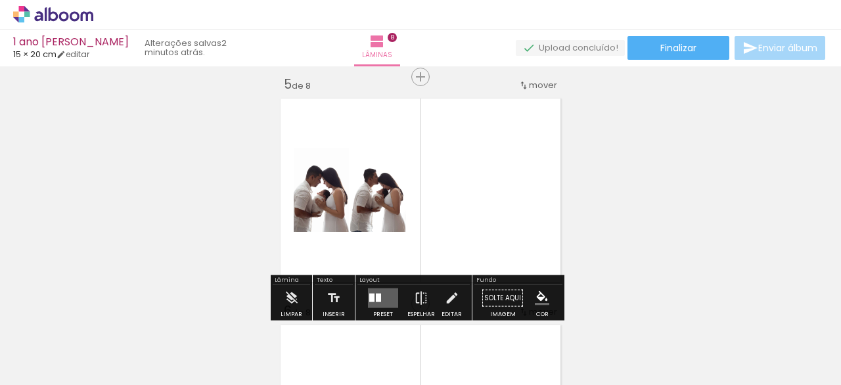
scroll to position [919, 0]
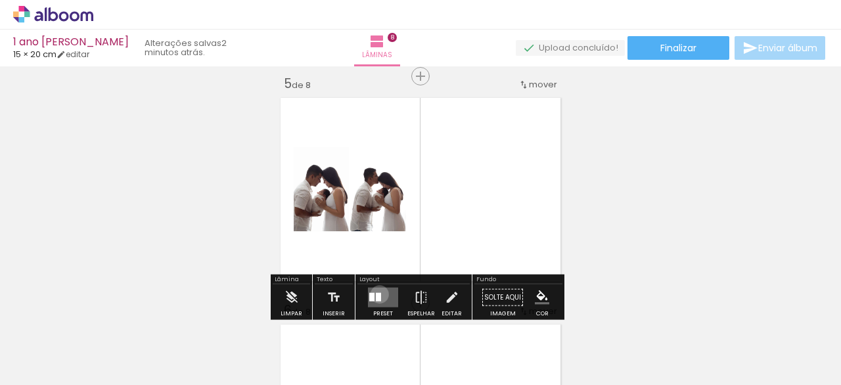
click at [377, 294] on div at bounding box center [378, 297] width 5 height 9
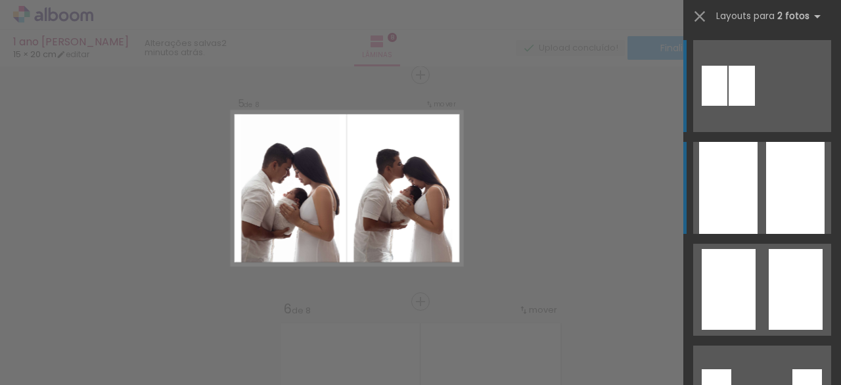
scroll to position [923, 0]
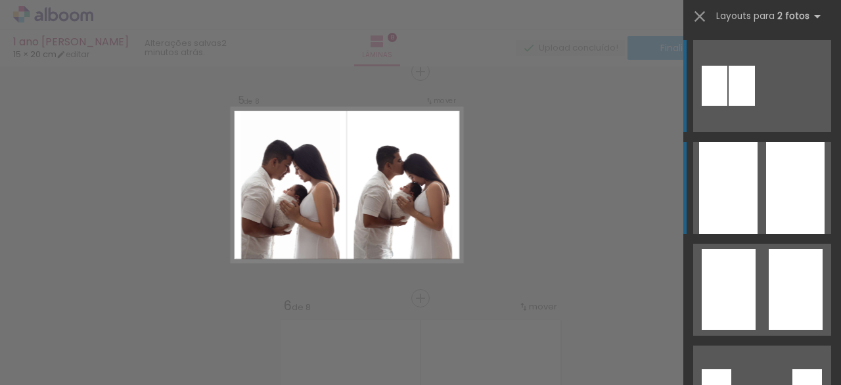
click at [766, 197] on div at bounding box center [795, 188] width 58 height 92
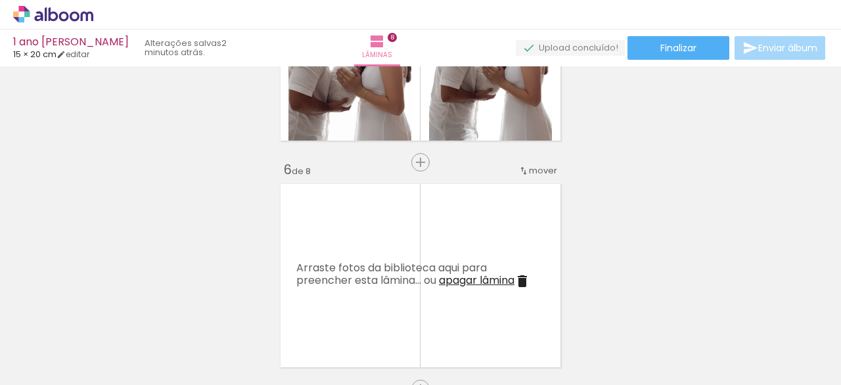
scroll to position [1060, 0]
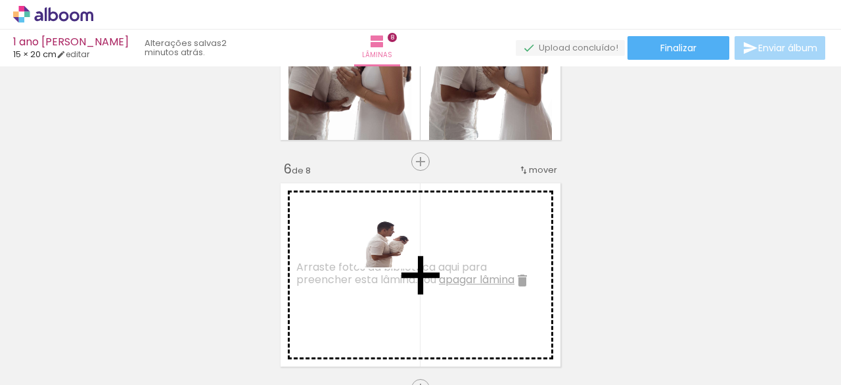
drag, startPoint x: 462, startPoint y: 338, endPoint x: 386, endPoint y: 237, distance: 126.3
click at [378, 229] on quentale-workspace at bounding box center [420, 192] width 841 height 385
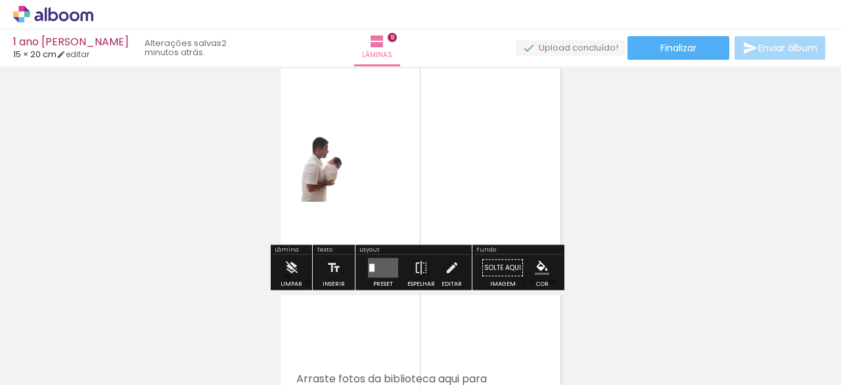
scroll to position [1178, 0]
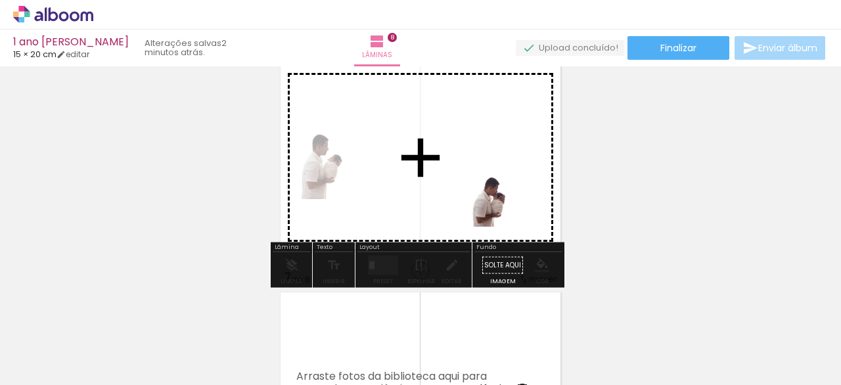
drag, startPoint x: 540, startPoint y: 327, endPoint x: 509, endPoint y: 208, distance: 122.1
click at [509, 206] on quentale-workspace at bounding box center [420, 192] width 841 height 385
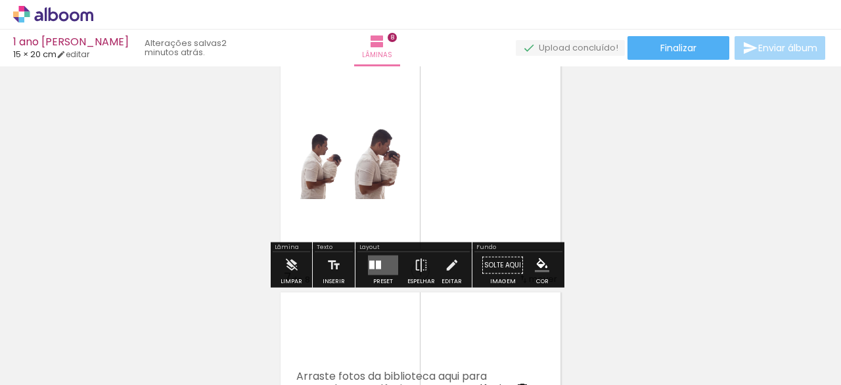
scroll to position [1155, 0]
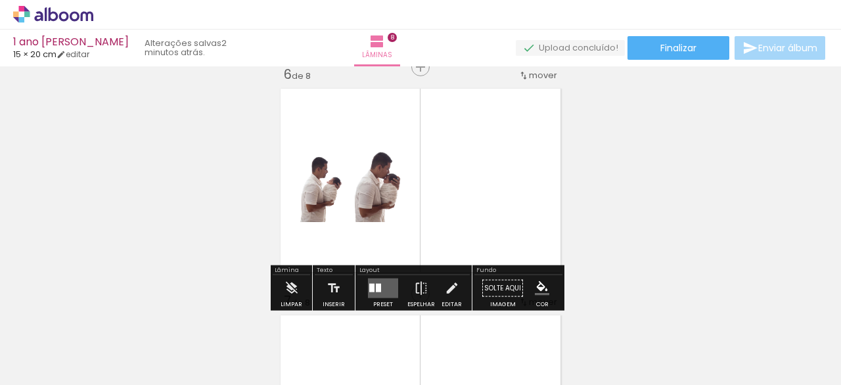
click at [381, 288] on quentale-layouter at bounding box center [383, 289] width 30 height 20
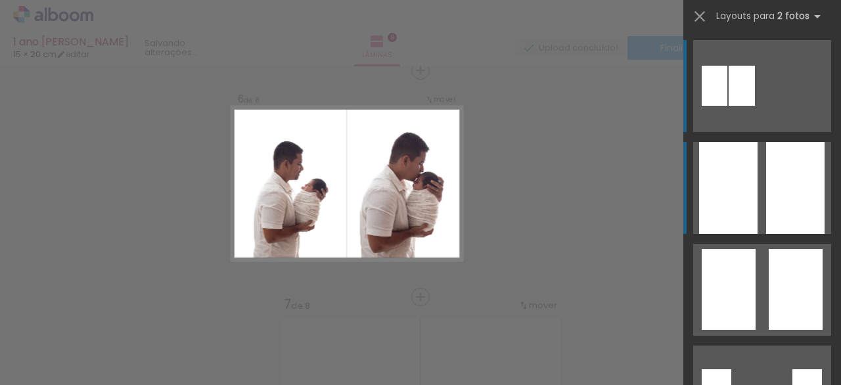
scroll to position [1150, 0]
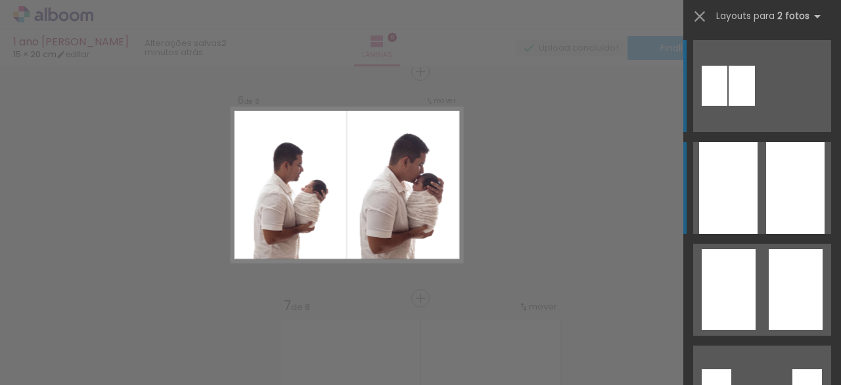
click at [759, 199] on quentale-layouter at bounding box center [762, 188] width 138 height 92
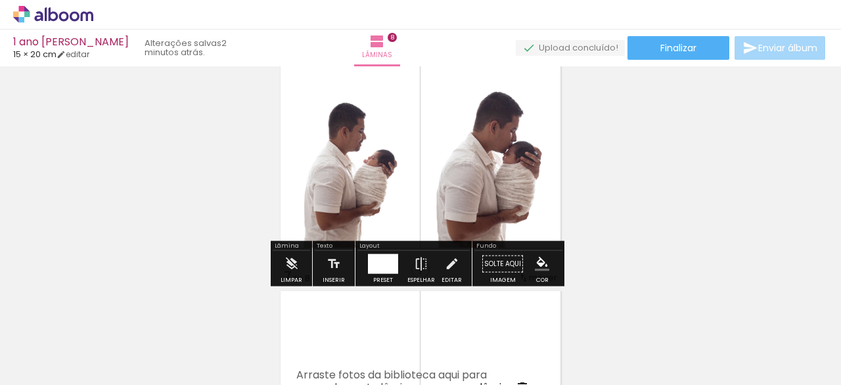
scroll to position [1182, 0]
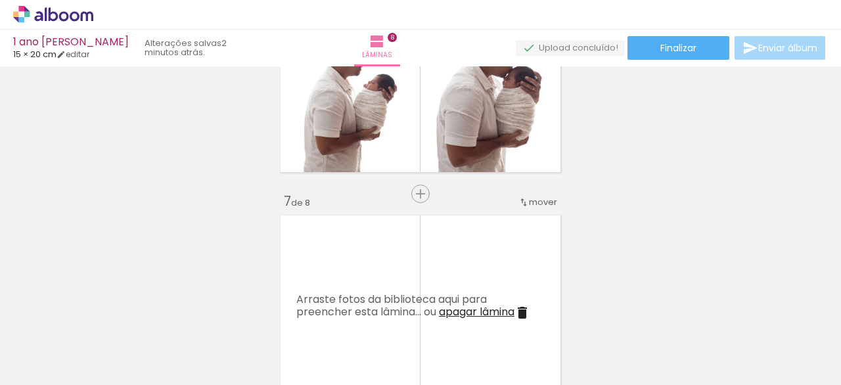
scroll to position [0, 742]
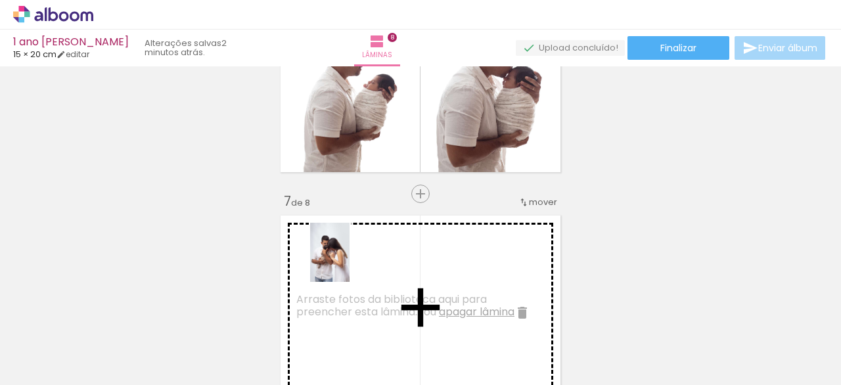
drag, startPoint x: 353, startPoint y: 351, endPoint x: 350, endPoint y: 262, distance: 88.8
click at [350, 262] on quentale-workspace at bounding box center [420, 192] width 841 height 385
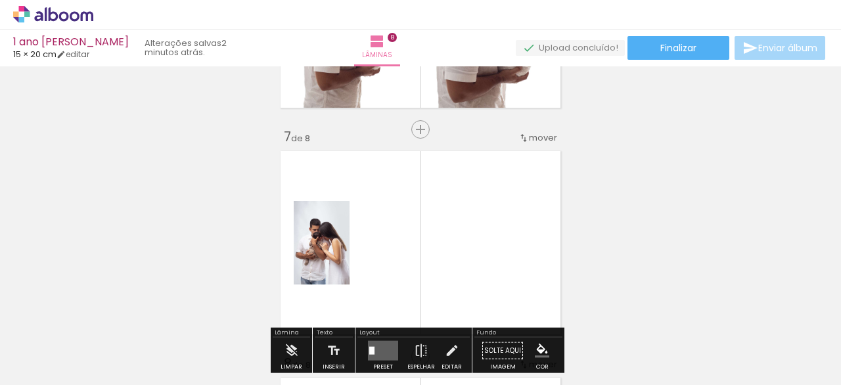
scroll to position [1322, 0]
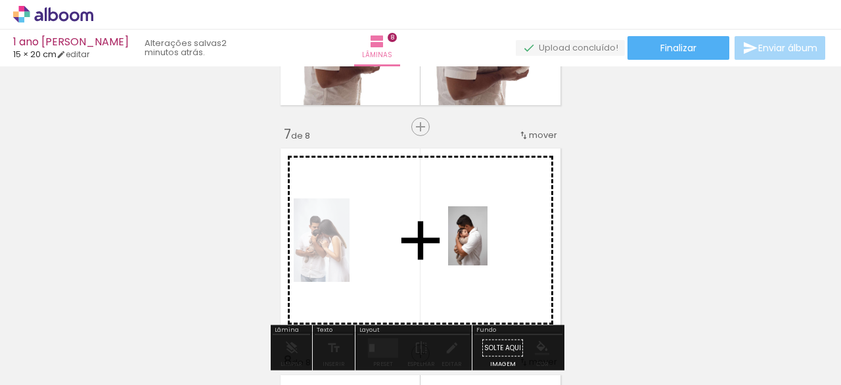
drag, startPoint x: 435, startPoint y: 354, endPoint x: 480, endPoint y: 241, distance: 122.4
click at [486, 243] on quentale-workspace at bounding box center [420, 192] width 841 height 385
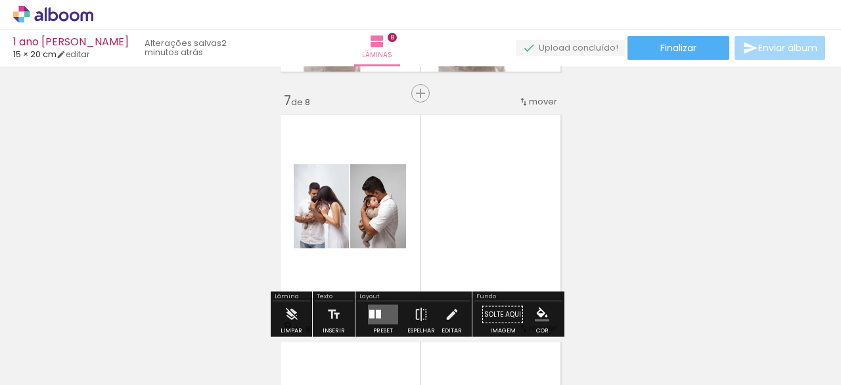
scroll to position [1370, 0]
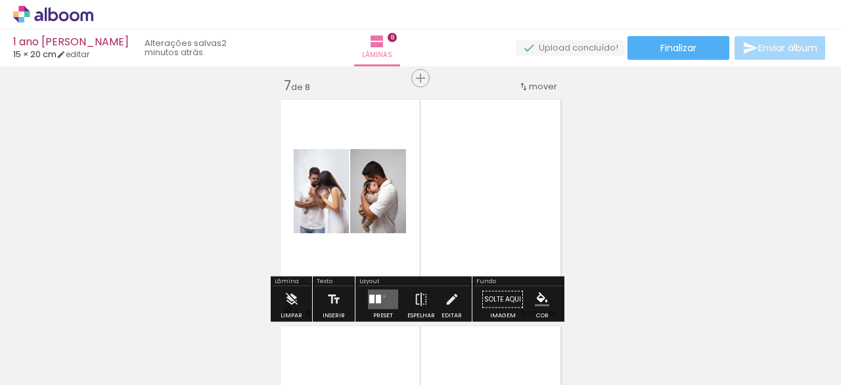
click at [383, 296] on quentale-layouter at bounding box center [383, 300] width 30 height 20
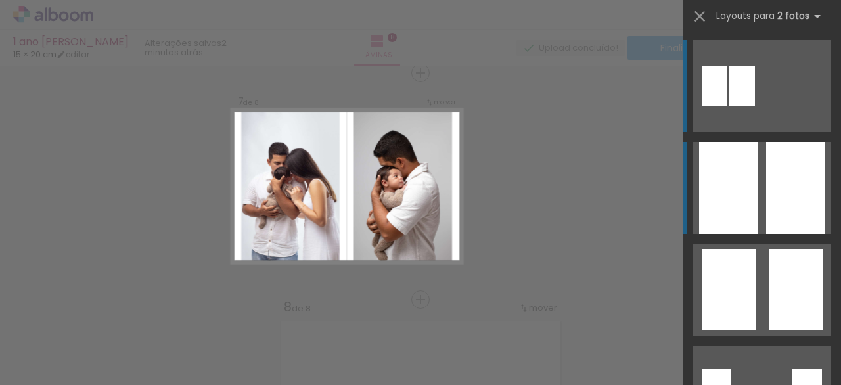
scroll to position [1378, 0]
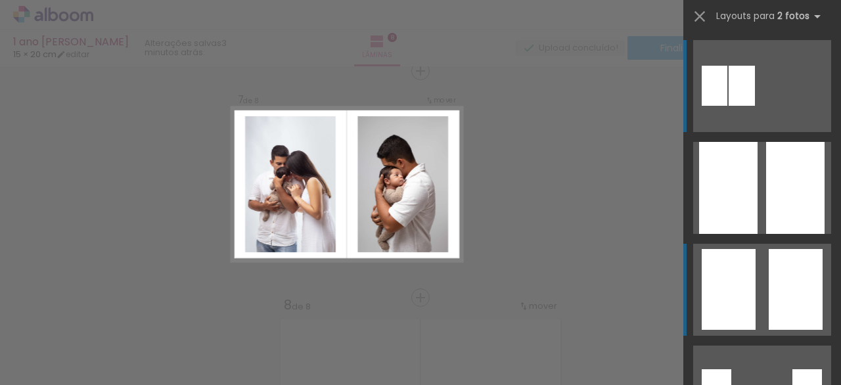
click at [757, 234] on quentale-layouter at bounding box center [762, 188] width 138 height 92
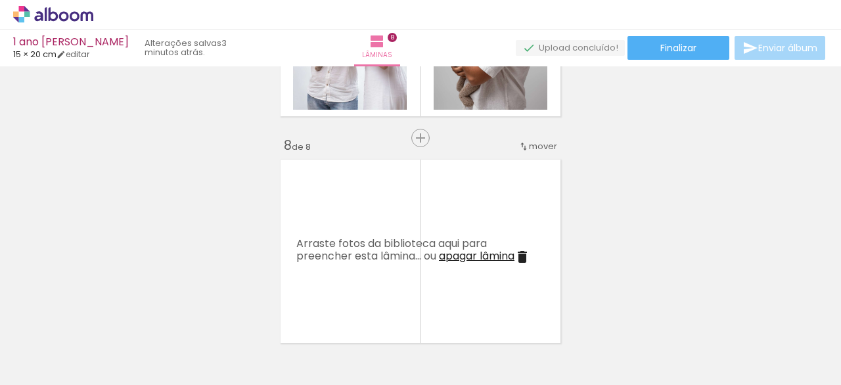
scroll to position [1557, 0]
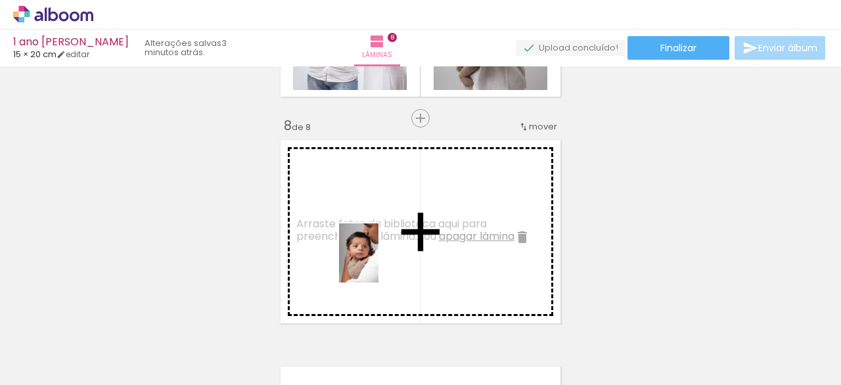
drag, startPoint x: 501, startPoint y: 356, endPoint x: 386, endPoint y: 277, distance: 139.8
click at [372, 269] on quentale-workspace at bounding box center [420, 192] width 841 height 385
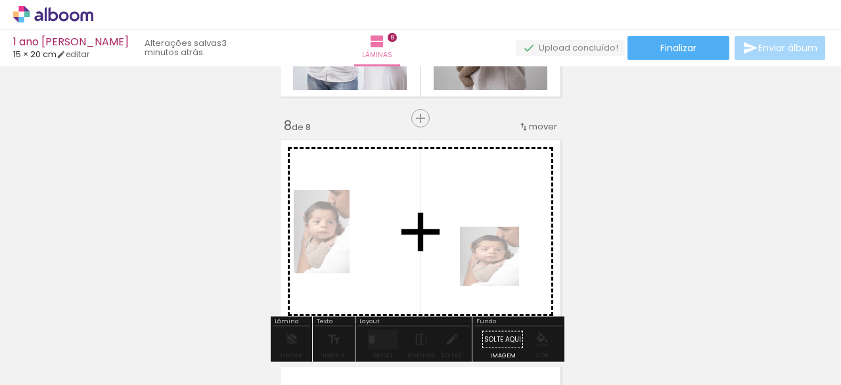
drag, startPoint x: 503, startPoint y: 338, endPoint x: 494, endPoint y: 235, distance: 104.3
click at [494, 235] on quentale-workspace at bounding box center [420, 192] width 841 height 385
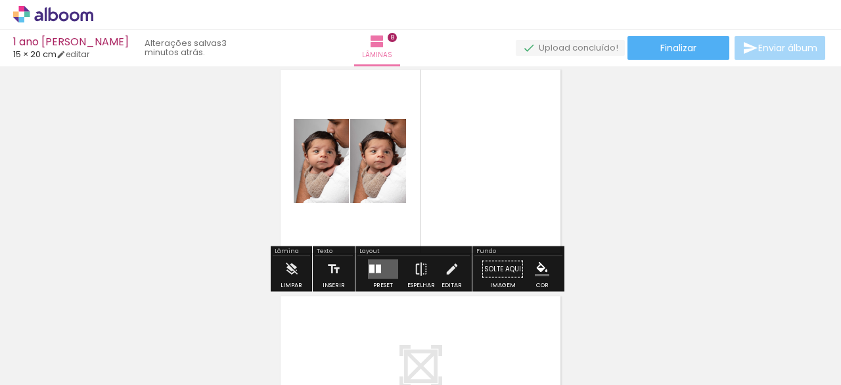
scroll to position [1633, 0]
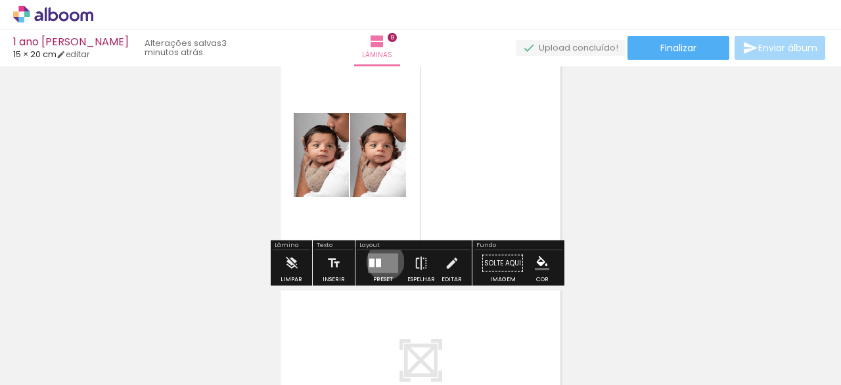
click at [385, 258] on quentale-layouter at bounding box center [383, 264] width 30 height 20
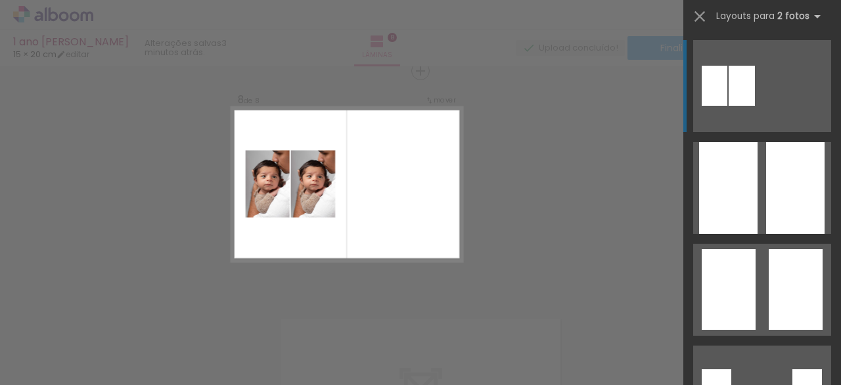
scroll to position [1604, 0]
click at [399, 237] on quentale-layouter at bounding box center [347, 185] width 233 height 155
drag, startPoint x: 399, startPoint y: 239, endPoint x: 415, endPoint y: 234, distance: 17.1
click at [399, 239] on quentale-layouter at bounding box center [347, 185] width 233 height 155
click at [705, 18] on iron-icon at bounding box center [700, 16] width 18 height 18
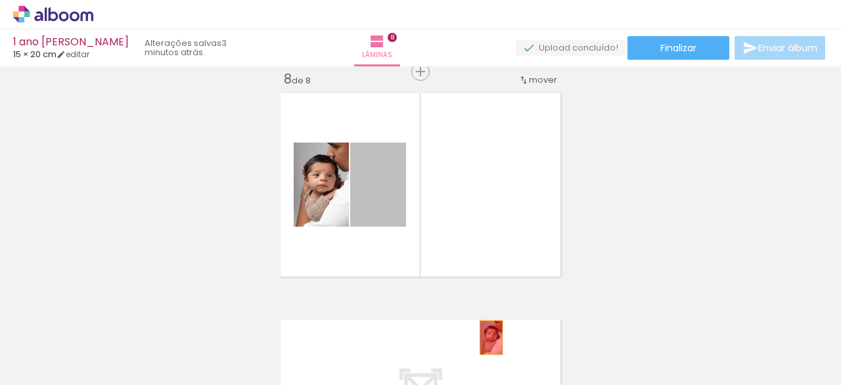
drag, startPoint x: 383, startPoint y: 229, endPoint x: 479, endPoint y: 325, distance: 136.2
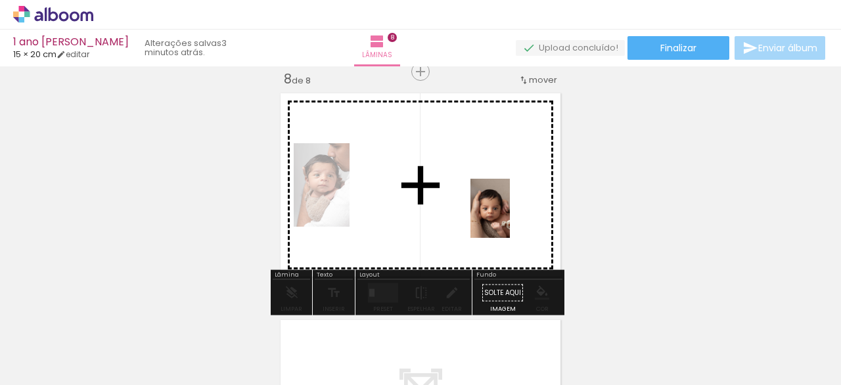
drag, startPoint x: 568, startPoint y: 355, endPoint x: 507, endPoint y: 200, distance: 166.5
click at [510, 204] on quentale-workspace at bounding box center [420, 192] width 841 height 385
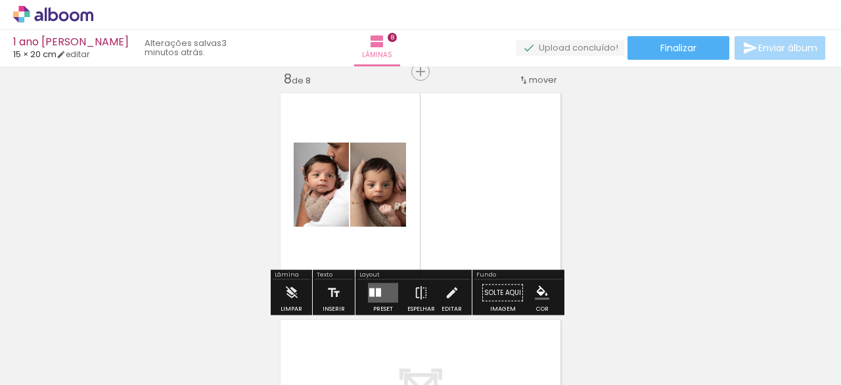
click at [376, 289] on div at bounding box center [378, 293] width 5 height 9
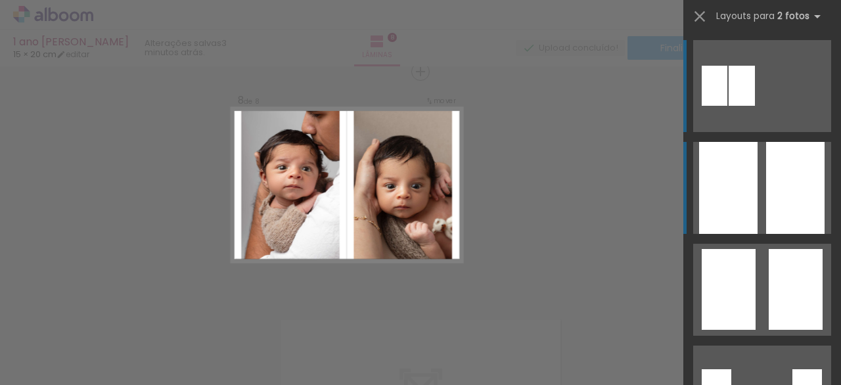
click at [766, 177] on div at bounding box center [795, 188] width 58 height 92
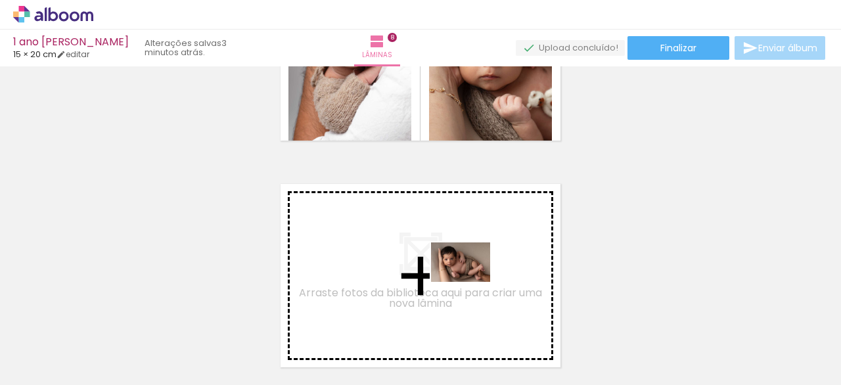
drag, startPoint x: 660, startPoint y: 346, endPoint x: 452, endPoint y: 280, distance: 217.9
click at [452, 280] on quentale-workspace at bounding box center [420, 192] width 841 height 385
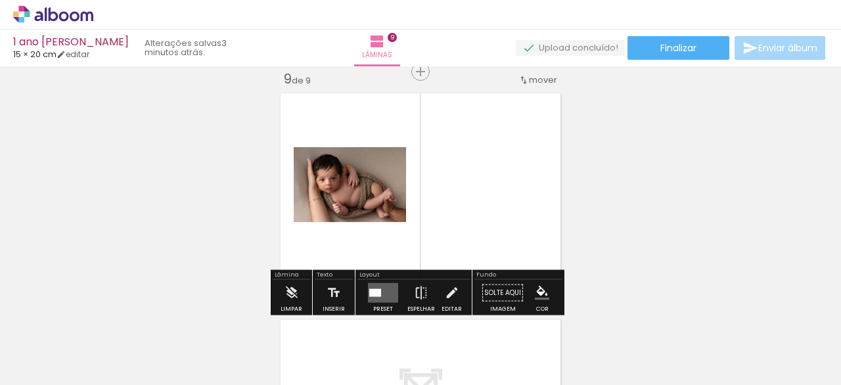
scroll to position [1841, 0]
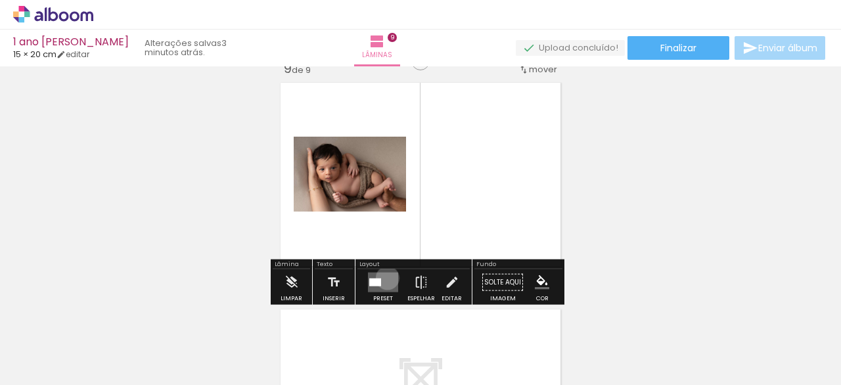
click at [386, 277] on quentale-layouter at bounding box center [383, 283] width 30 height 20
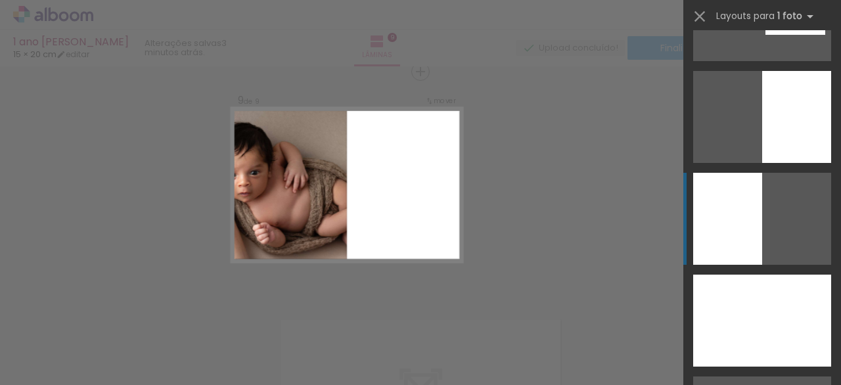
scroll to position [282, 0]
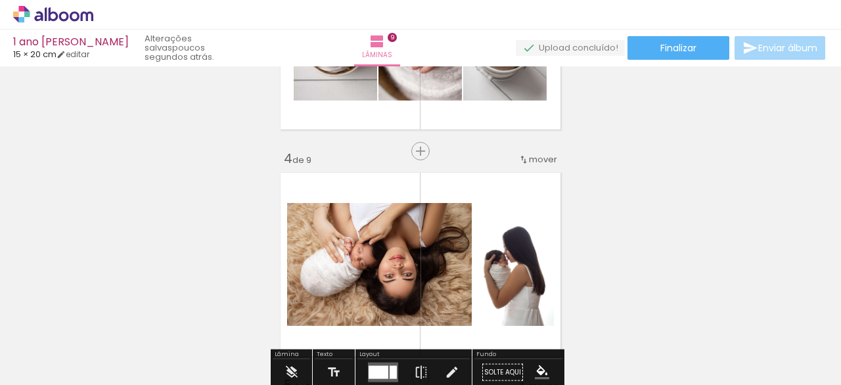
scroll to position [642, 0]
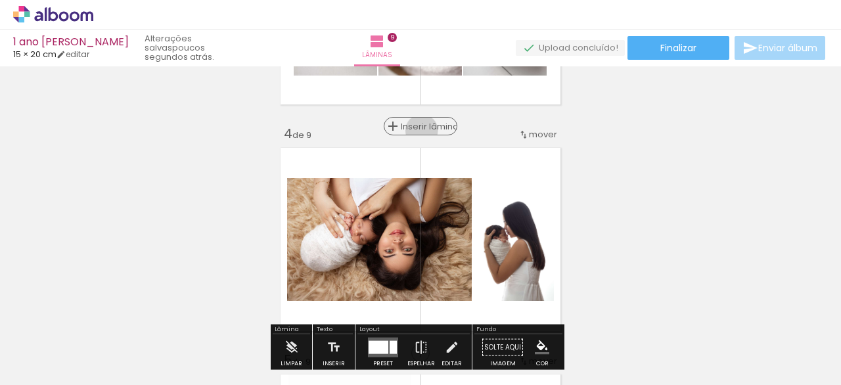
click at [417, 132] on div "Inserir lâmina" at bounding box center [420, 126] width 71 height 16
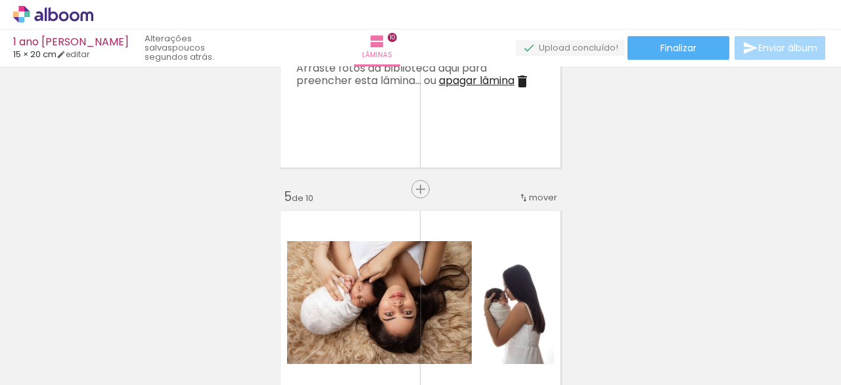
scroll to position [818, 0]
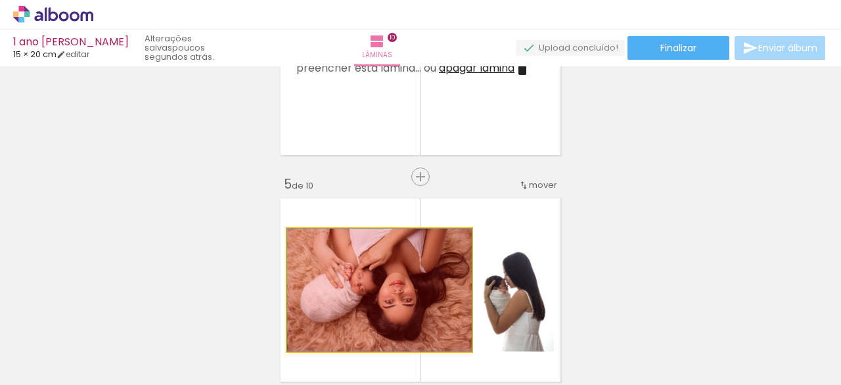
drag, startPoint x: 396, startPoint y: 271, endPoint x: 381, endPoint y: 344, distance: 74.0
click at [377, 353] on quentale-workspace at bounding box center [420, 192] width 841 height 385
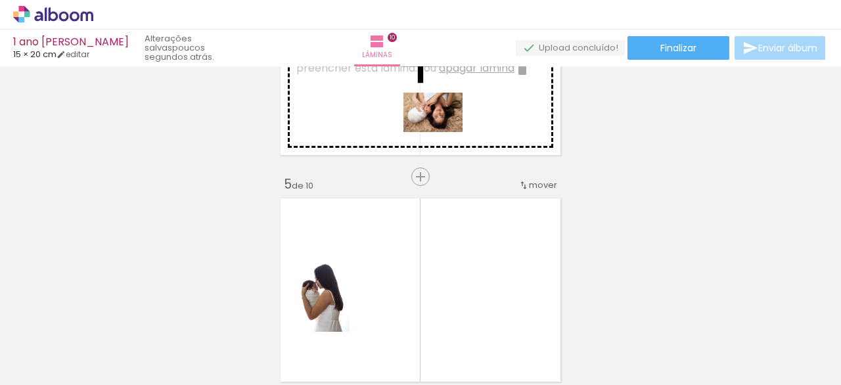
drag, startPoint x: 655, startPoint y: 345, endPoint x: 432, endPoint y: 135, distance: 306.4
click at [442, 133] on quentale-workspace at bounding box center [420, 192] width 841 height 385
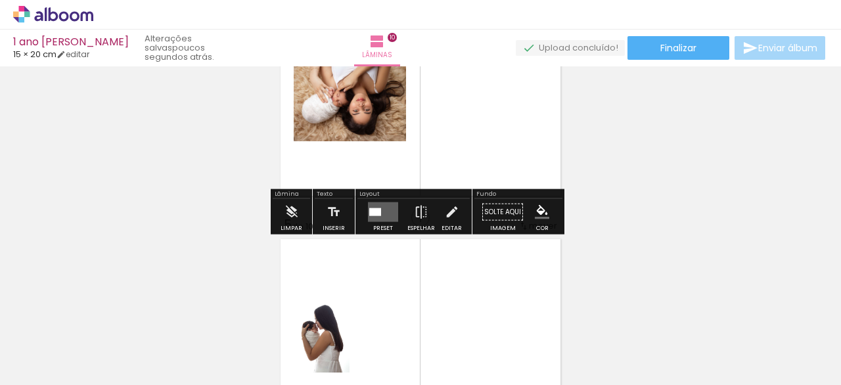
scroll to position [764, 0]
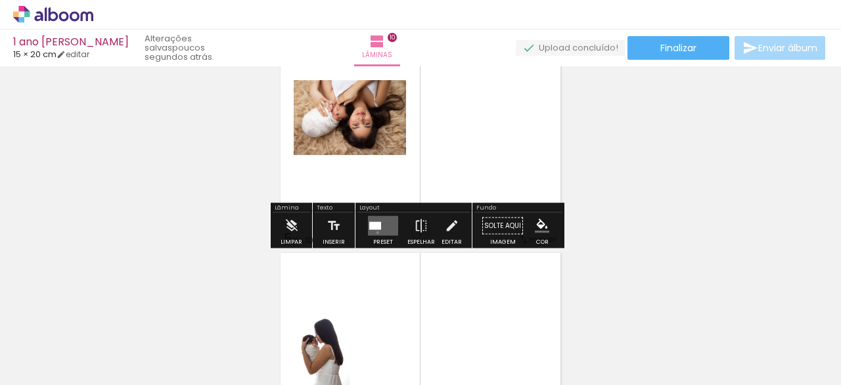
click at [375, 232] on quentale-layouter at bounding box center [383, 226] width 30 height 20
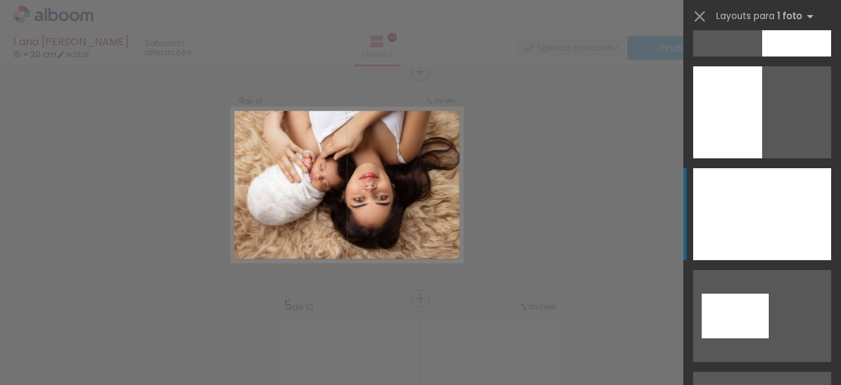
scroll to position [381, 0]
click at [775, 222] on div at bounding box center [762, 214] width 138 height 92
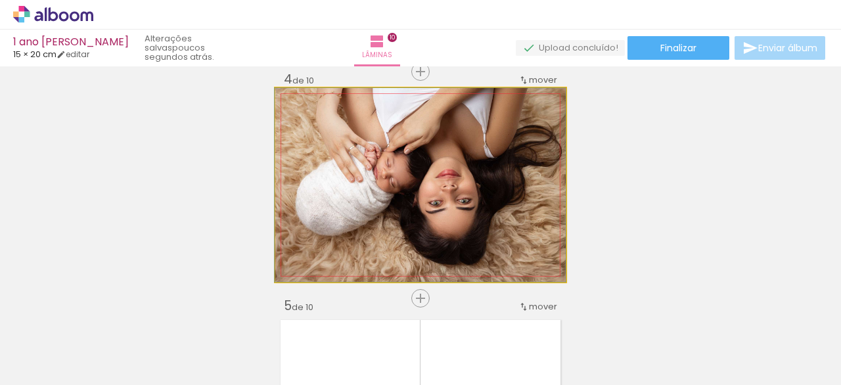
click at [495, 181] on quentale-photo at bounding box center [420, 185] width 291 height 194
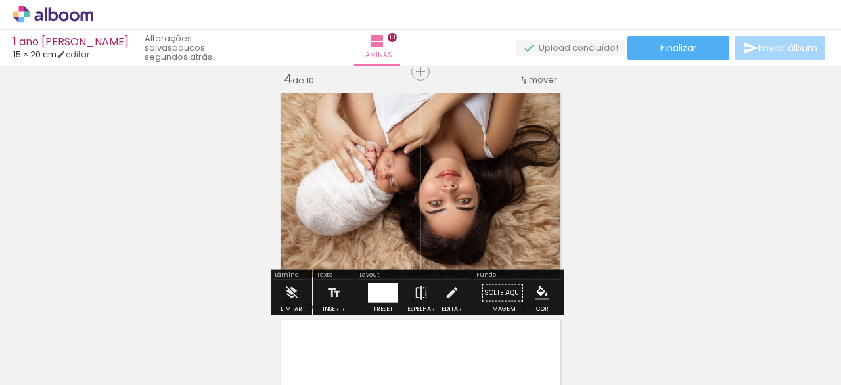
click at [392, 294] on div at bounding box center [383, 293] width 30 height 20
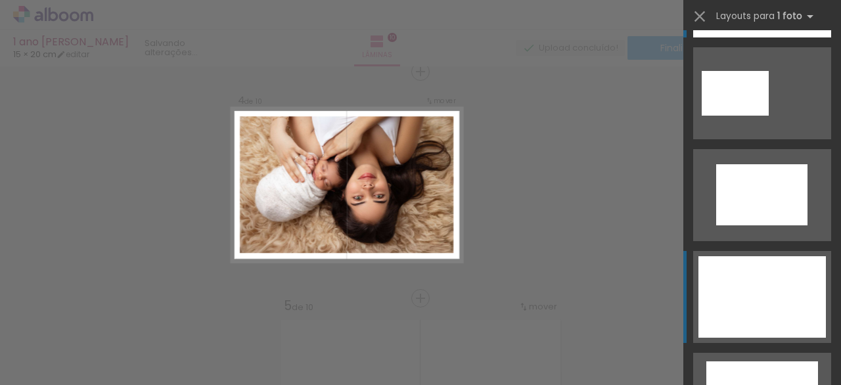
scroll to position [613, 0]
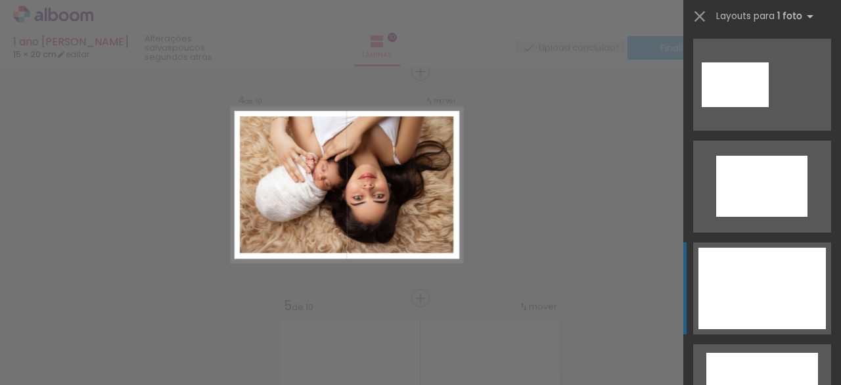
click at [780, 353] on div at bounding box center [763, 390] width 112 height 74
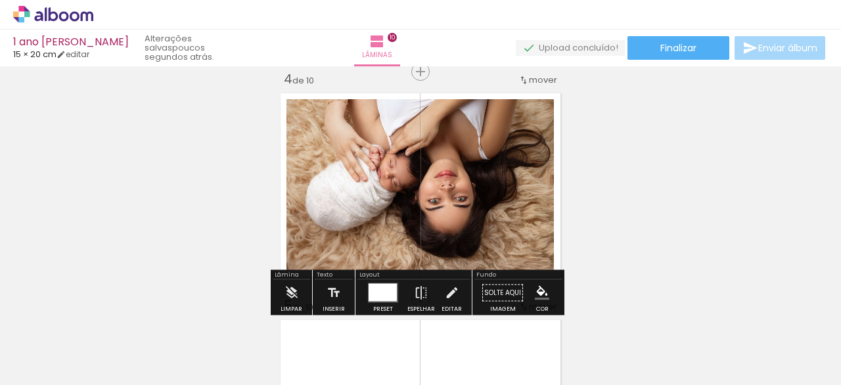
click at [389, 290] on div at bounding box center [383, 293] width 28 height 18
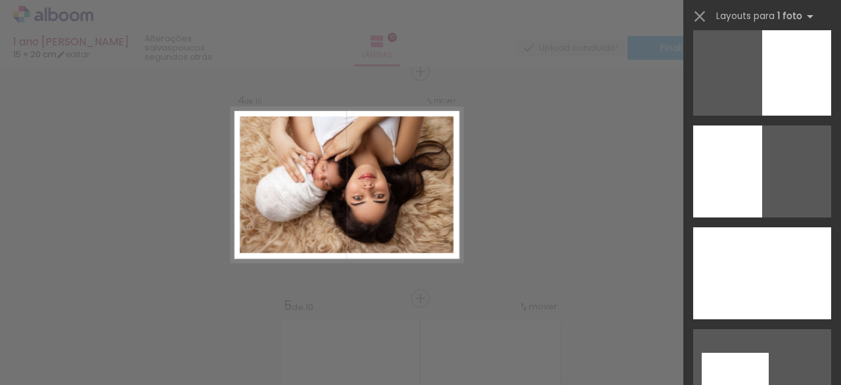
scroll to position [379, 0]
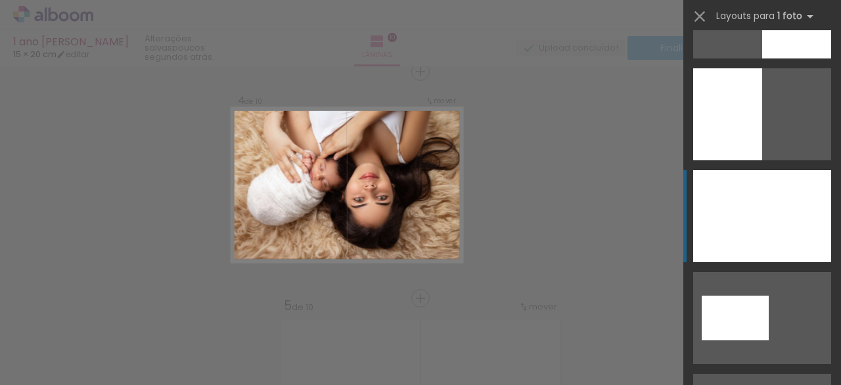
click at [791, 202] on div at bounding box center [762, 216] width 138 height 92
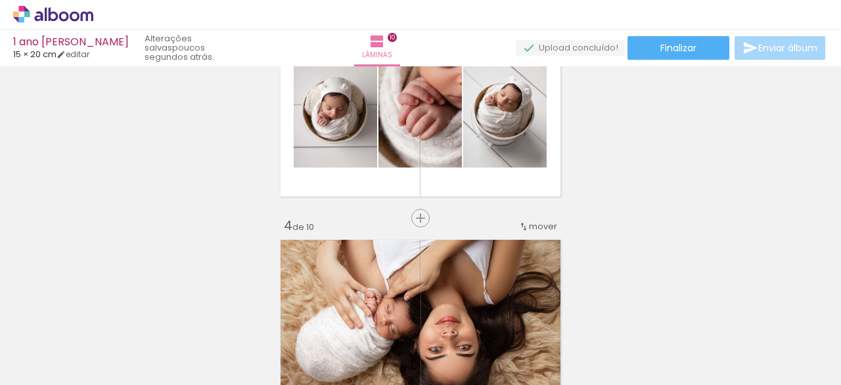
scroll to position [494, 0]
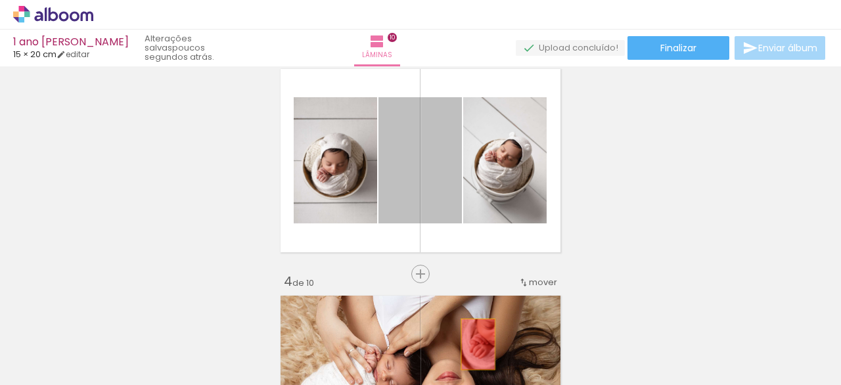
drag, startPoint x: 424, startPoint y: 182, endPoint x: 470, endPoint y: 325, distance: 149.9
click at [473, 338] on quentale-workspace at bounding box center [420, 192] width 841 height 385
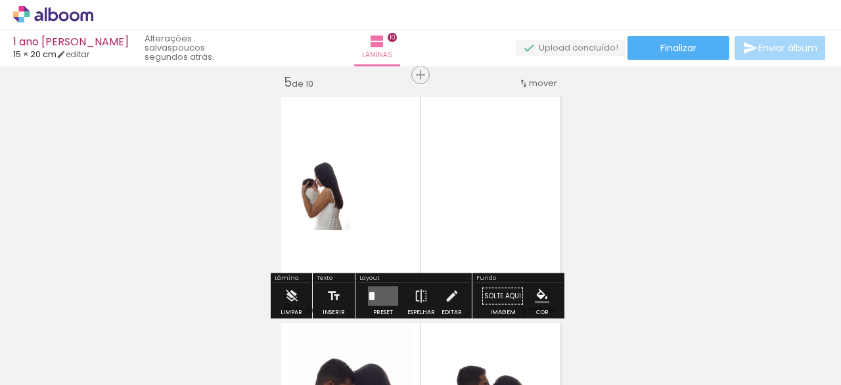
scroll to position [921, 0]
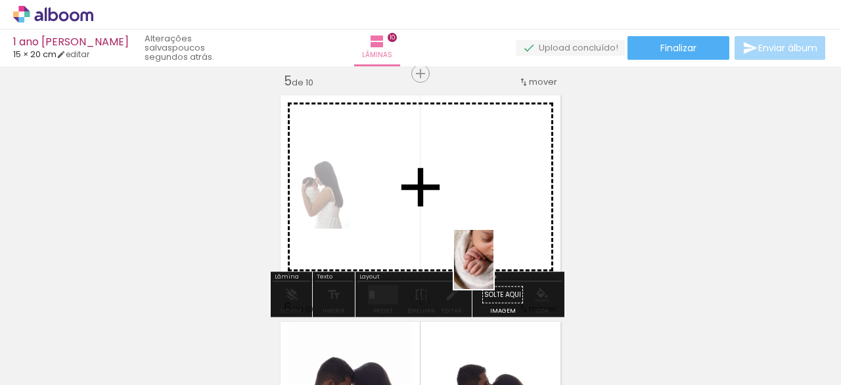
drag, startPoint x: 501, startPoint y: 348, endPoint x: 483, endPoint y: 237, distance: 111.9
click at [488, 237] on quentale-workspace at bounding box center [420, 192] width 841 height 385
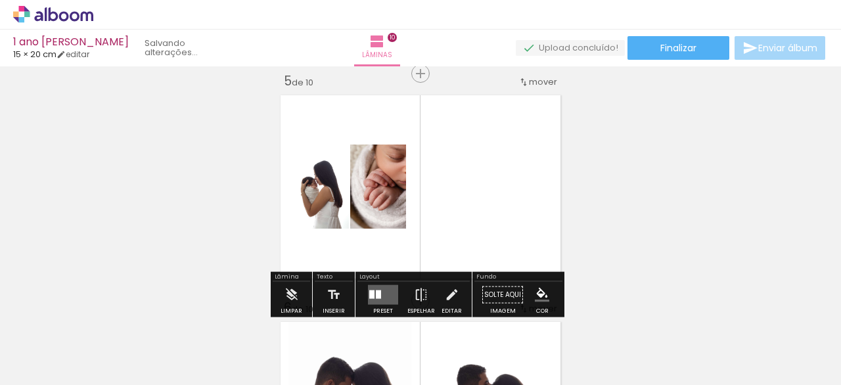
scroll to position [948, 0]
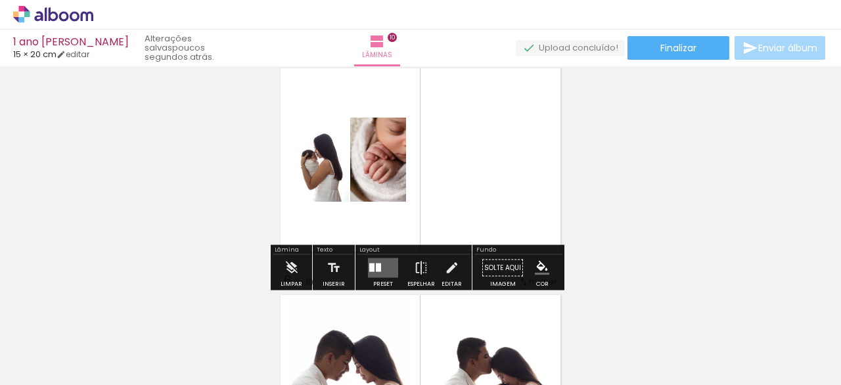
click at [382, 265] on quentale-layouter at bounding box center [383, 268] width 30 height 20
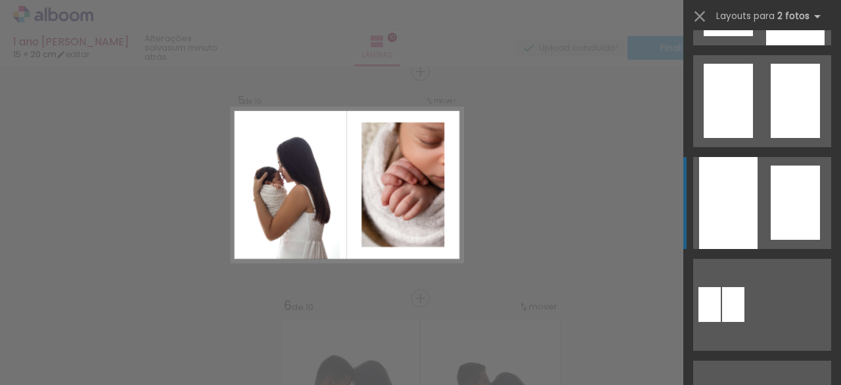
scroll to position [822, 0]
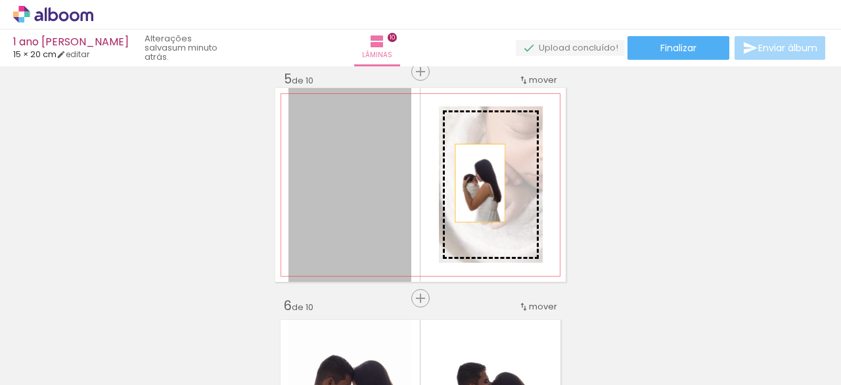
drag, startPoint x: 360, startPoint y: 197, endPoint x: 473, endPoint y: 187, distance: 112.8
click at [0, 0] on slot at bounding box center [0, 0] width 0 height 0
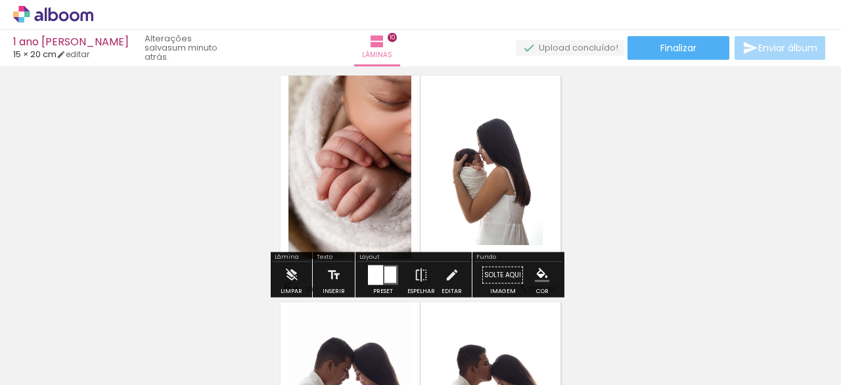
scroll to position [943, 0]
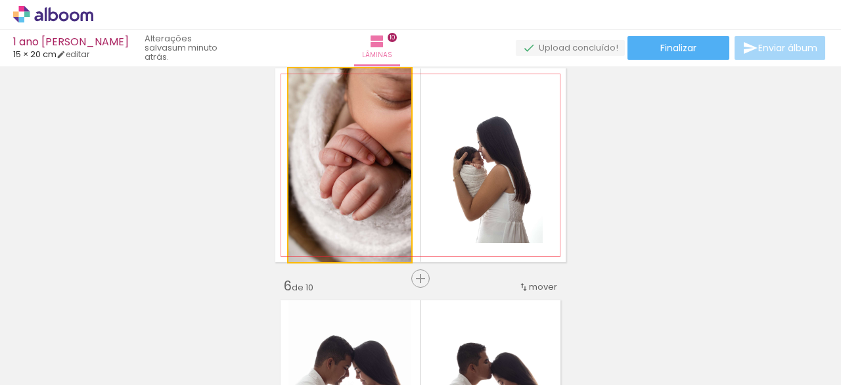
drag, startPoint x: 377, startPoint y: 175, endPoint x: 488, endPoint y: 176, distance: 111.1
click at [0, 0] on slot at bounding box center [0, 0] width 0 height 0
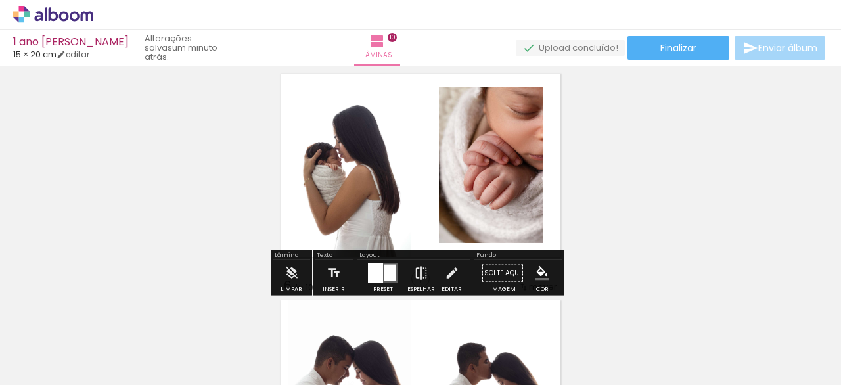
click at [622, 165] on div "Inserir lâmina 1 de 10 Inserir lâmina 2 de 10 Inserir lâmina 3 de 10 Inserir lâ…" at bounding box center [420, 375] width 841 height 2495
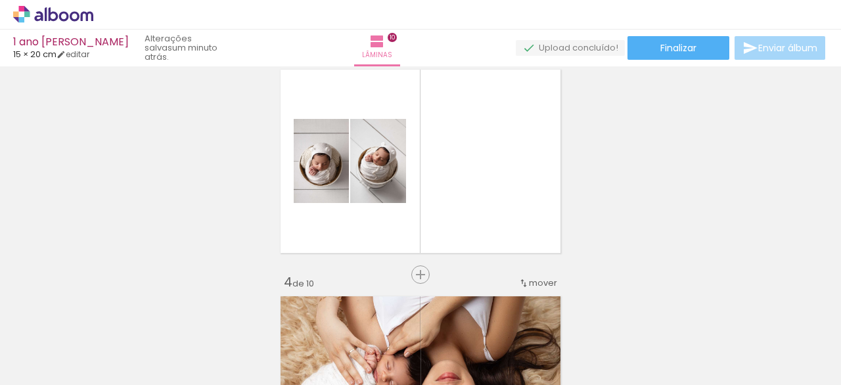
scroll to position [492, 0]
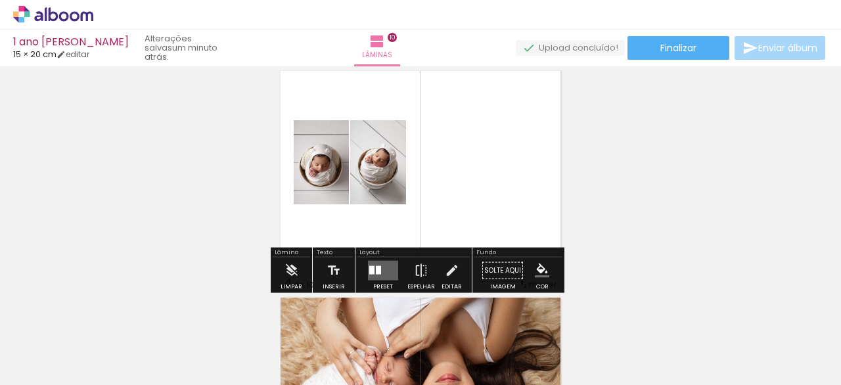
click at [379, 265] on quentale-layouter at bounding box center [383, 271] width 30 height 20
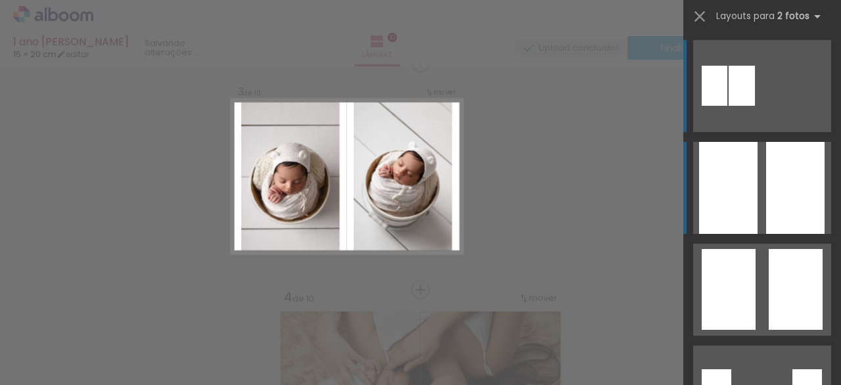
scroll to position [471, 0]
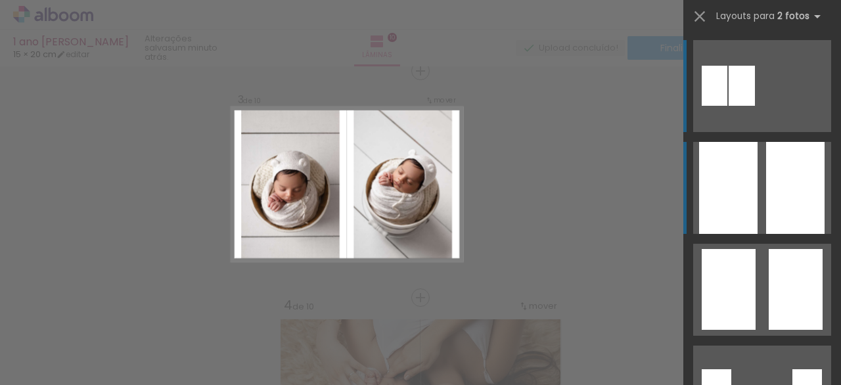
click at [757, 204] on quentale-layouter at bounding box center [762, 188] width 138 height 92
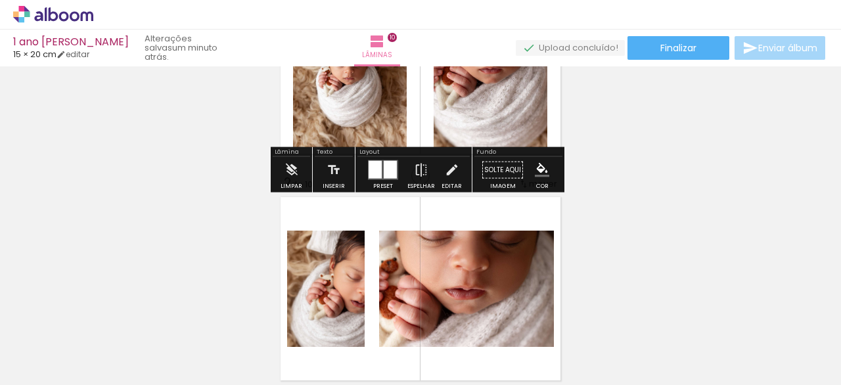
scroll to position [176, 0]
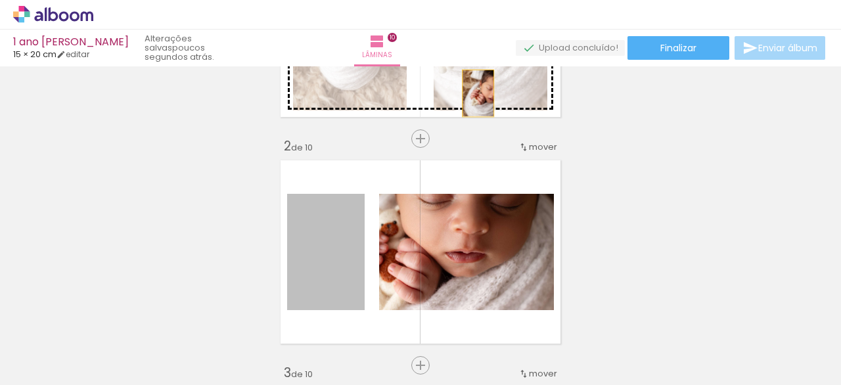
drag, startPoint x: 343, startPoint y: 268, endPoint x: 463, endPoint y: 98, distance: 208.4
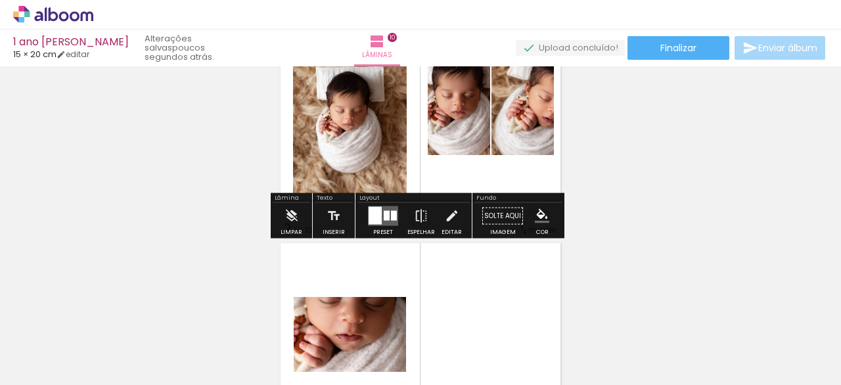
scroll to position [94, 0]
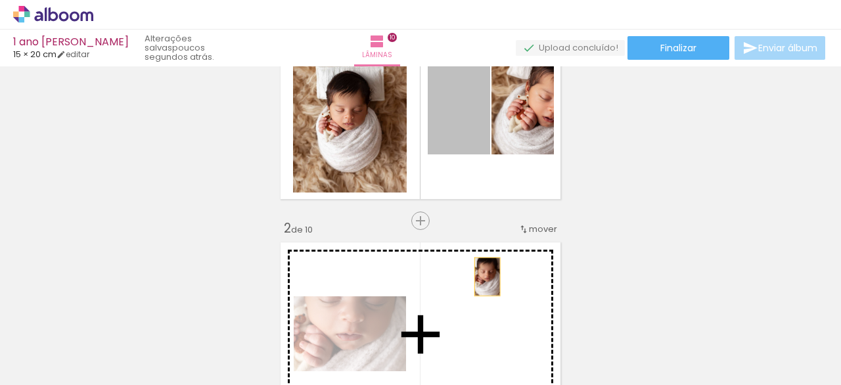
drag, startPoint x: 467, startPoint y: 128, endPoint x: 483, endPoint y: 260, distance: 132.5
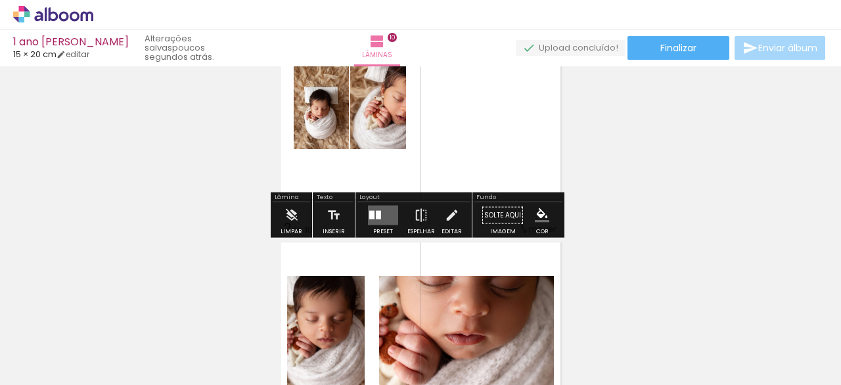
scroll to position [100, 0]
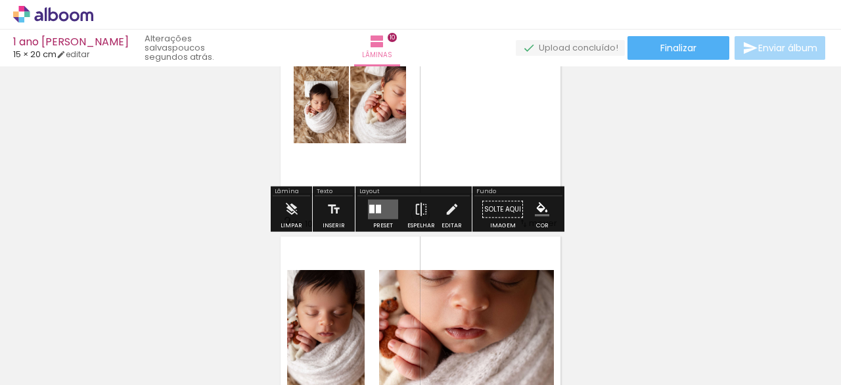
click at [385, 208] on quentale-layouter at bounding box center [383, 210] width 30 height 20
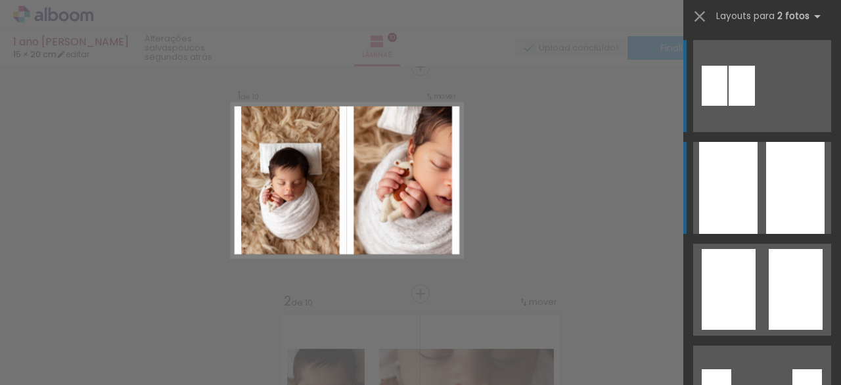
scroll to position [16, 0]
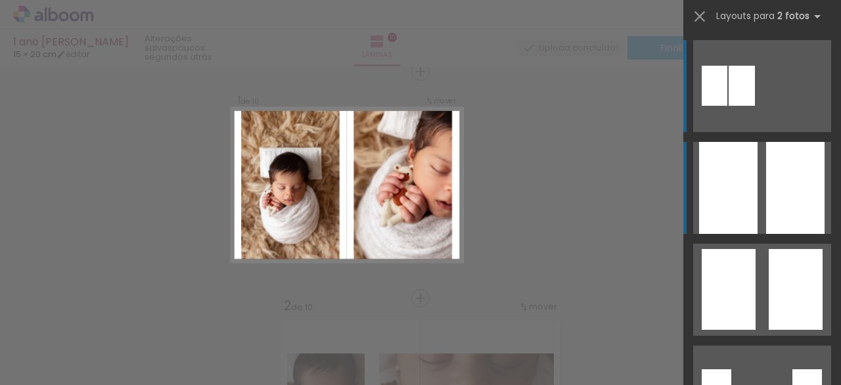
click at [766, 186] on div at bounding box center [795, 188] width 58 height 92
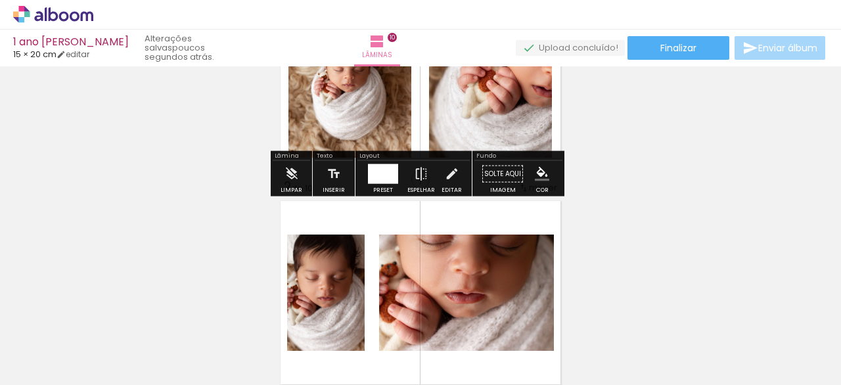
scroll to position [137, 0]
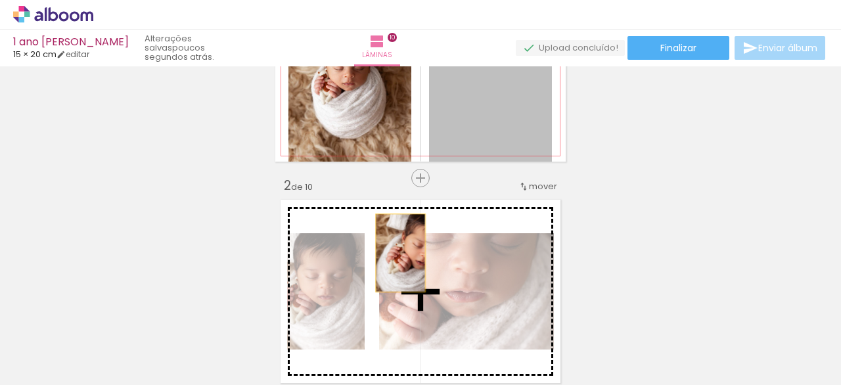
drag, startPoint x: 512, startPoint y: 123, endPoint x: 379, endPoint y: 248, distance: 182.8
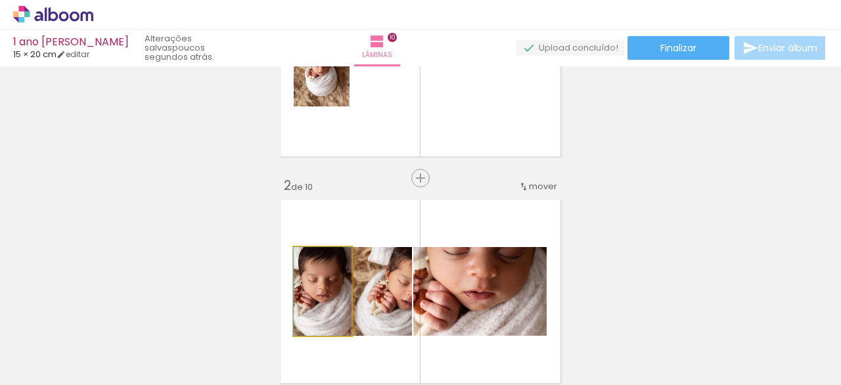
drag, startPoint x: 310, startPoint y: 292, endPoint x: 418, endPoint y: 271, distance: 110.0
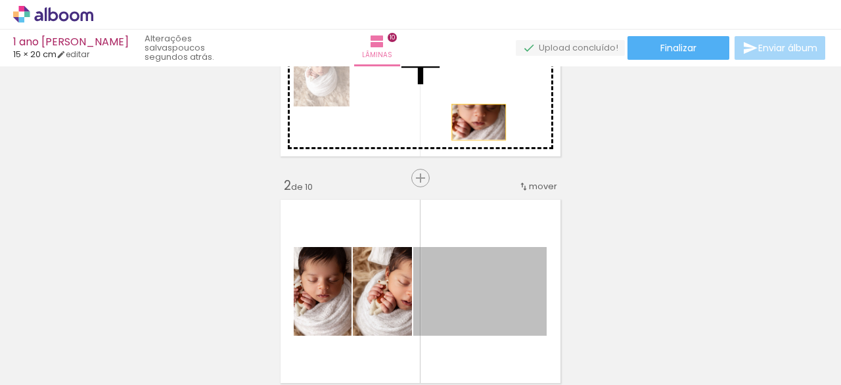
drag, startPoint x: 475, startPoint y: 287, endPoint x: 473, endPoint y: 106, distance: 180.8
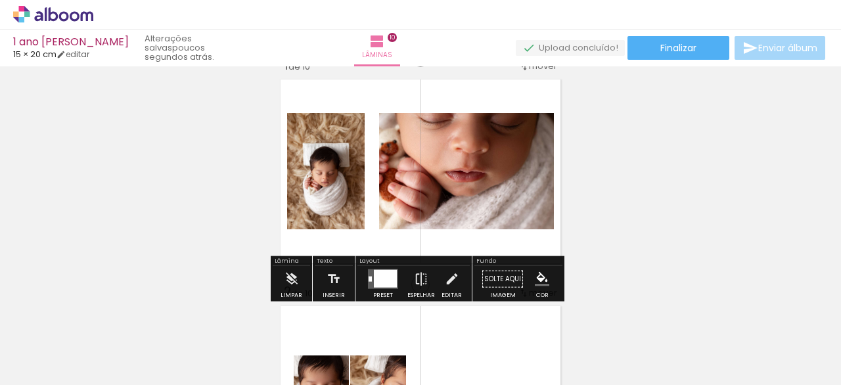
scroll to position [29, 0]
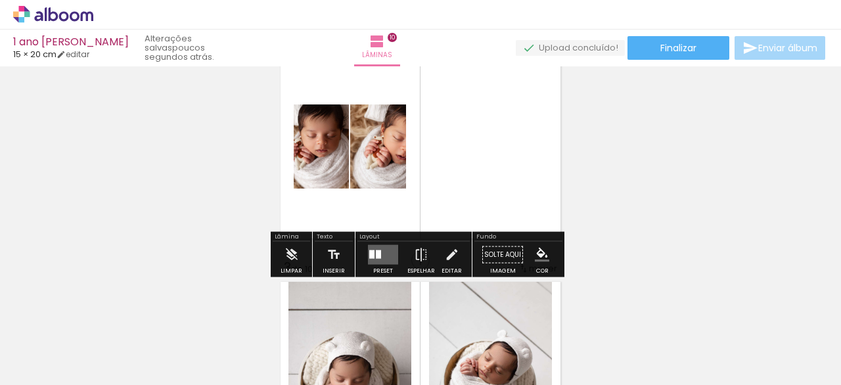
scroll to position [281, 0]
click at [381, 257] on quentale-layouter at bounding box center [383, 255] width 30 height 20
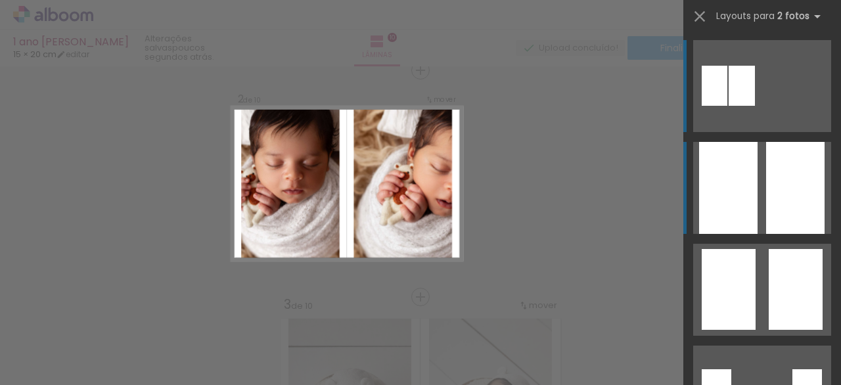
scroll to position [243, 0]
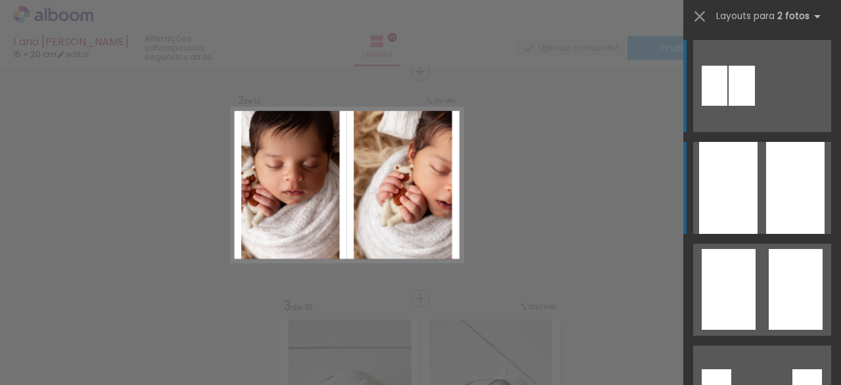
click at [776, 191] on div at bounding box center [795, 188] width 58 height 92
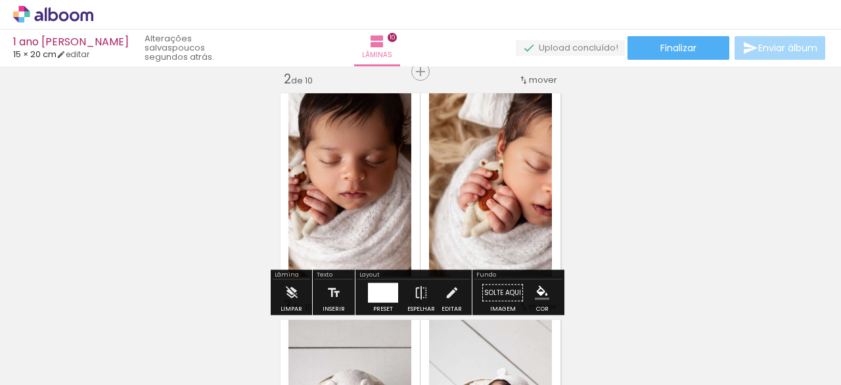
click at [386, 285] on div at bounding box center [390, 293] width 15 height 20
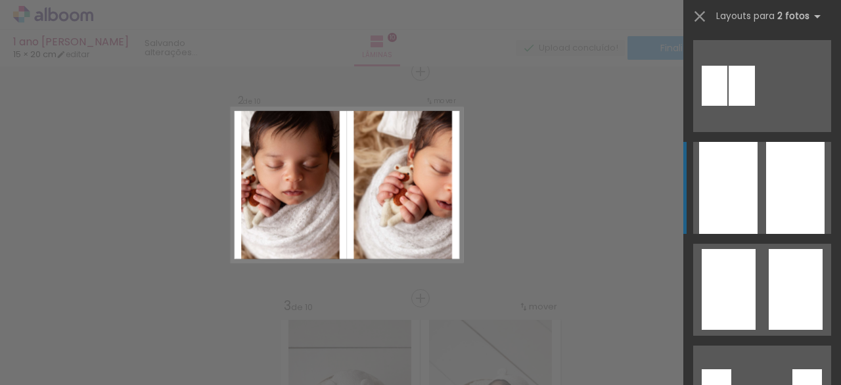
scroll to position [102, 0]
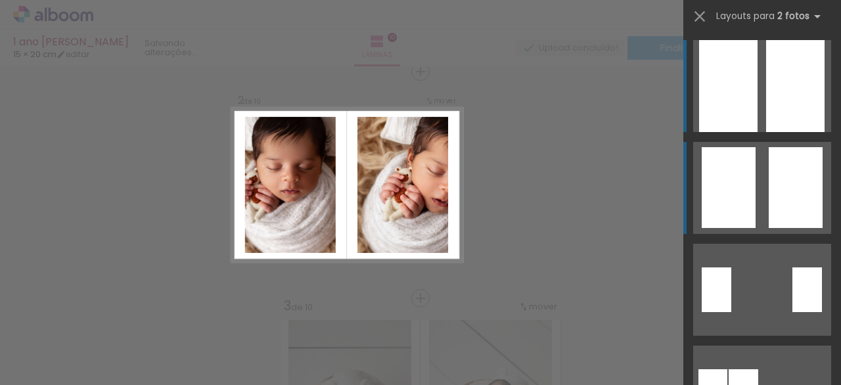
click at [766, 132] on div at bounding box center [795, 86] width 58 height 92
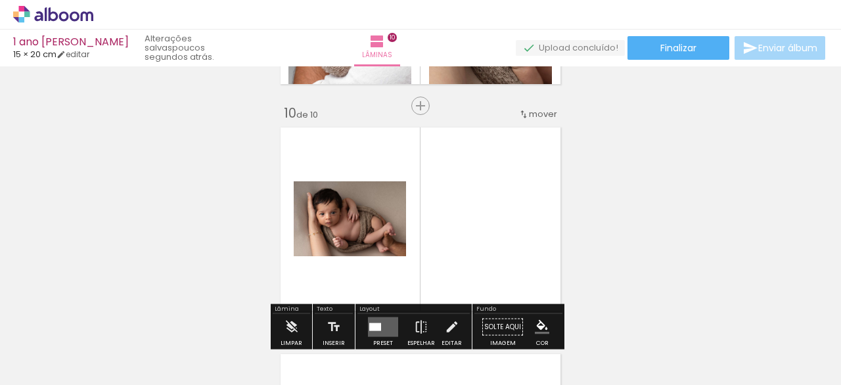
scroll to position [2008, 0]
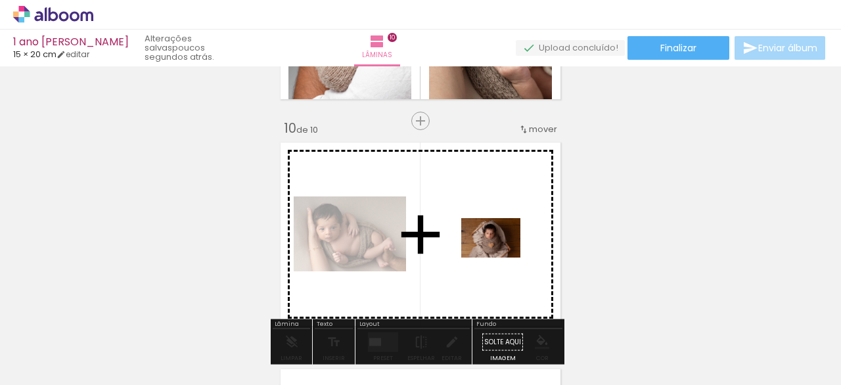
drag, startPoint x: 728, startPoint y: 350, endPoint x: 498, endPoint y: 258, distance: 247.4
click at [498, 258] on quentale-workspace at bounding box center [420, 192] width 841 height 385
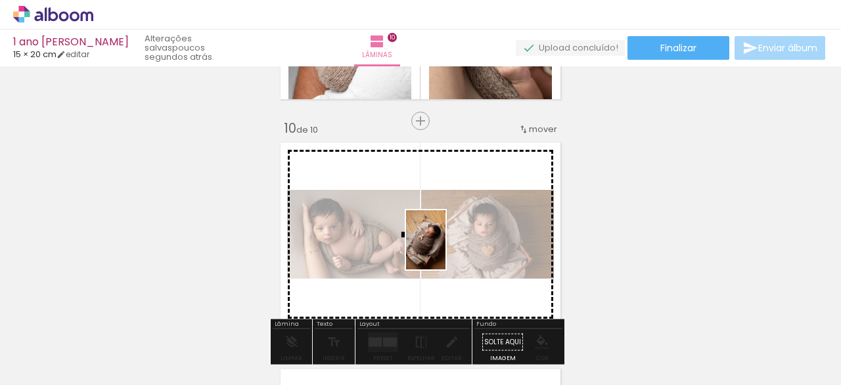
drag, startPoint x: 786, startPoint y: 340, endPoint x: 449, endPoint y: 249, distance: 349.3
click at [446, 248] on quentale-workspace at bounding box center [420, 192] width 841 height 385
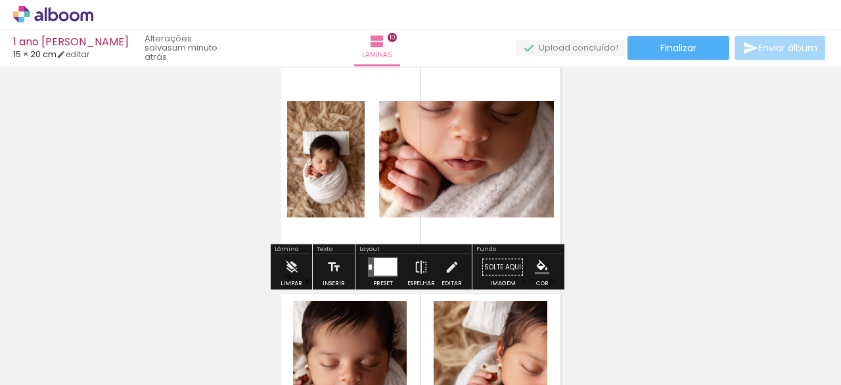
scroll to position [37, 0]
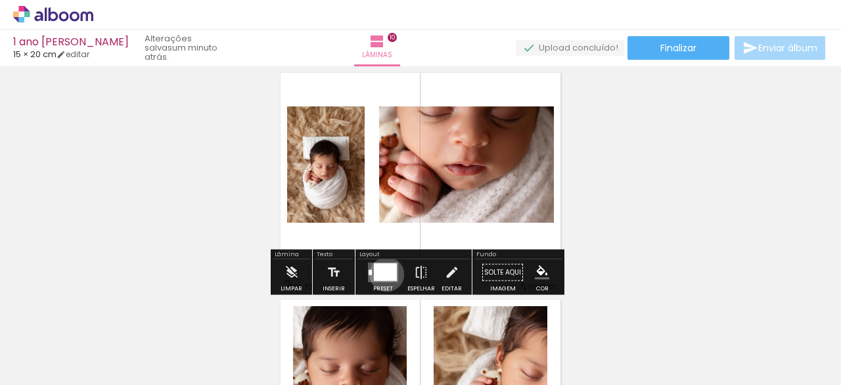
click at [384, 274] on div at bounding box center [385, 273] width 23 height 18
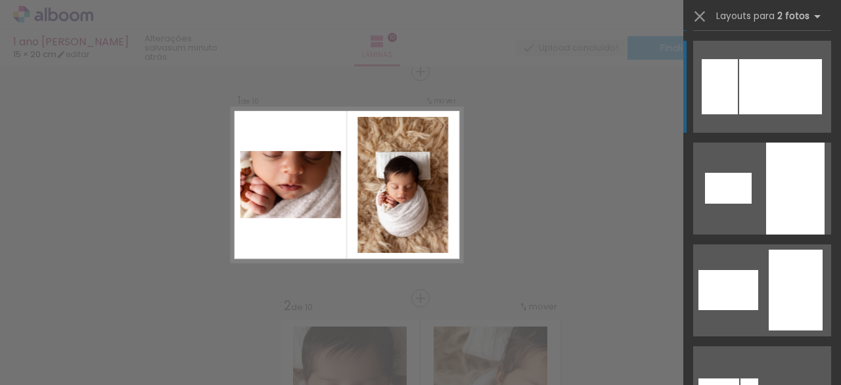
scroll to position [0, 0]
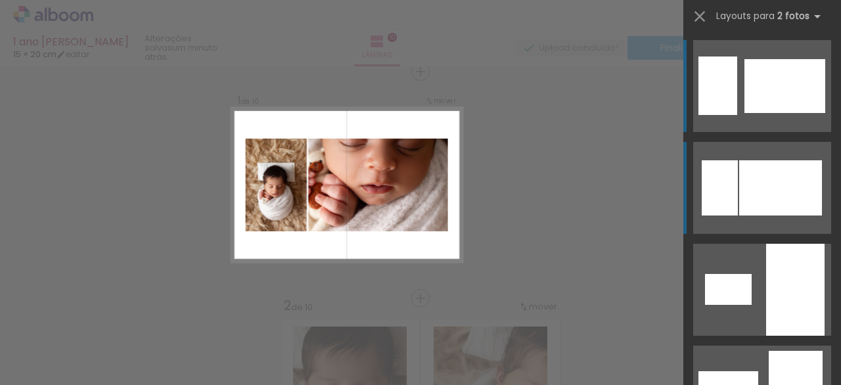
click at [755, 181] on div at bounding box center [780, 187] width 83 height 55
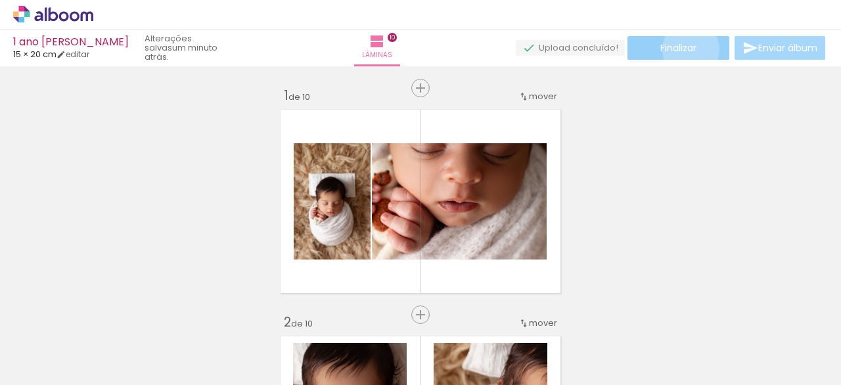
click at [686, 49] on span "Finalizar" at bounding box center [679, 47] width 36 height 9
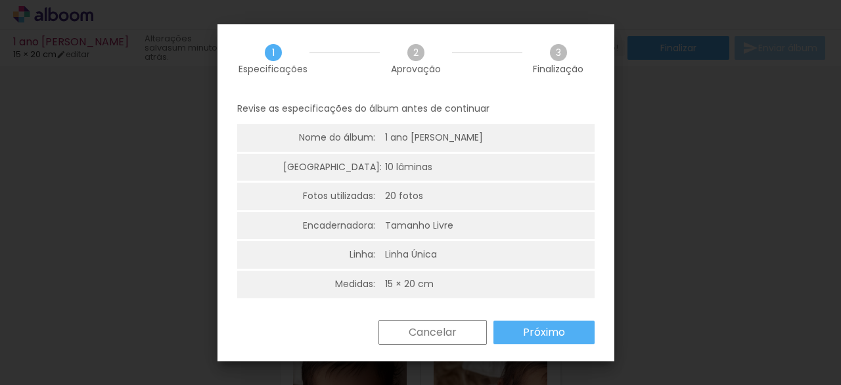
click at [521, 327] on paper-button "Próximo" at bounding box center [544, 333] width 101 height 24
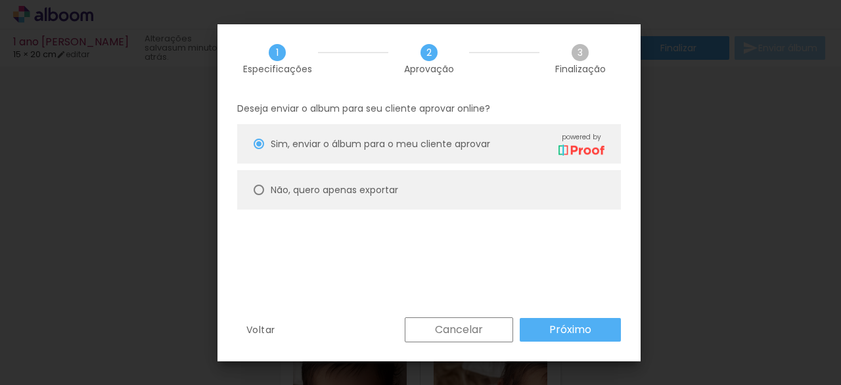
click at [315, 155] on div "Não, quero apenas exportar" at bounding box center [438, 143] width 334 height 23
type paper-radio-button "on"
drag, startPoint x: 557, startPoint y: 327, endPoint x: 544, endPoint y: 326, distance: 13.2
click at [0, 0] on slot "Próximo" at bounding box center [0, 0] width 0 height 0
type input "Alta, 300 DPI"
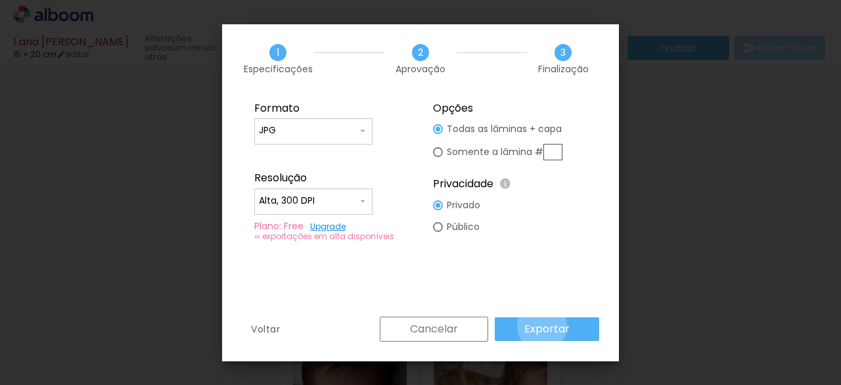
click at [0, 0] on slot "Exportar" at bounding box center [0, 0] width 0 height 0
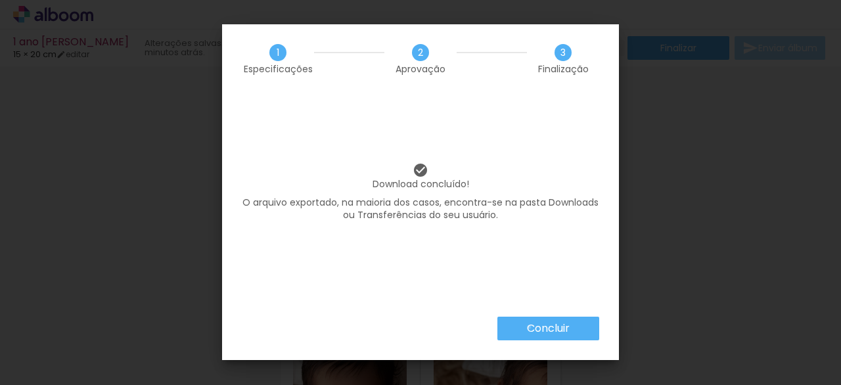
click at [0, 0] on slot "Concluir" at bounding box center [0, 0] width 0 height 0
